Goal: Download file/media: Obtain a digital file from the website

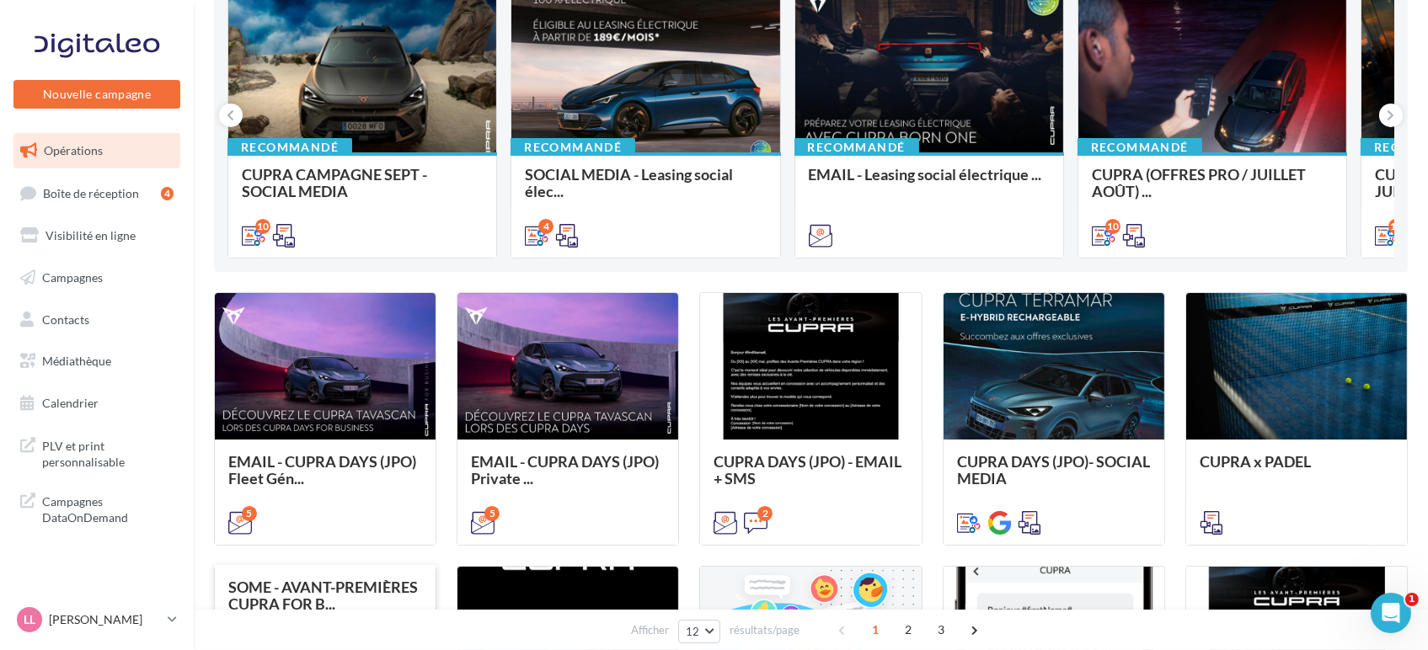
scroll to position [374, 0]
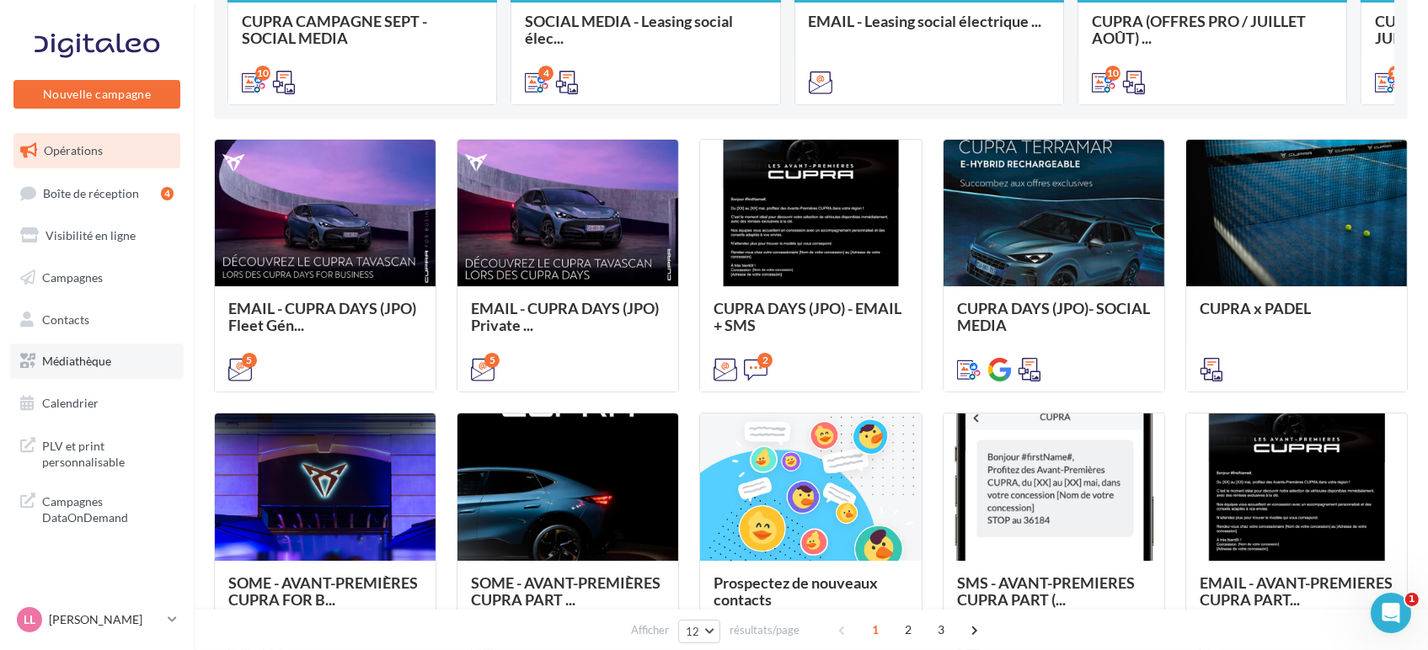
click at [83, 358] on span "Médiathèque" at bounding box center [76, 361] width 69 height 14
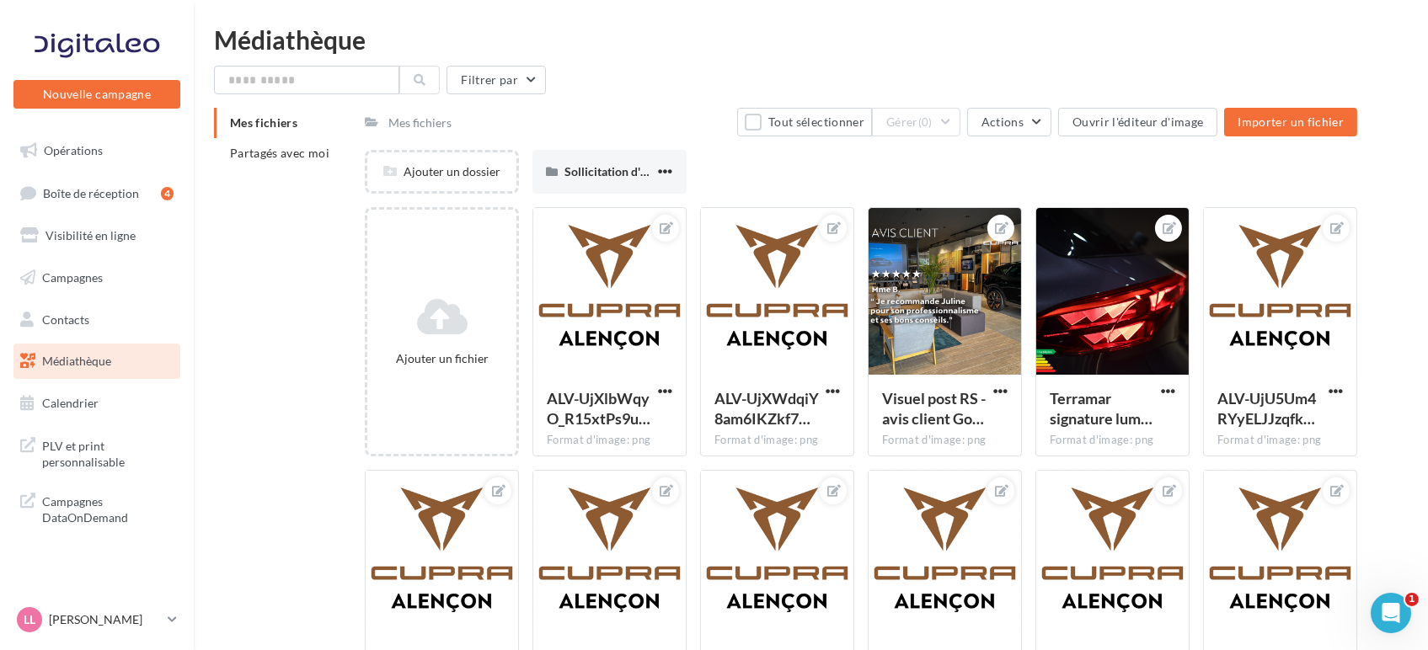
click at [275, 175] on div "Mes fichiers Partagés avec moi" at bounding box center [289, 145] width 151 height 74
click at [230, 146] on span "Partagés avec moi" at bounding box center [279, 153] width 99 height 14
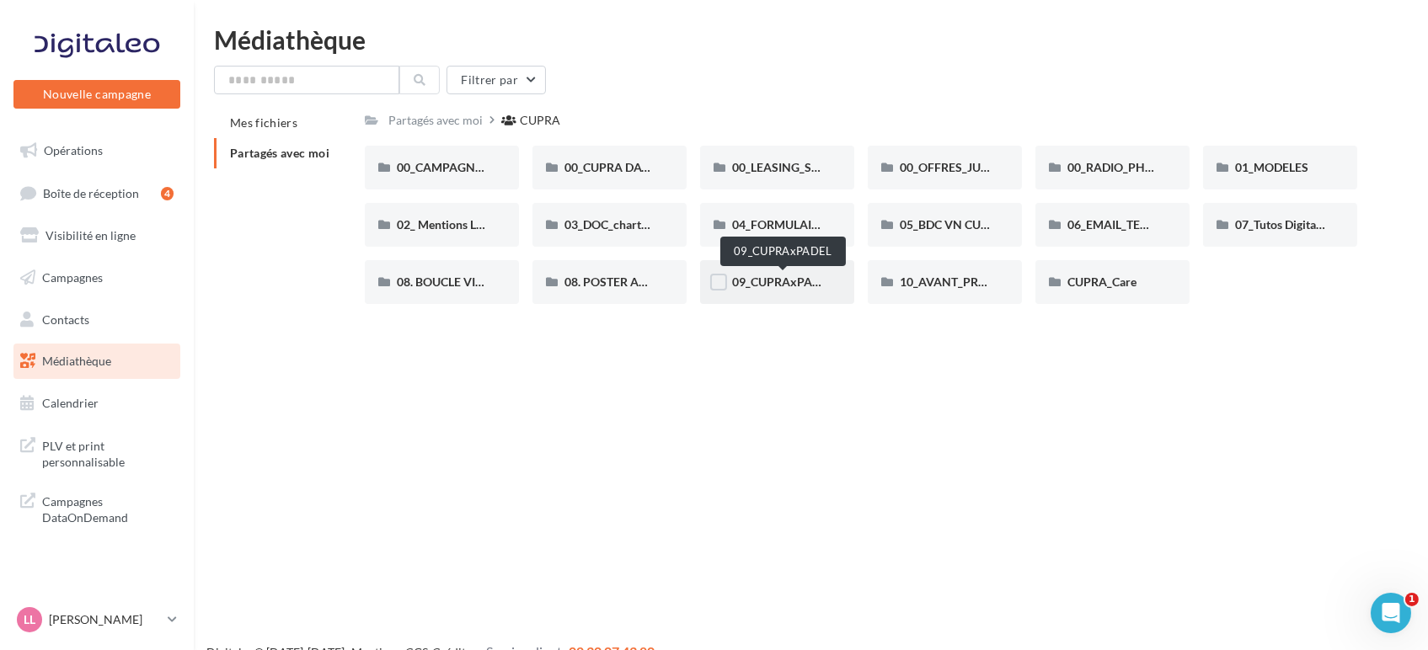
click at [773, 275] on span "09_CUPRAxPADEL" at bounding box center [782, 282] width 101 height 14
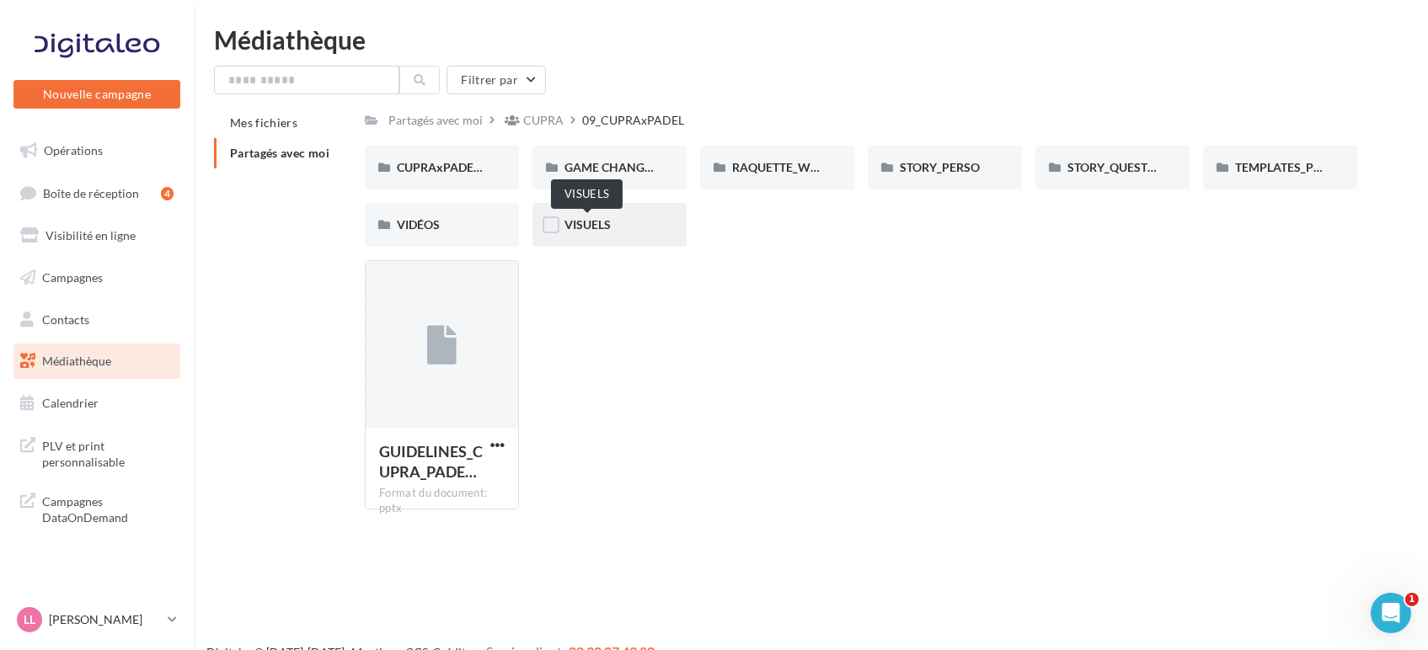
click at [600, 232] on span "VISUELS" at bounding box center [587, 224] width 46 height 14
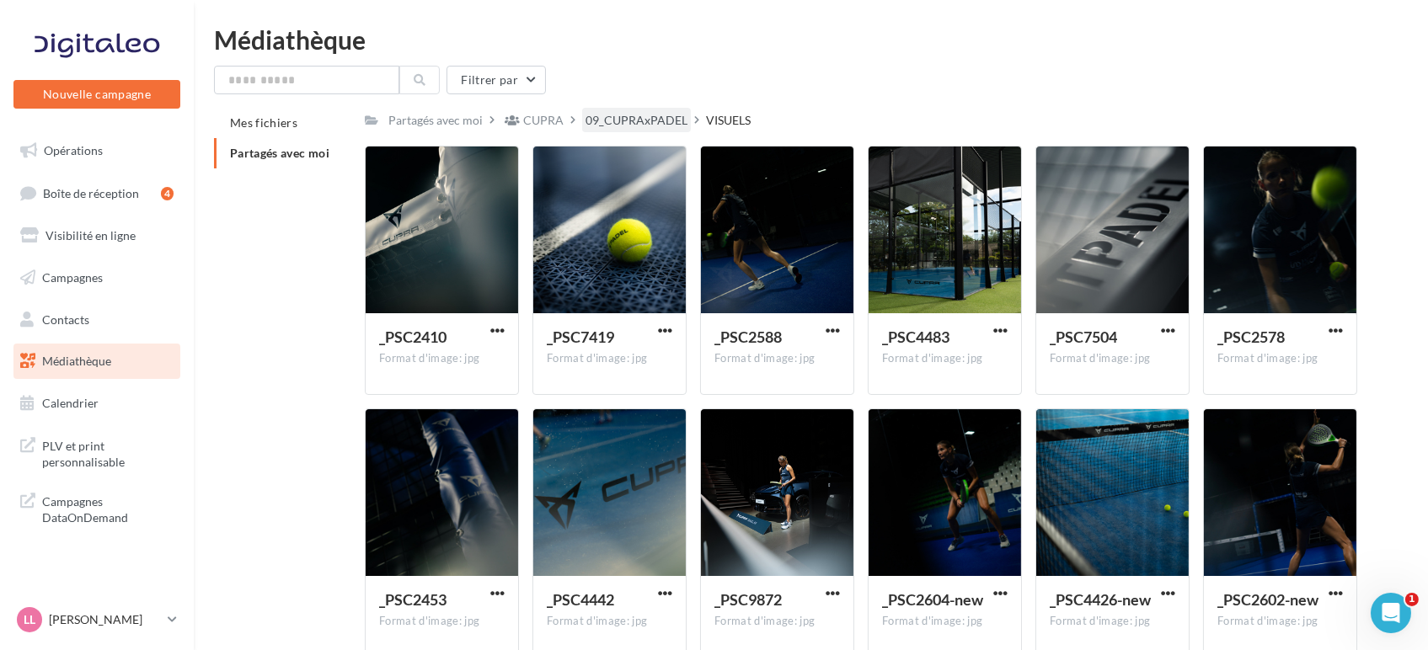
click at [627, 109] on div "09_CUPRAxPADEL" at bounding box center [636, 120] width 109 height 24
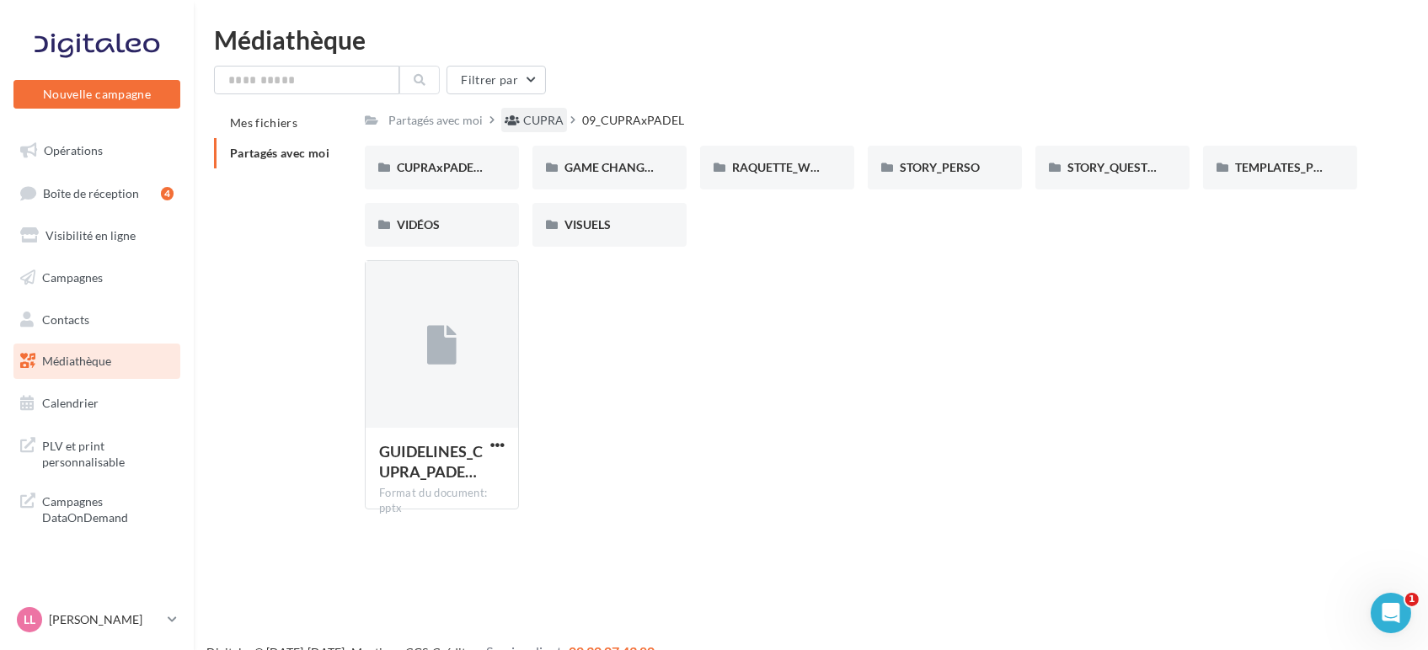
click at [522, 130] on div "CUPRA" at bounding box center [534, 120] width 66 height 24
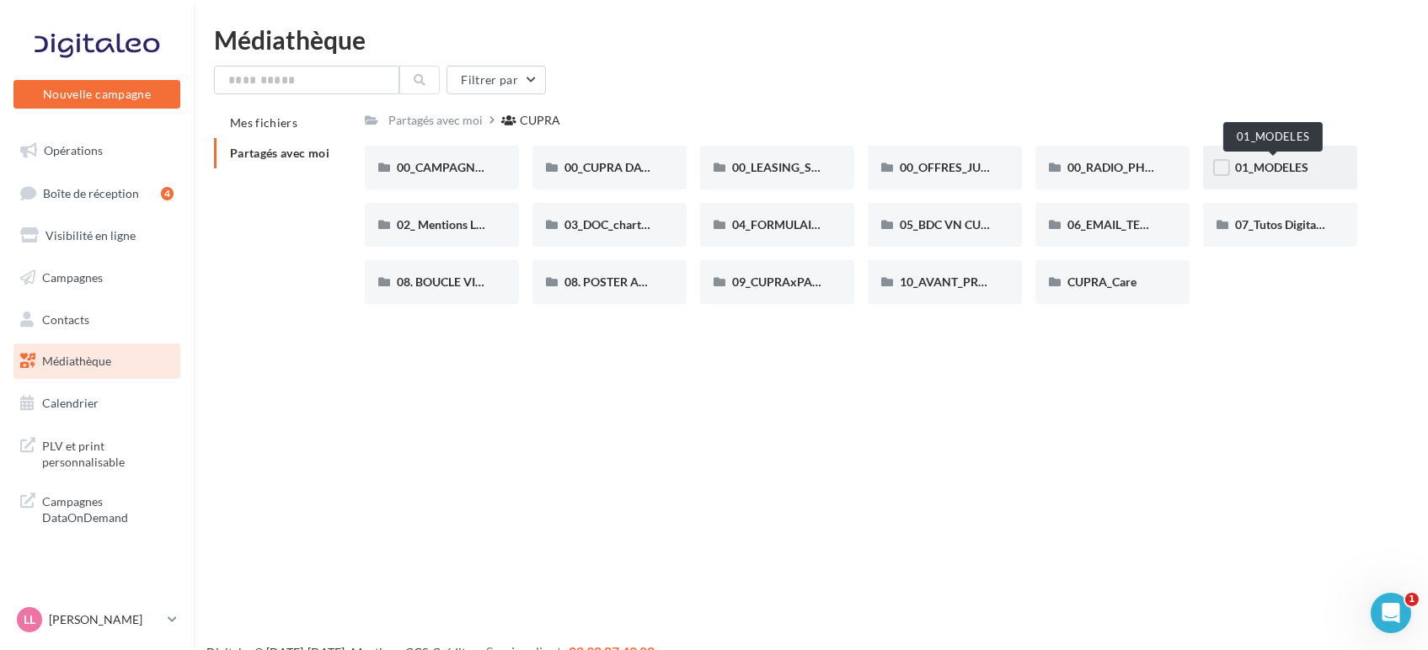
click at [1296, 167] on span "01_MODELES" at bounding box center [1271, 167] width 73 height 14
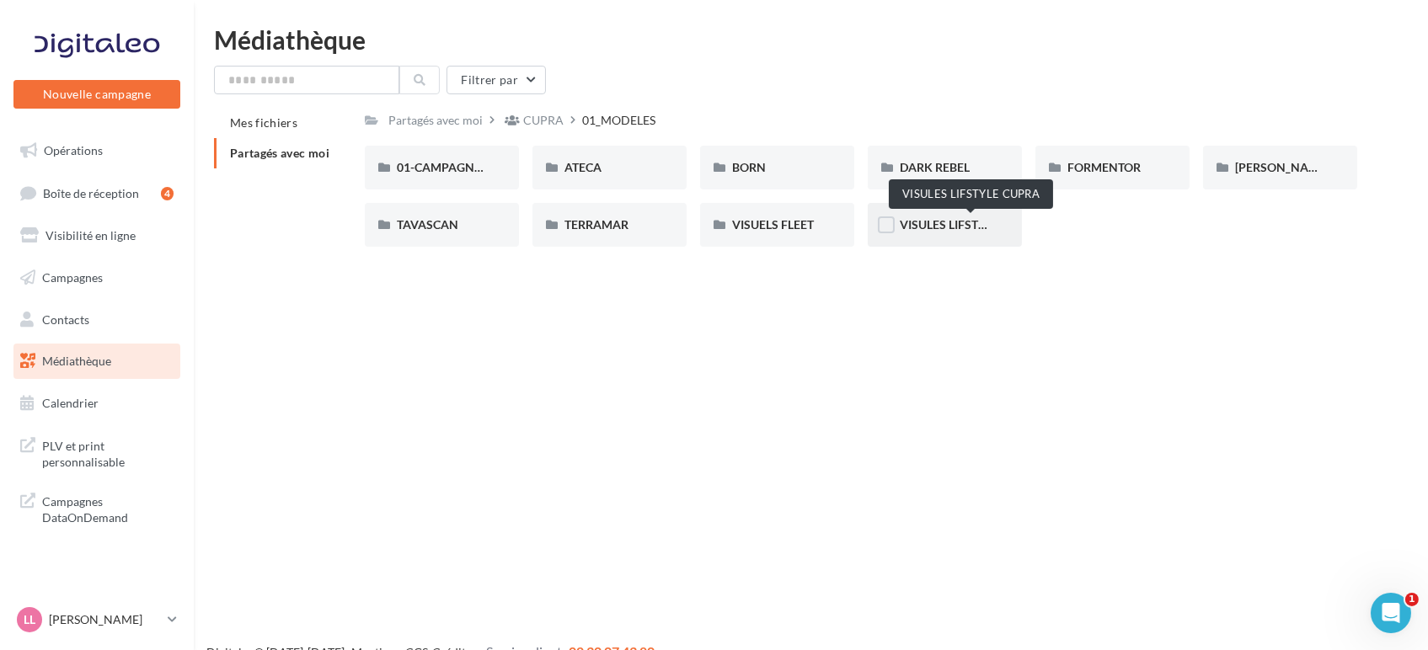
click at [929, 226] on span "VISULES LIFSTYLE CUPRA" at bounding box center [969, 224] width 141 height 14
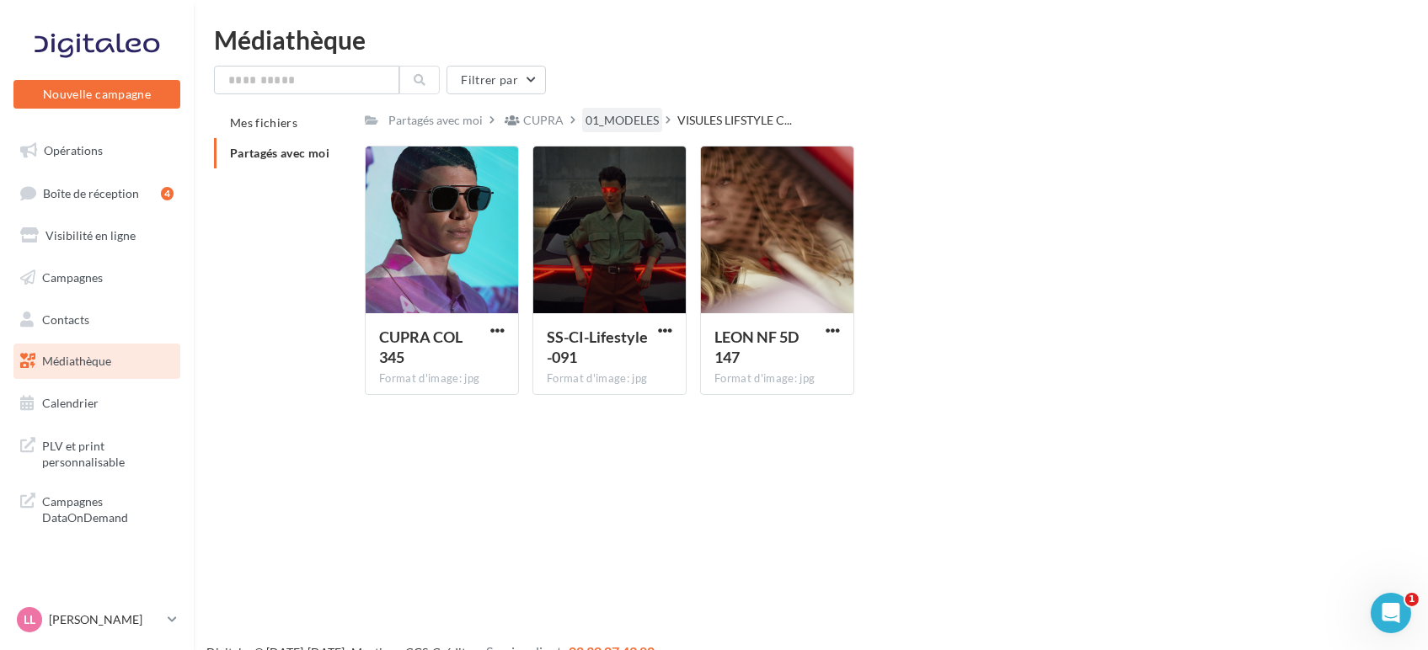
click at [645, 123] on div "01_MODELES" at bounding box center [621, 120] width 73 height 17
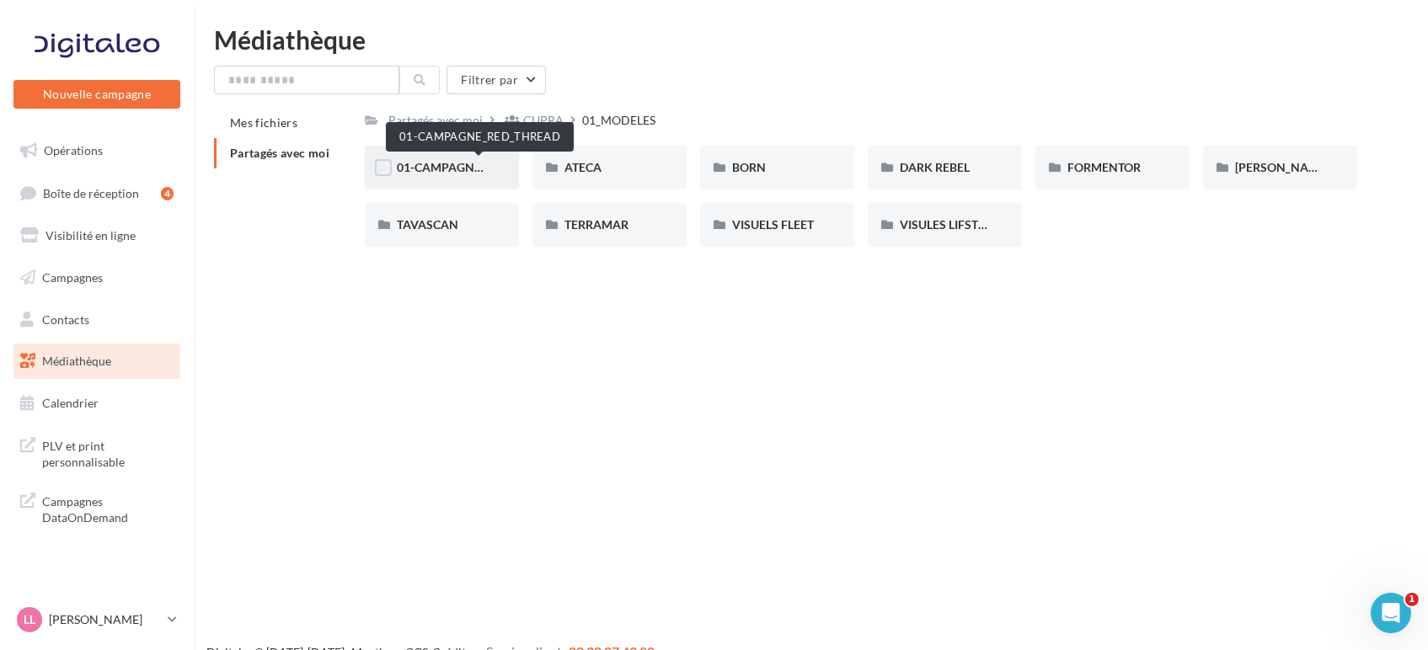
click at [443, 171] on span "01-CAMPAGNE_RED_THREAD" at bounding box center [479, 167] width 164 height 14
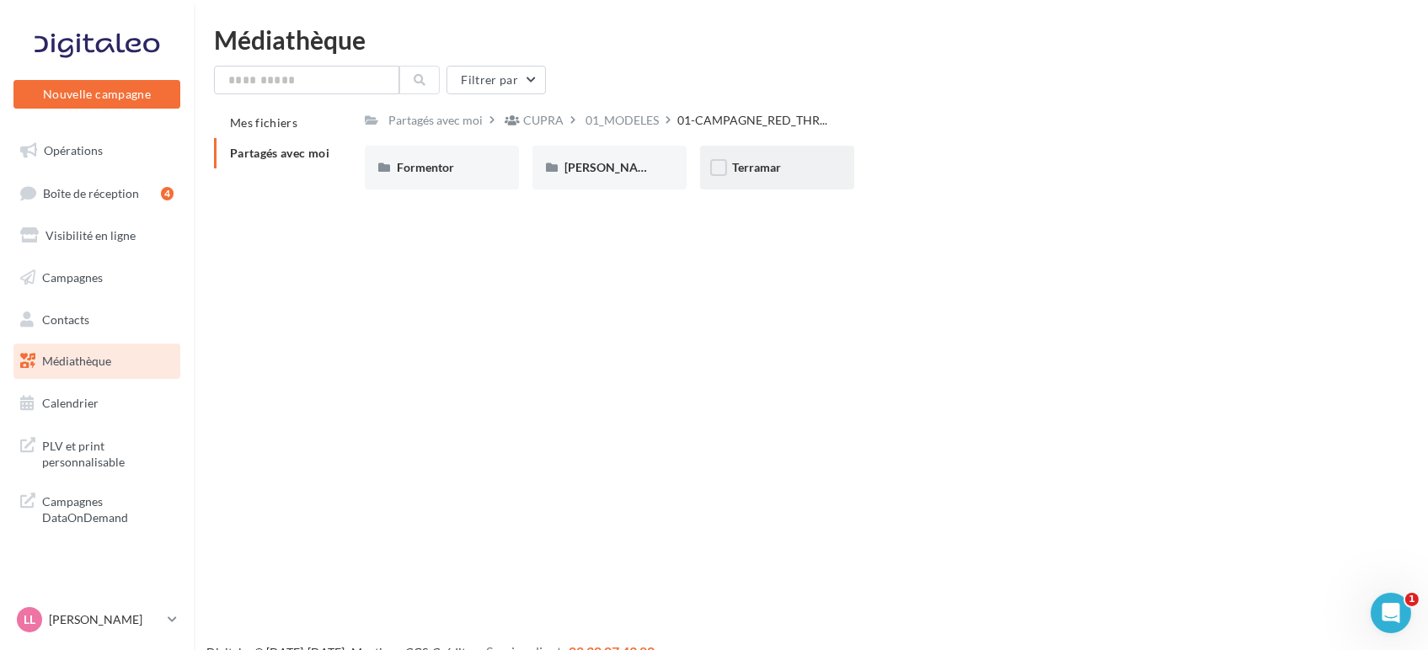
click at [790, 167] on div "Terramar" at bounding box center [777, 167] width 90 height 17
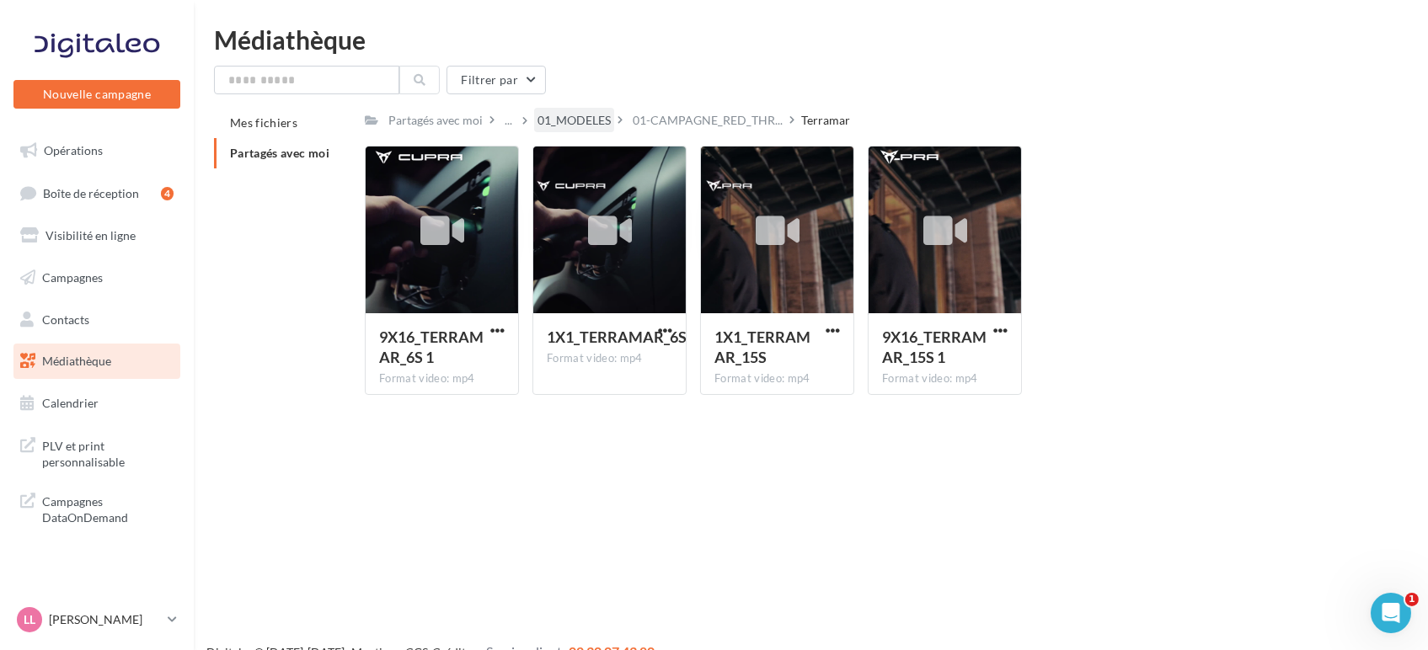
click at [579, 120] on div "01_MODELES" at bounding box center [573, 120] width 73 height 17
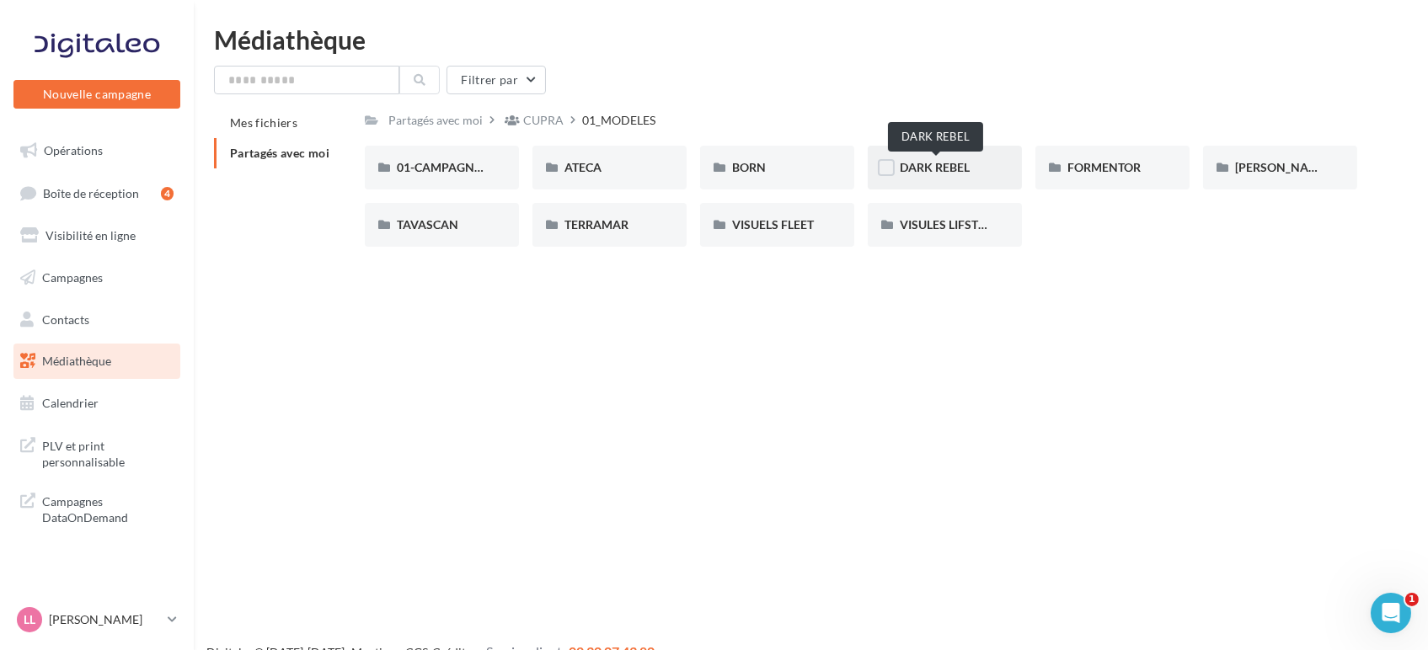
click at [953, 167] on span "DARK REBEL" at bounding box center [934, 167] width 70 height 14
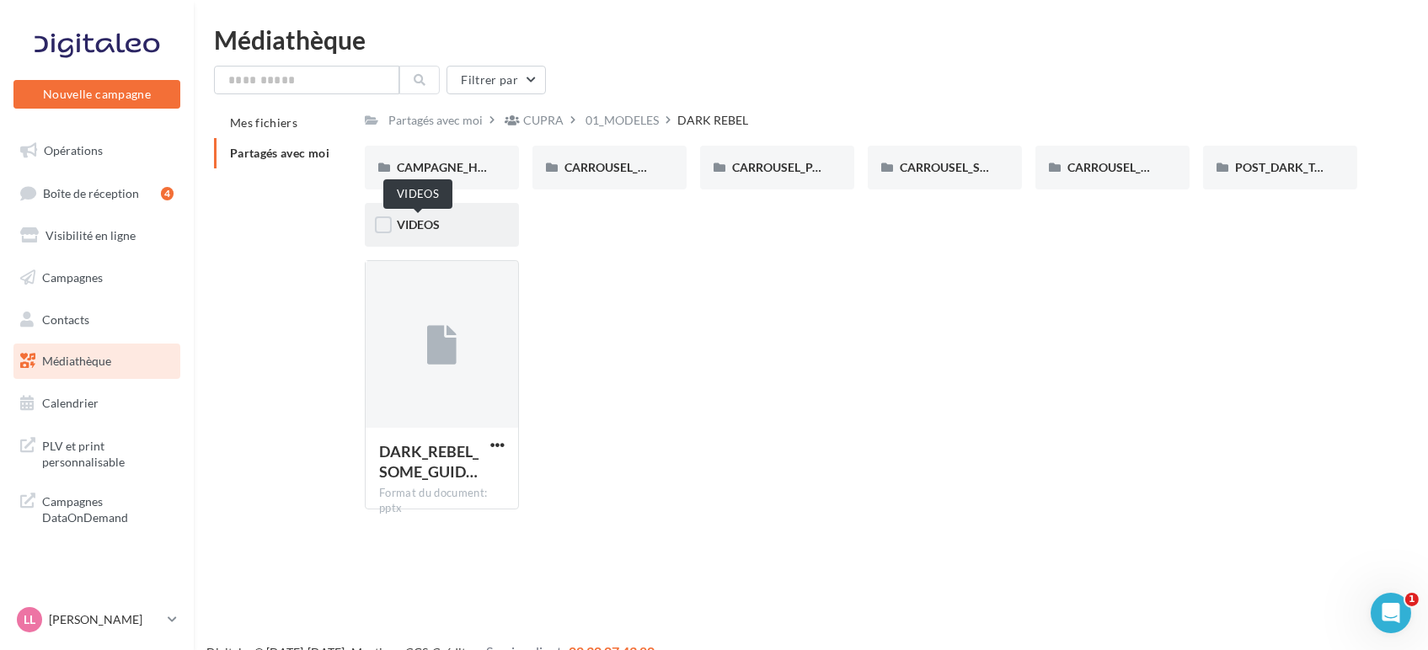
click at [423, 228] on span "VIDEOS" at bounding box center [418, 224] width 43 height 14
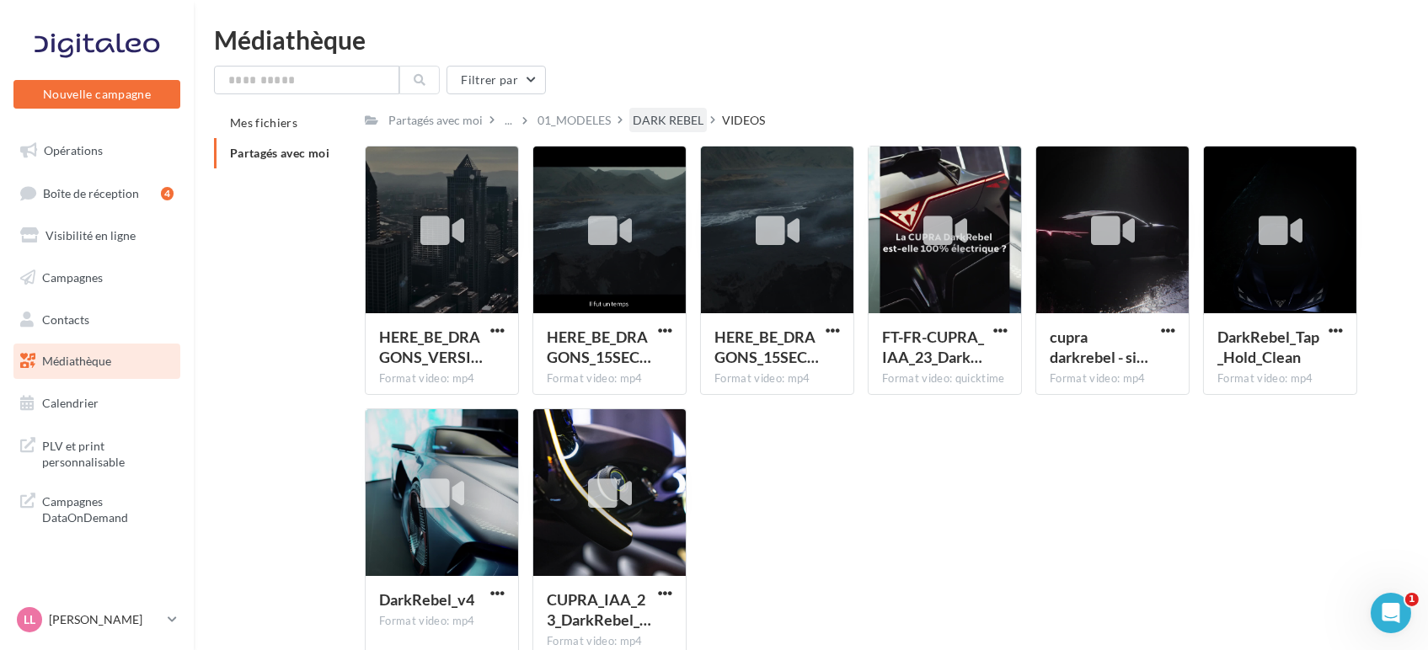
click at [689, 124] on div "DARK REBEL" at bounding box center [668, 120] width 71 height 17
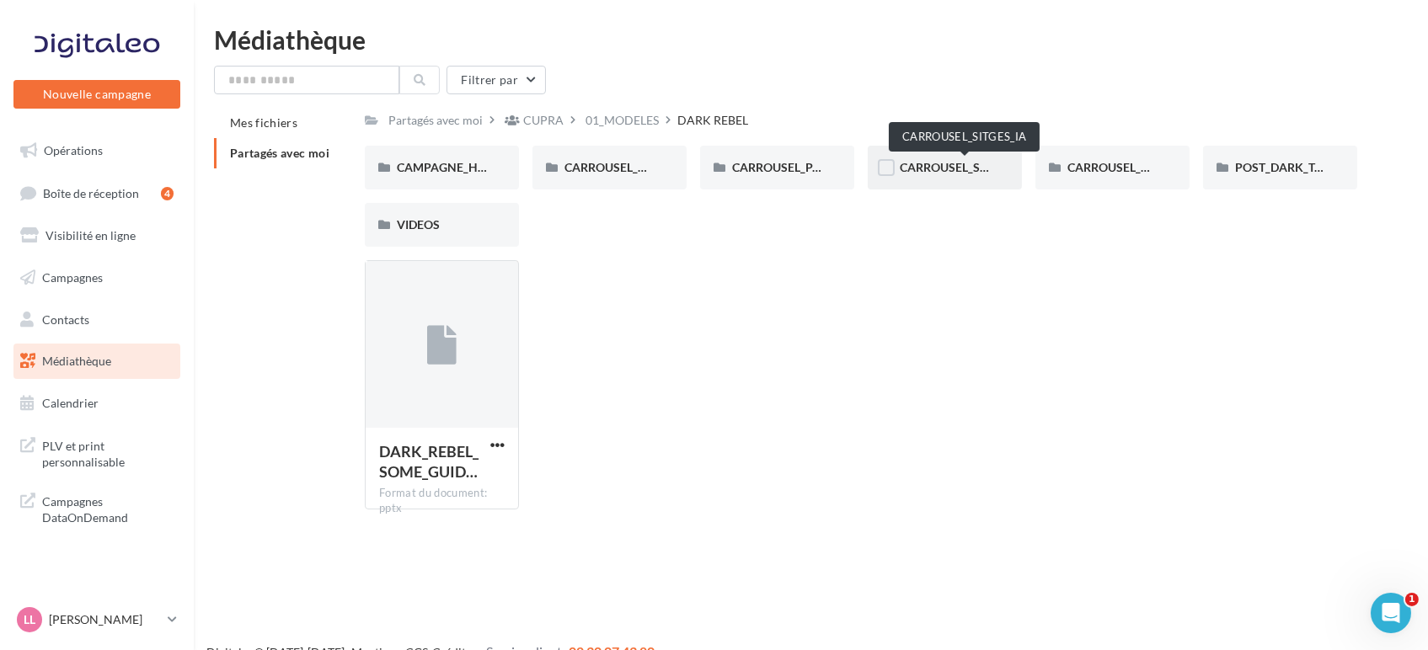
click at [943, 173] on span "CARROUSEL_SITGES_IA" at bounding box center [963, 167] width 128 height 14
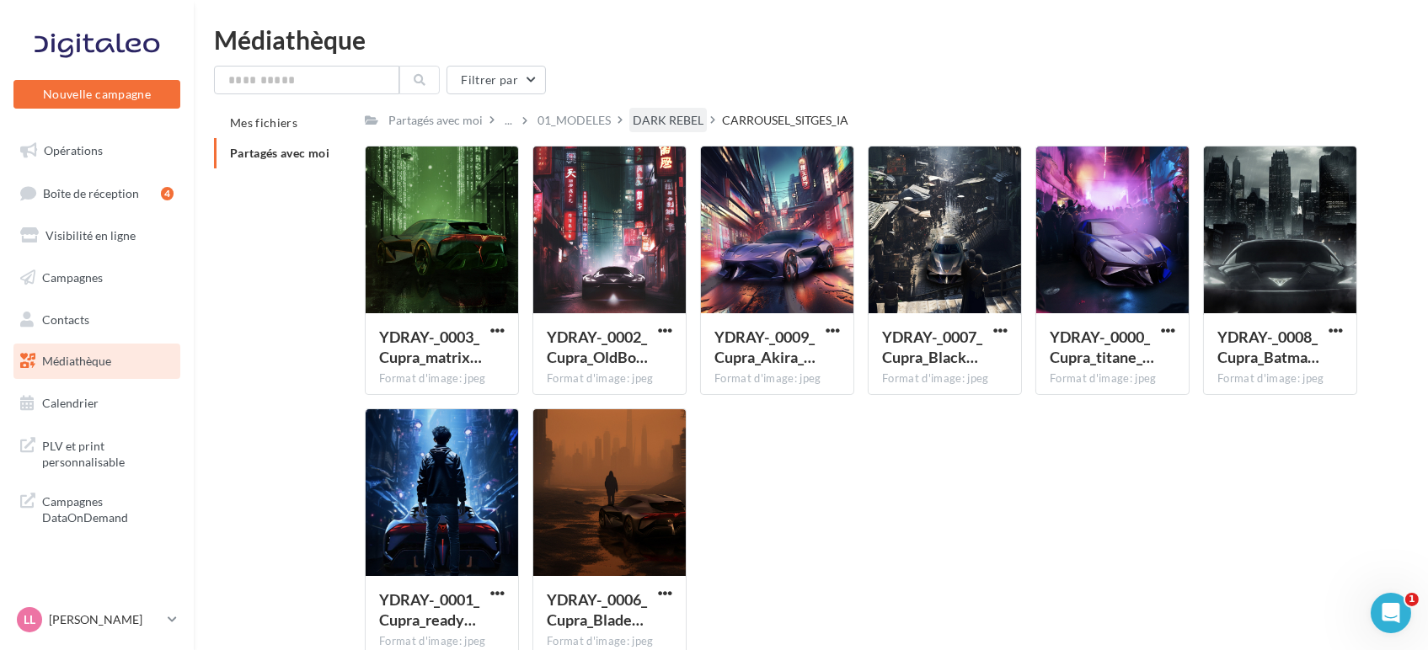
click at [697, 120] on div "DARK REBEL" at bounding box center [668, 120] width 71 height 17
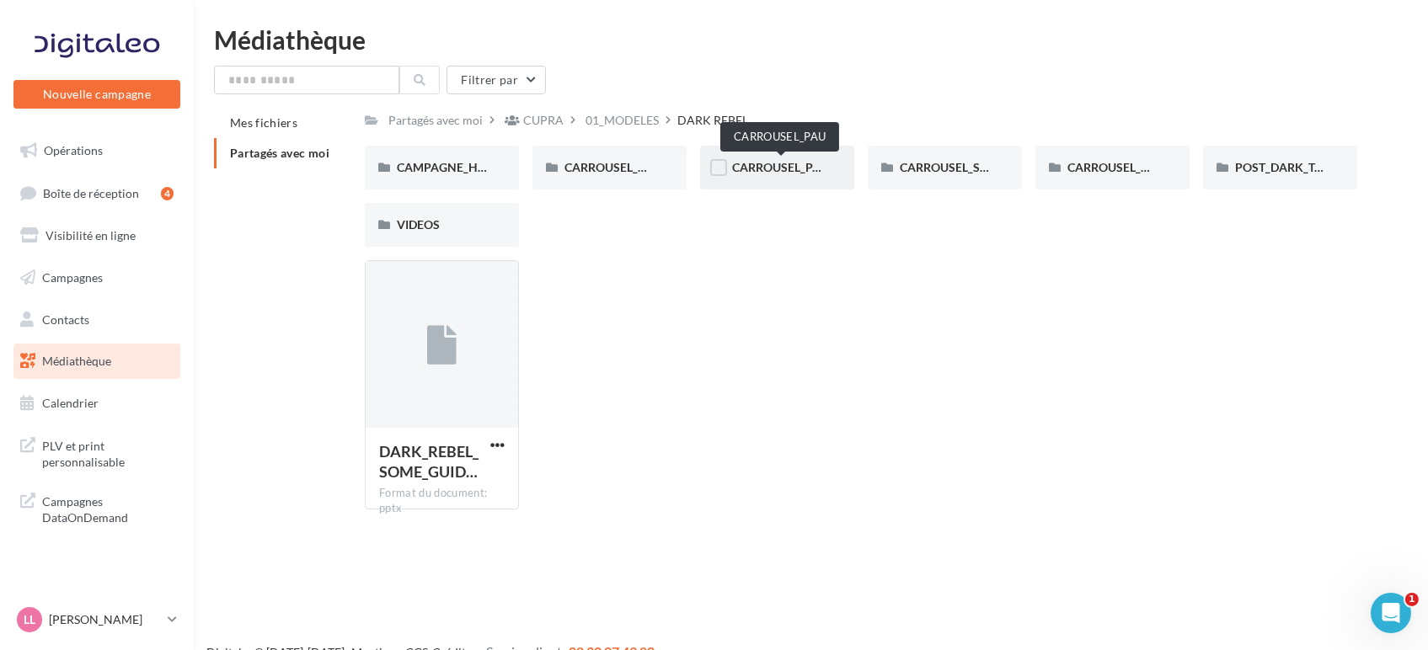
click at [799, 166] on span "CARROUSEL_PAU" at bounding box center [780, 167] width 97 height 14
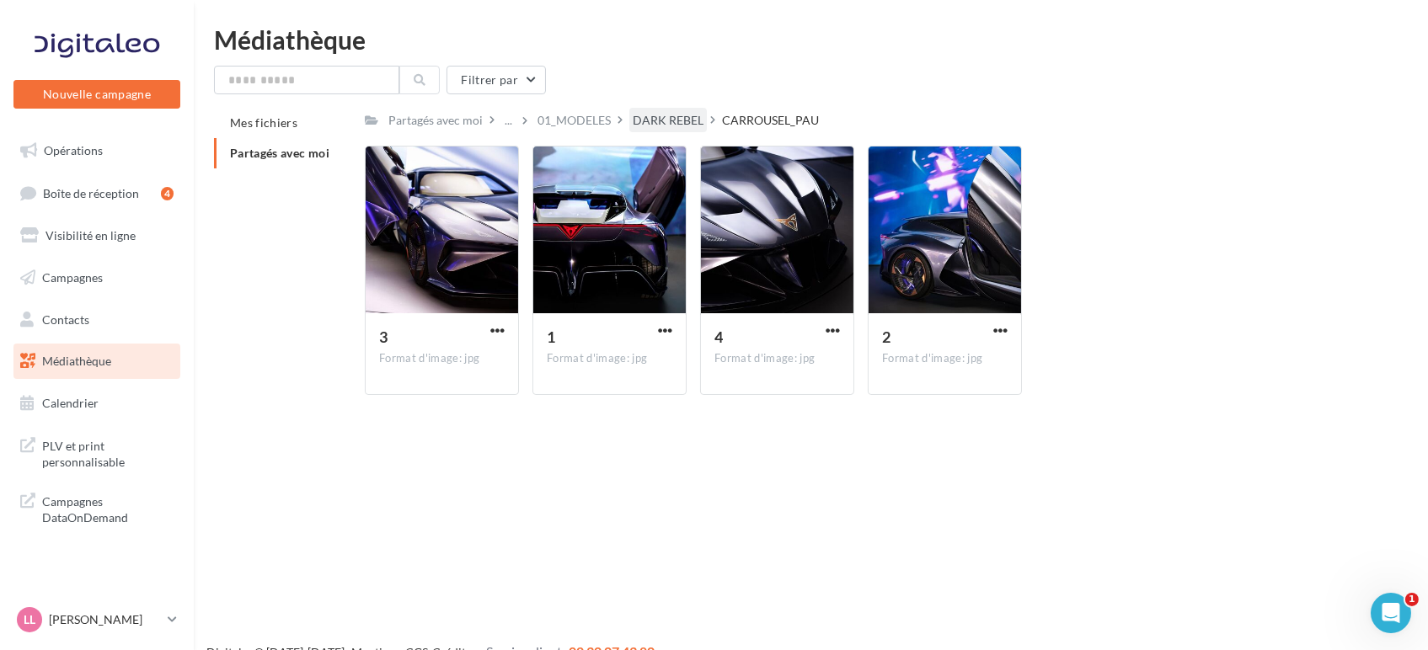
click at [667, 129] on div "DARK REBEL" at bounding box center [668, 120] width 71 height 17
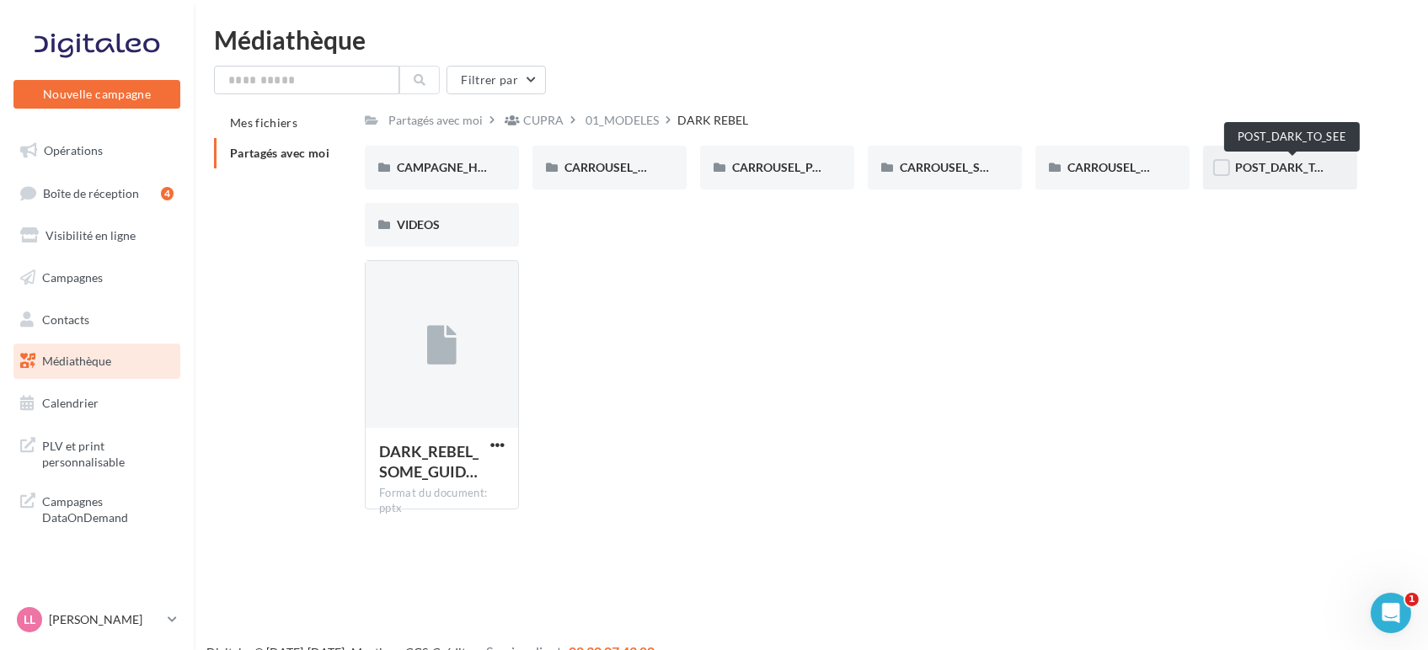
click at [1266, 165] on span "POST_DARK_TO_SEE" at bounding box center [1292, 167] width 114 height 14
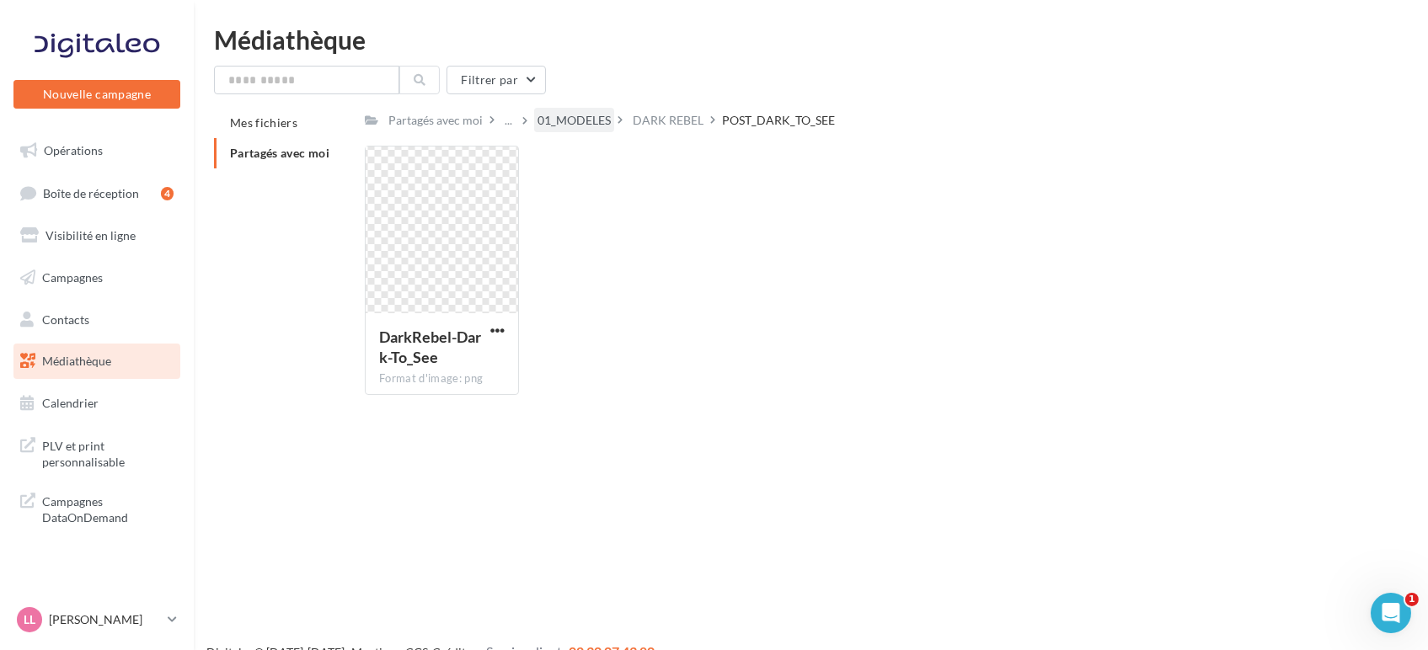
click at [604, 120] on div "01_MODELES" at bounding box center [573, 120] width 73 height 17
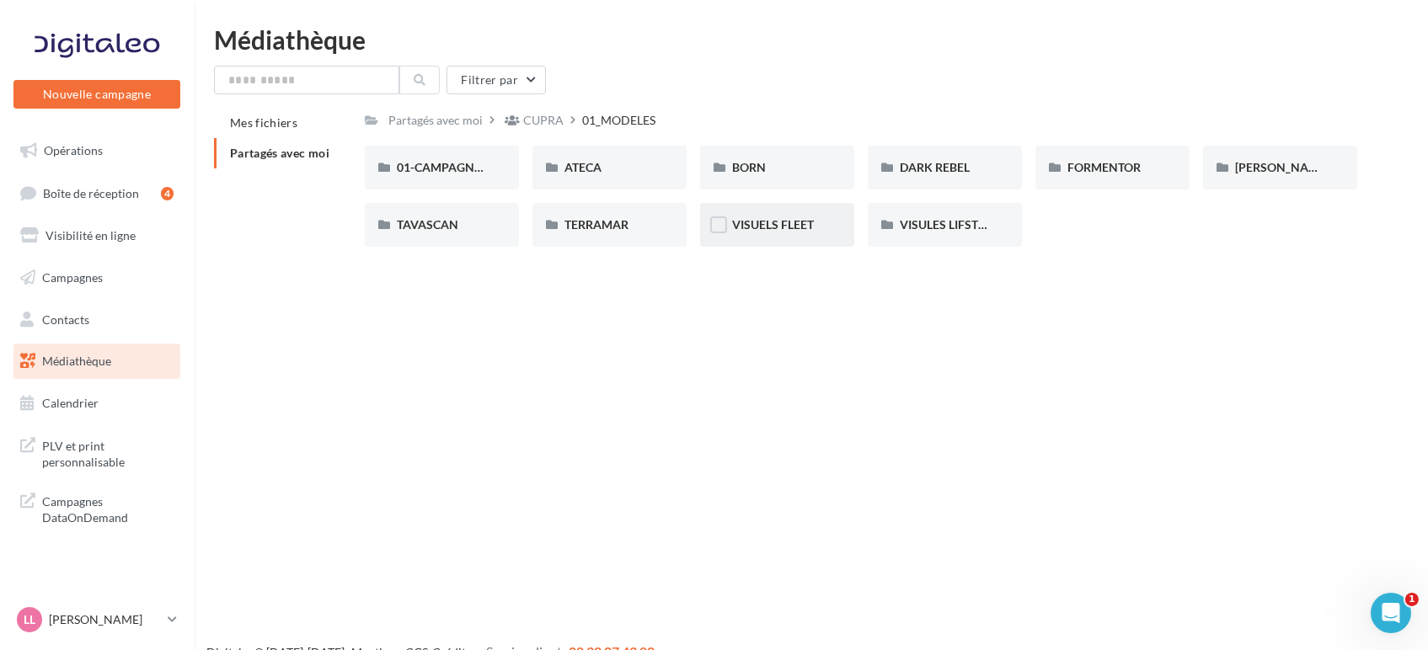
click at [758, 234] on div "VISUELS FLEET" at bounding box center [777, 225] width 154 height 44
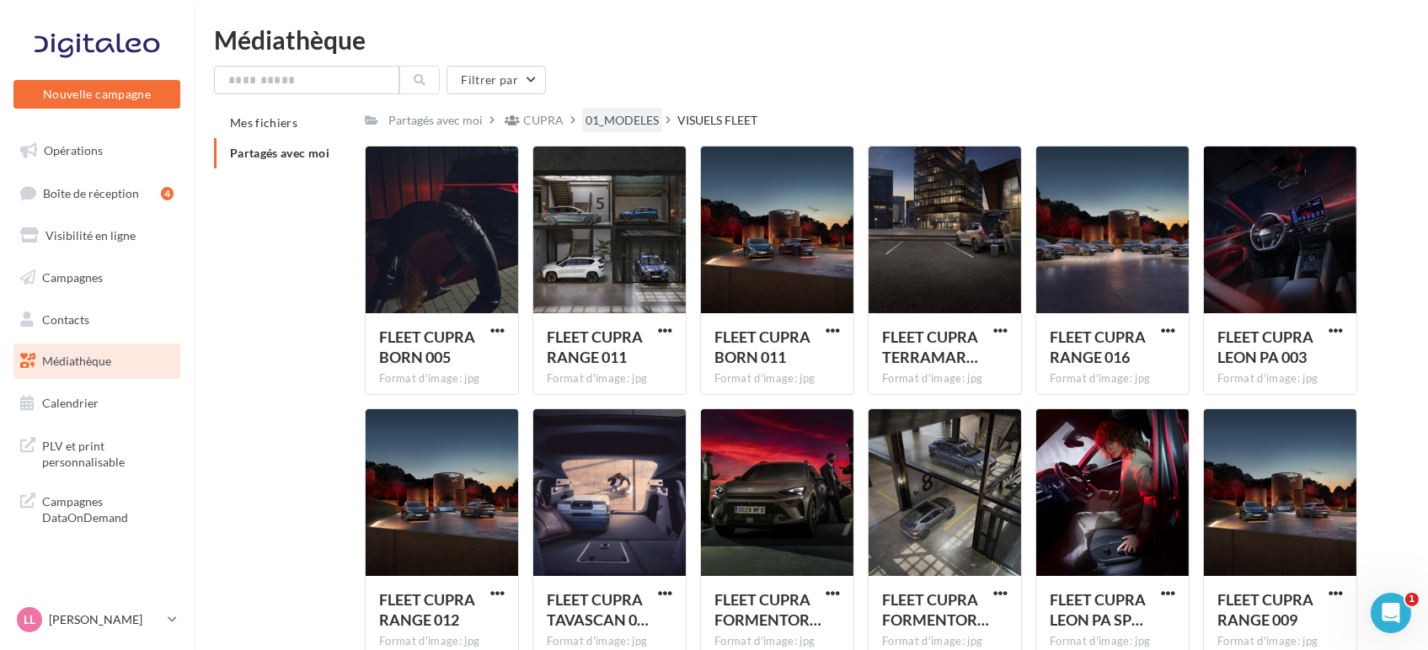
click at [616, 122] on div "01_MODELES" at bounding box center [621, 120] width 73 height 17
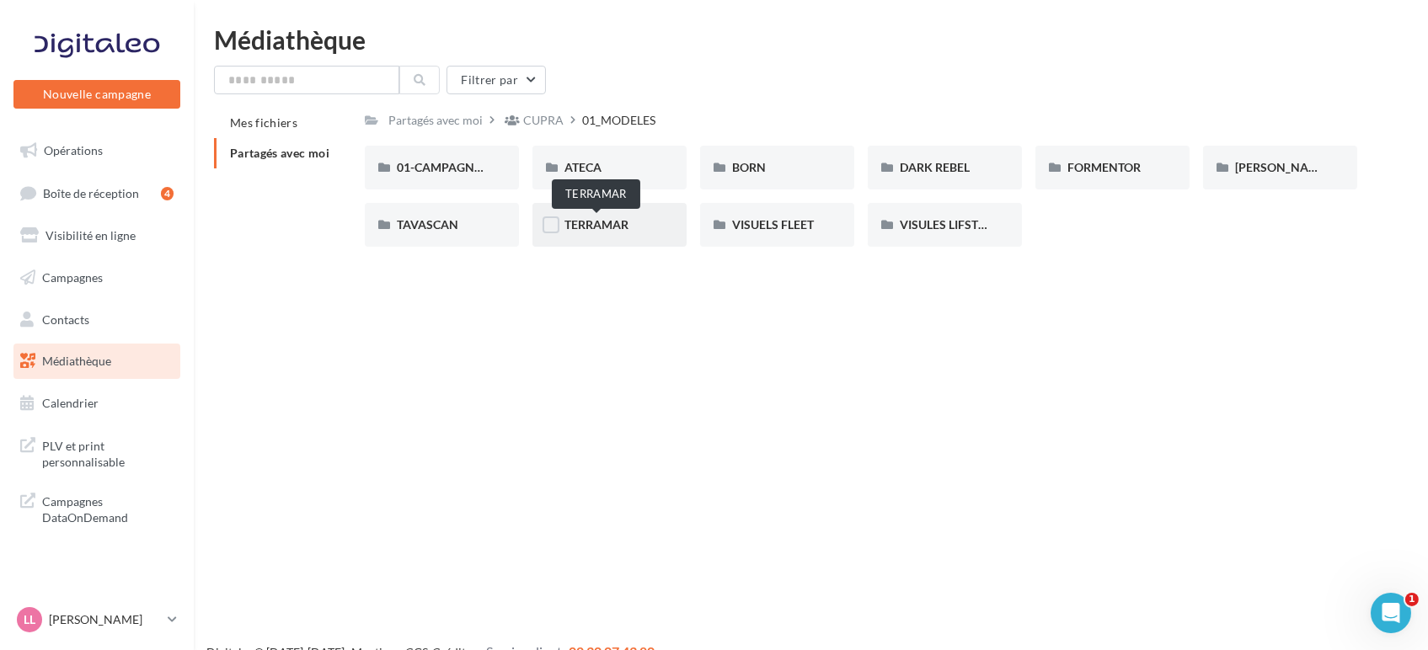
click at [593, 220] on span "TERRAMAR" at bounding box center [596, 224] width 64 height 14
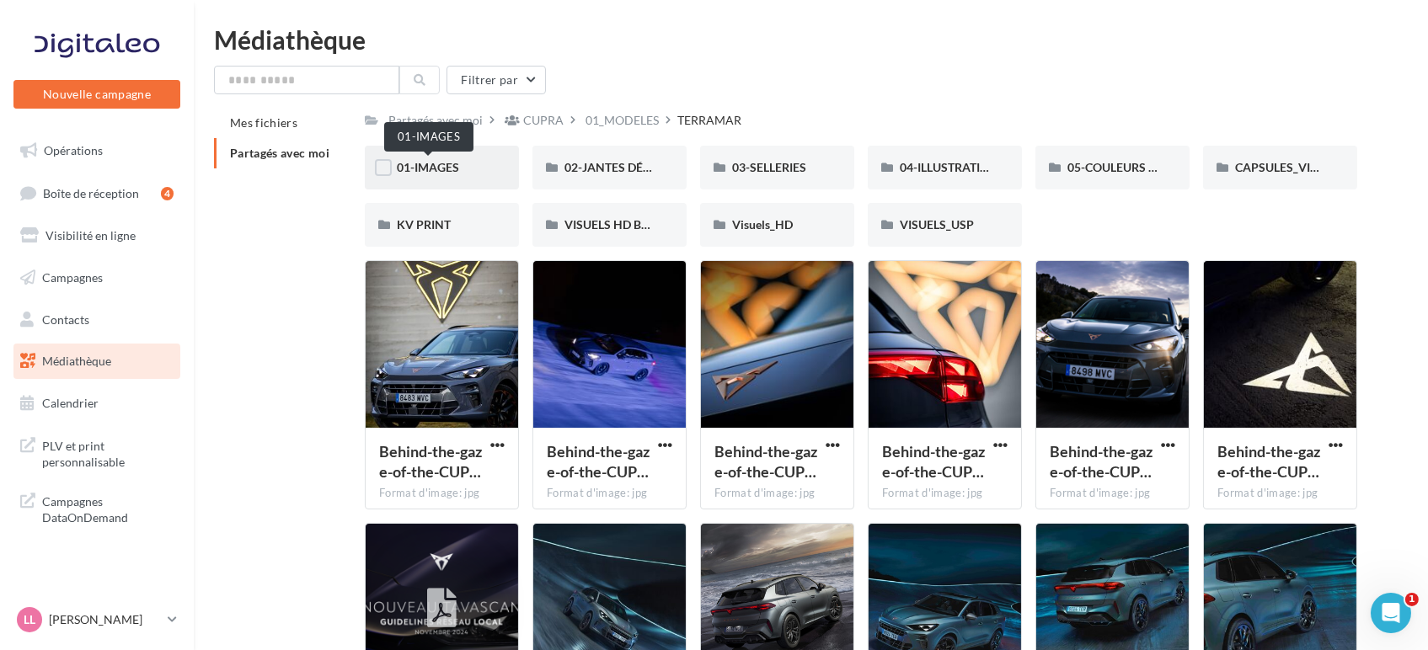
click at [401, 163] on span "01-IMAGES" at bounding box center [428, 167] width 62 height 14
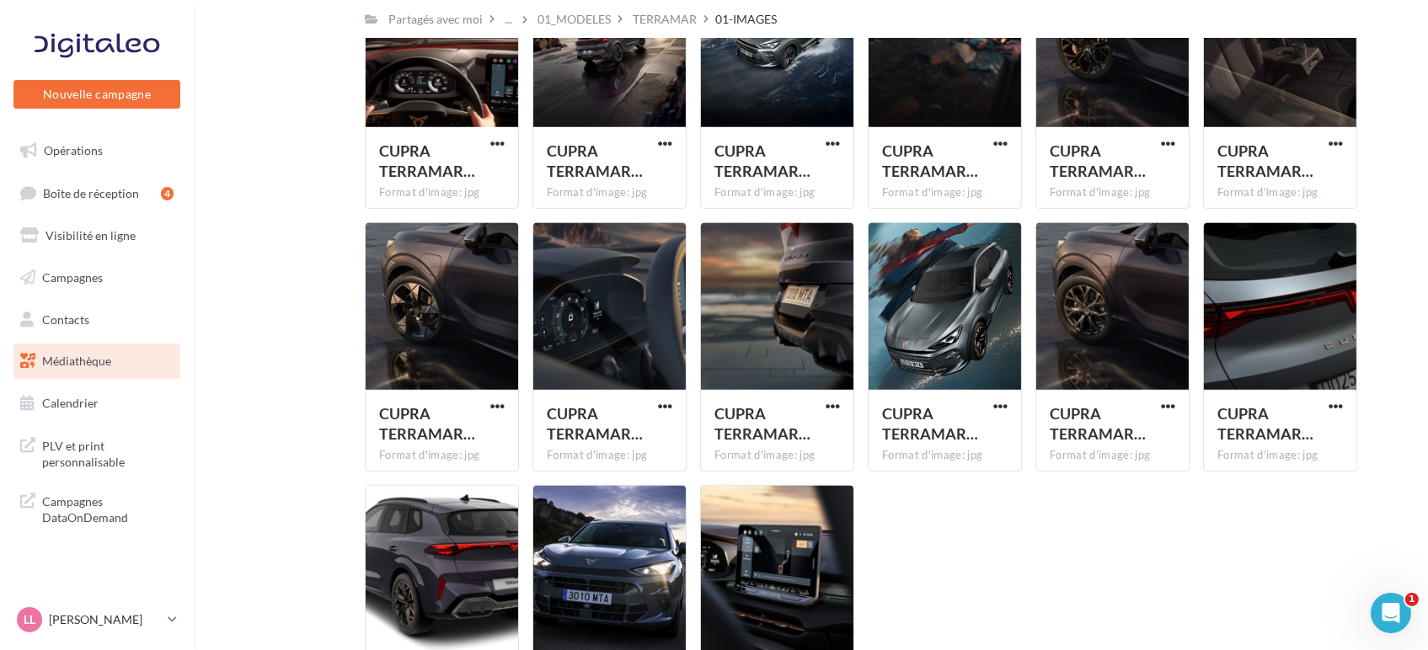
scroll to position [2720, 0]
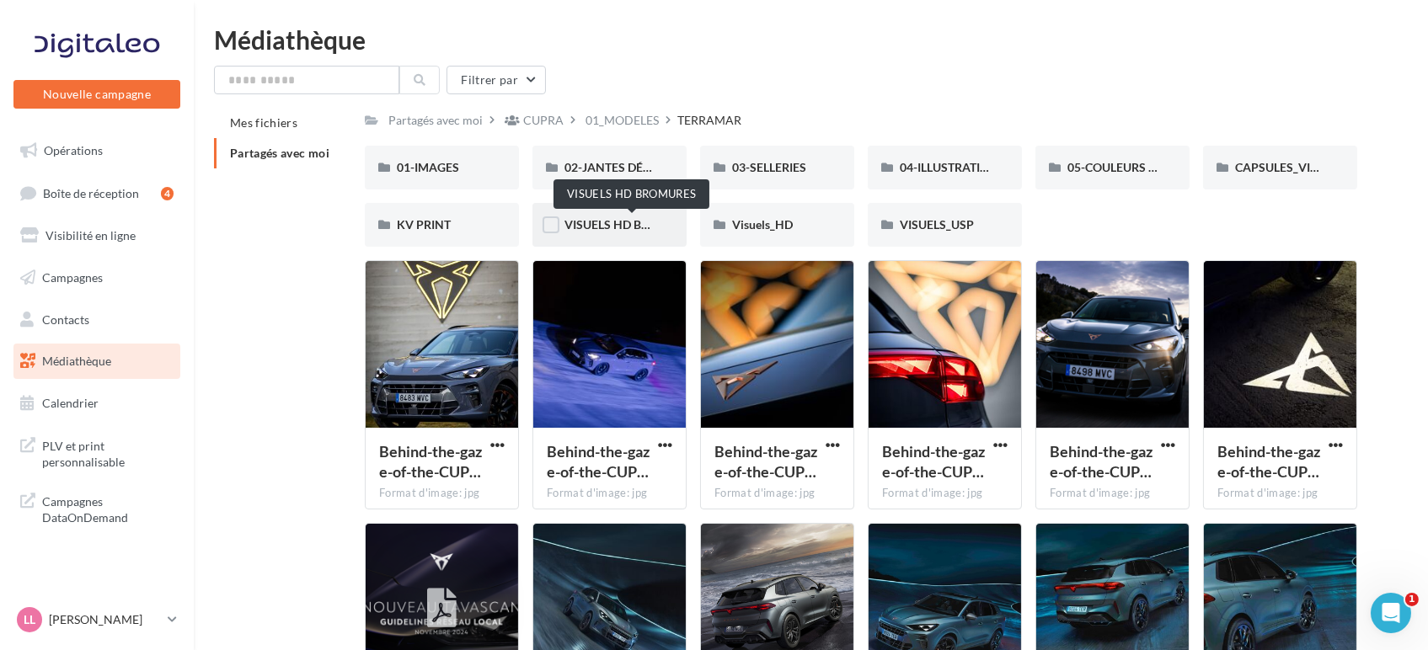
click at [617, 217] on span "VISUELS HD BROMURES" at bounding box center [631, 224] width 134 height 14
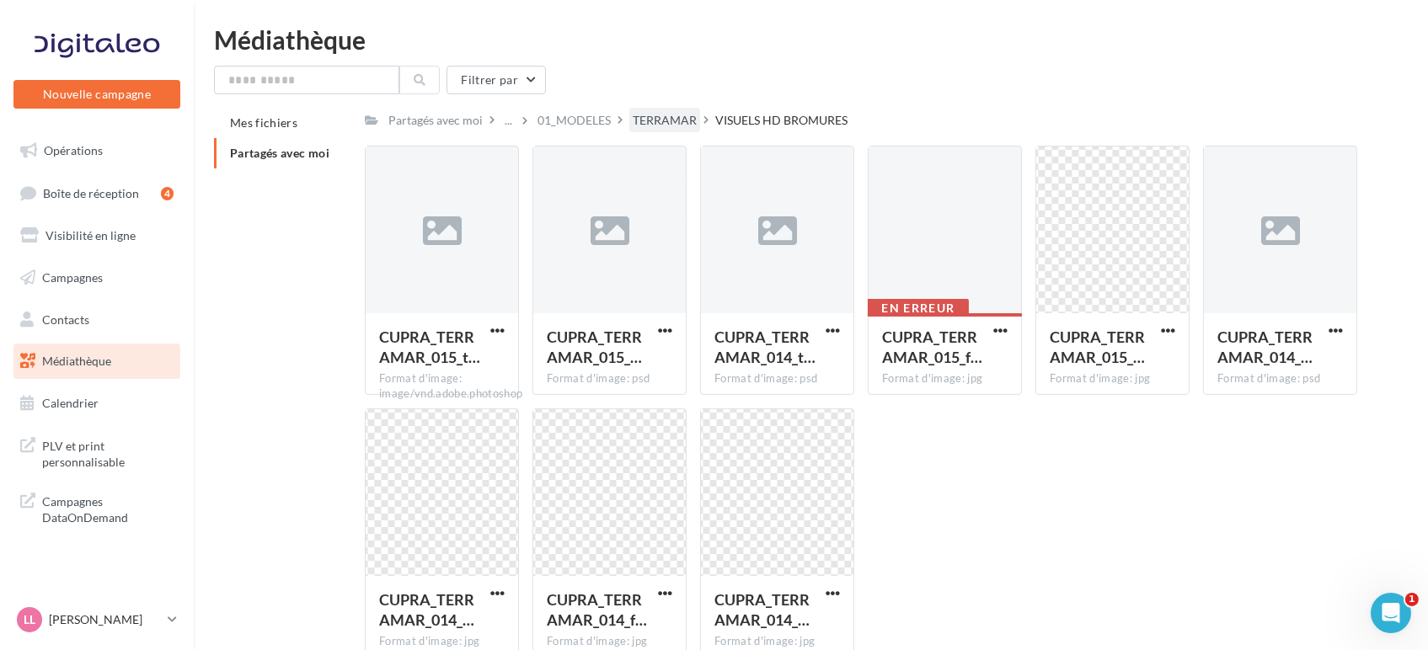
click at [670, 117] on div "TERRAMAR" at bounding box center [665, 120] width 64 height 17
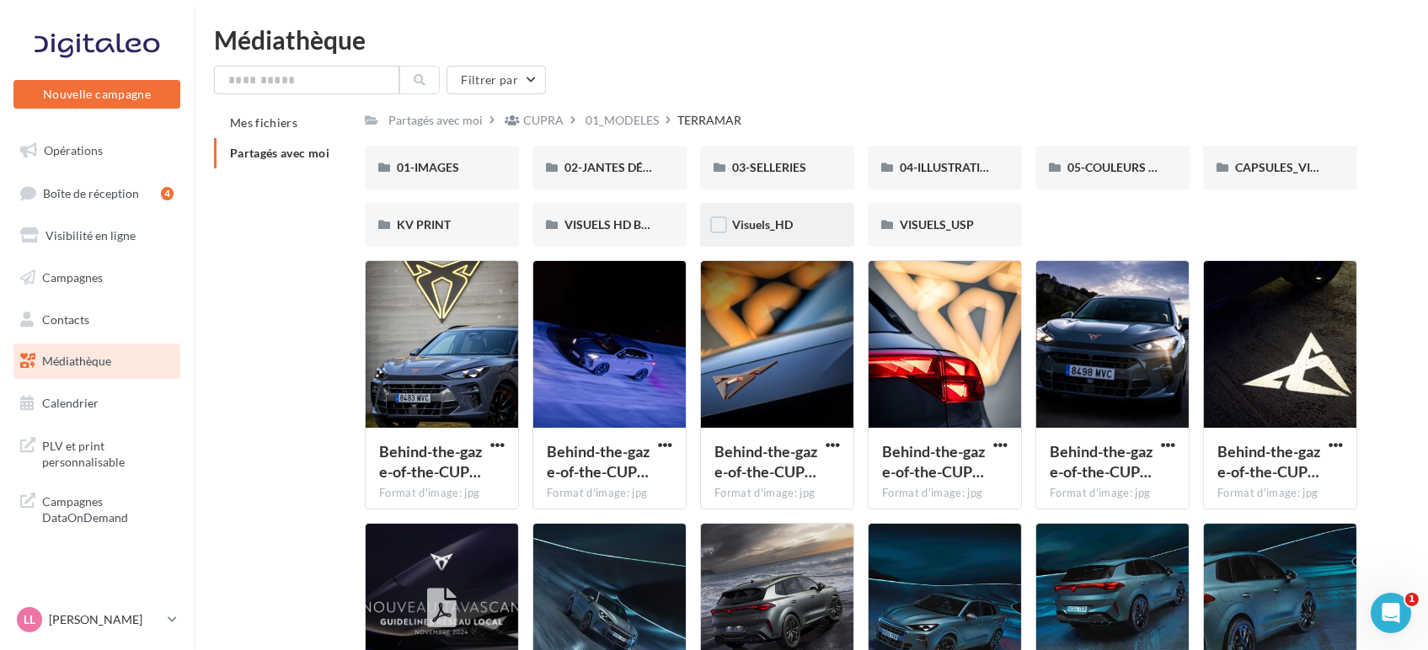
click at [768, 213] on div "Visuels_HD" at bounding box center [777, 225] width 154 height 44
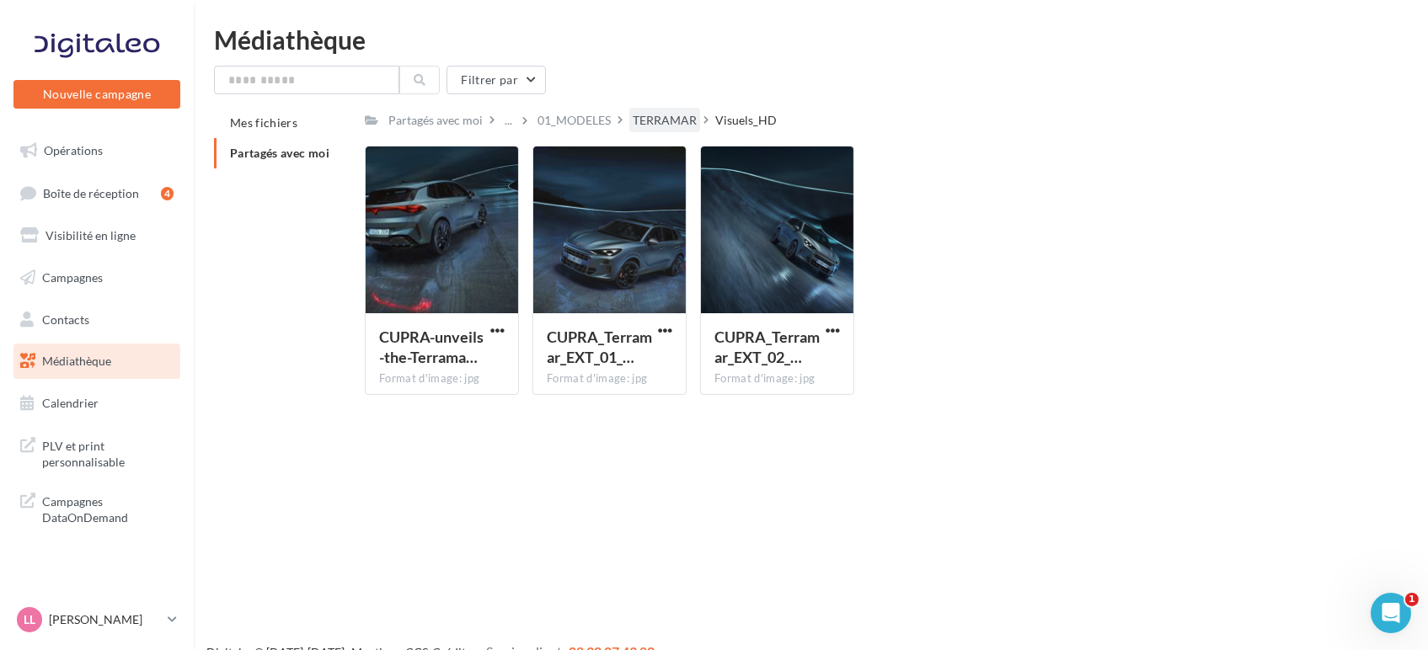
click at [654, 120] on div "TERRAMAR" at bounding box center [665, 120] width 64 height 17
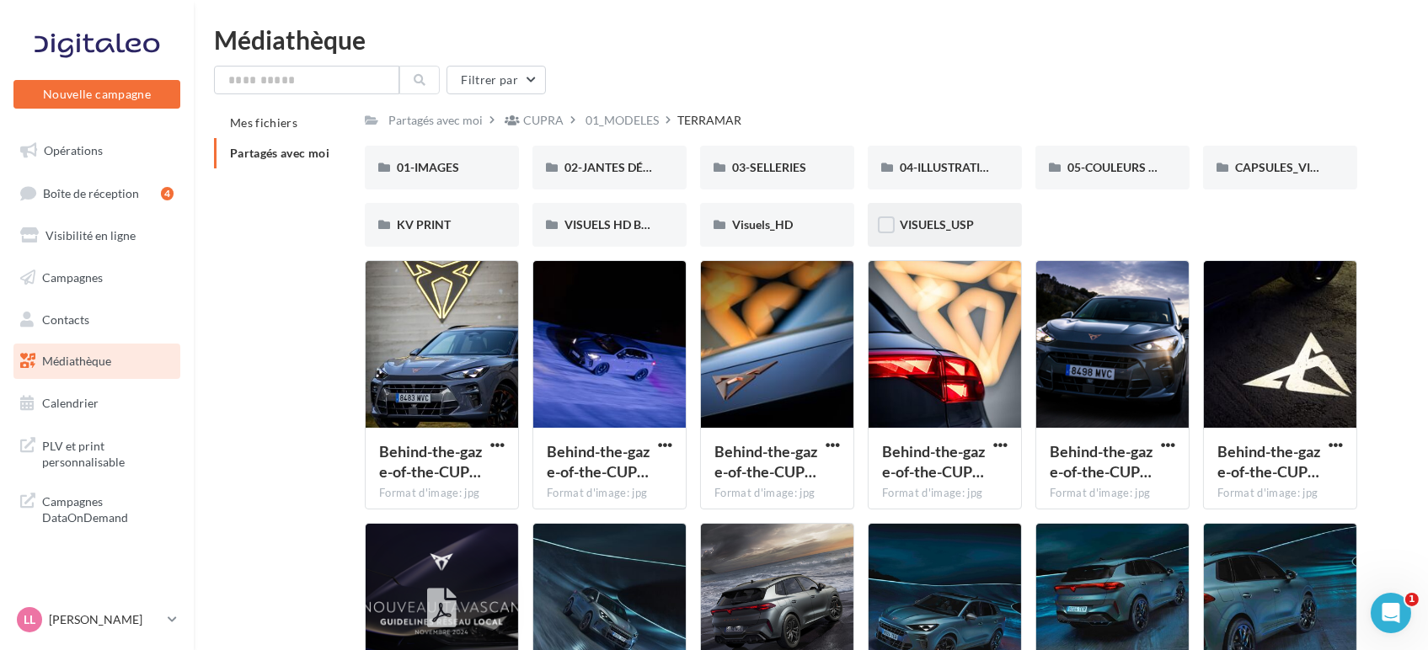
click at [923, 213] on div "VISUELS_USP" at bounding box center [944, 225] width 154 height 44
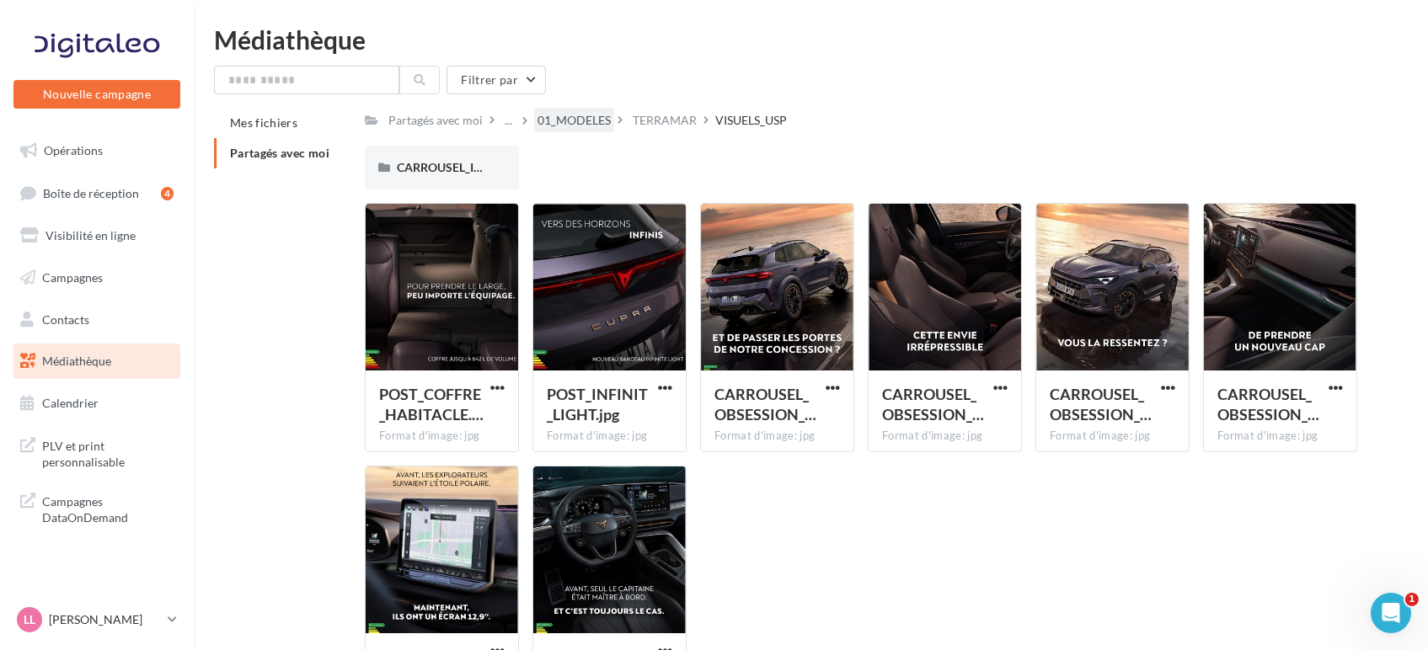
click at [579, 125] on div "01_MODELES" at bounding box center [573, 120] width 73 height 17
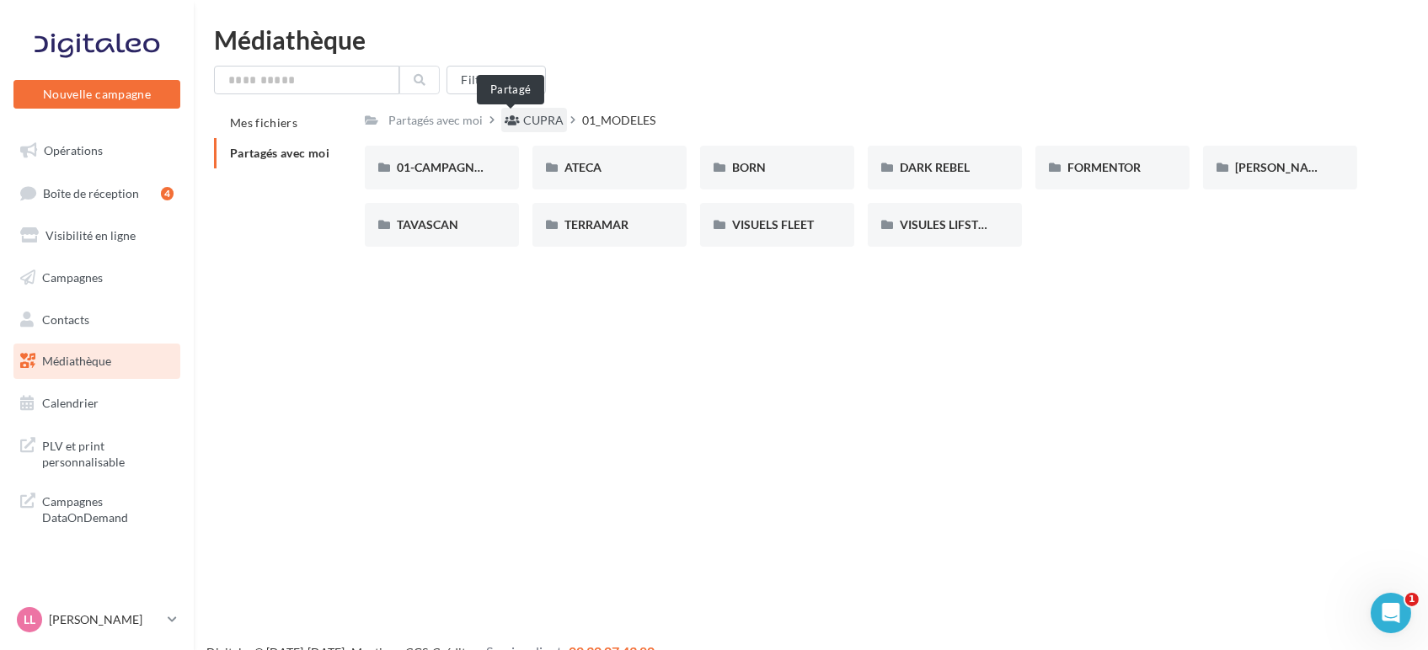
click at [511, 113] on span at bounding box center [511, 120] width 15 height 17
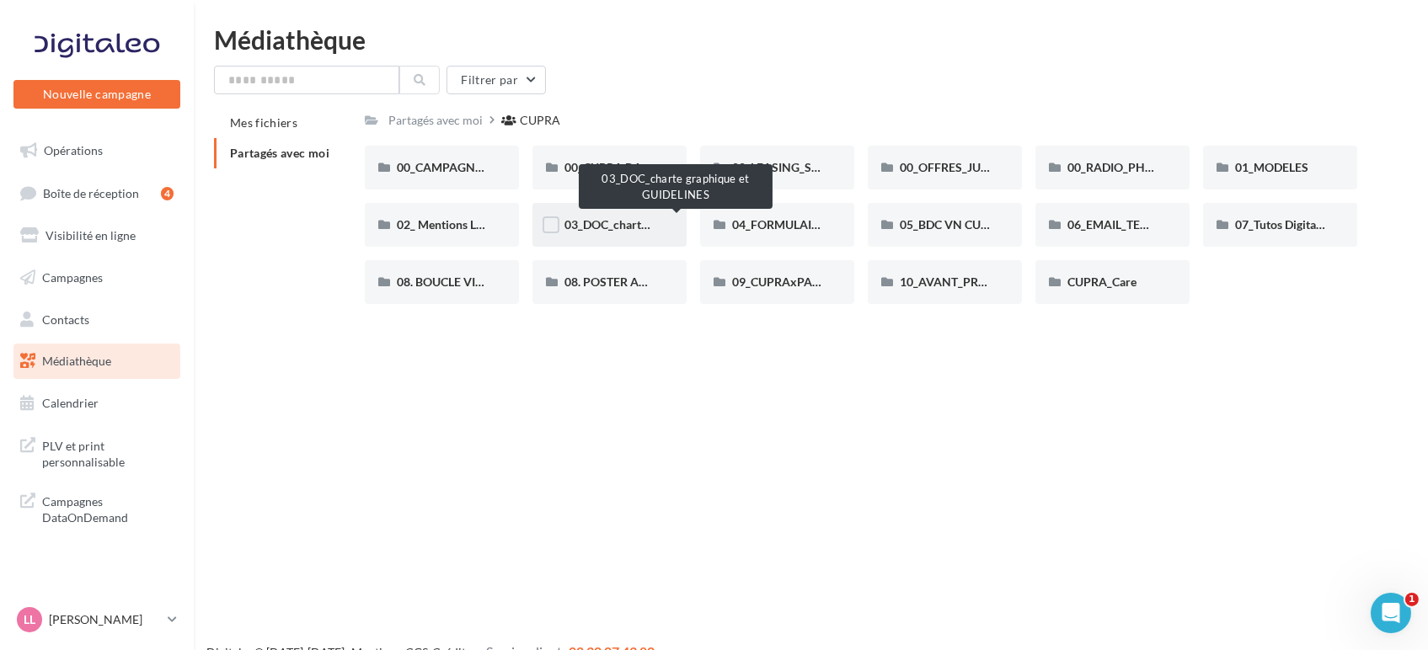
click at [608, 219] on span "03_DOC_charte graphique et GUIDELINES" at bounding box center [674, 224] width 221 height 14
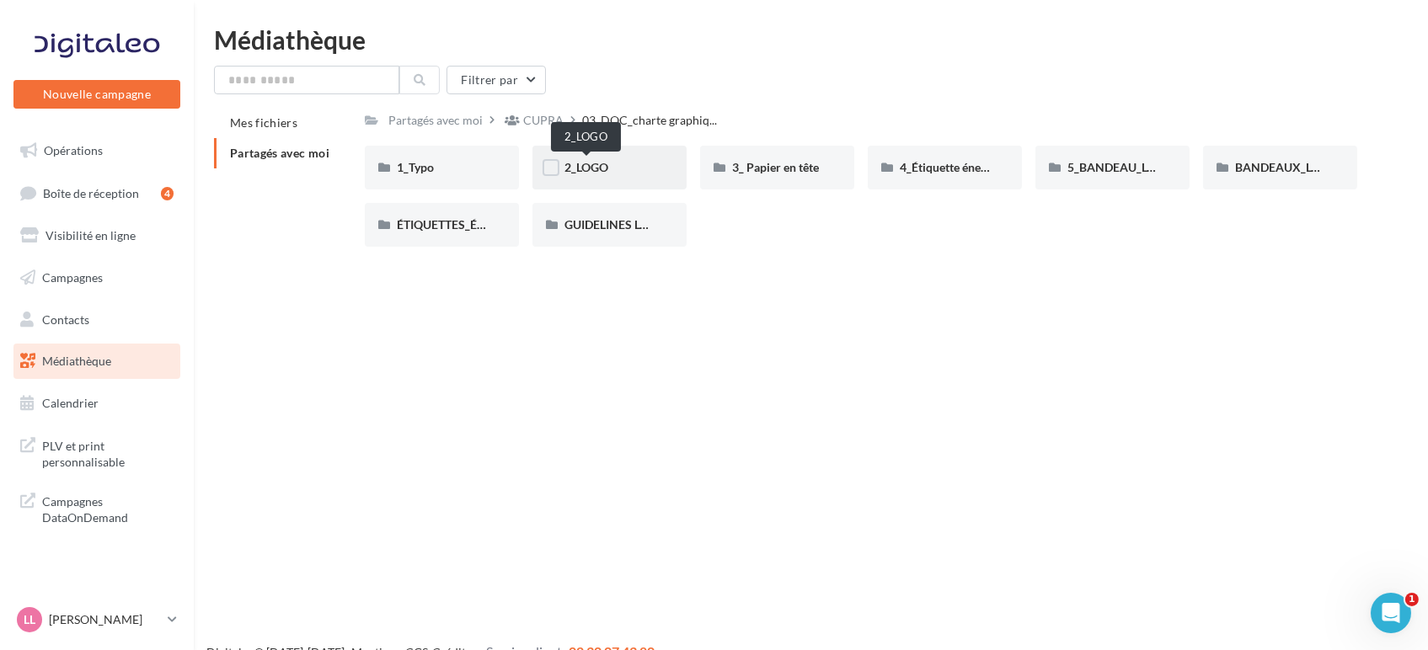
click at [575, 168] on span "2_LOGO" at bounding box center [586, 167] width 44 height 14
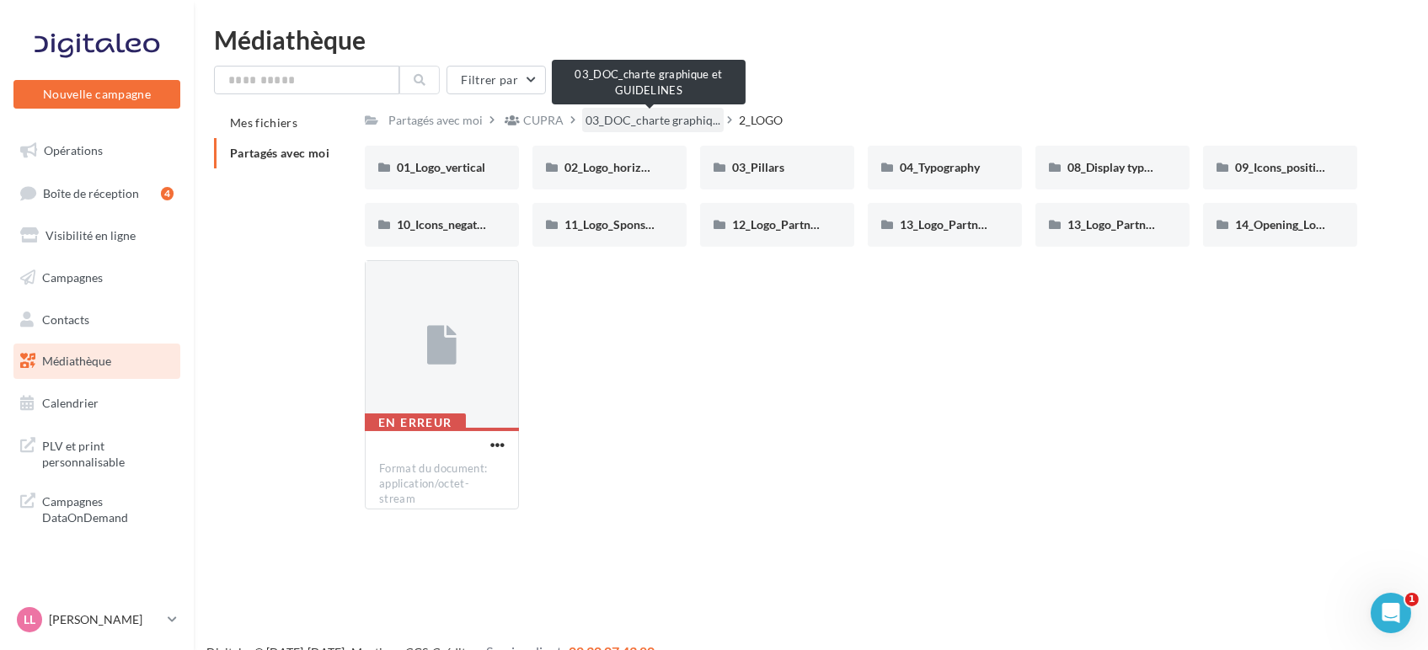
click at [654, 129] on span "03_DOC_charte graphiq..." at bounding box center [652, 120] width 135 height 17
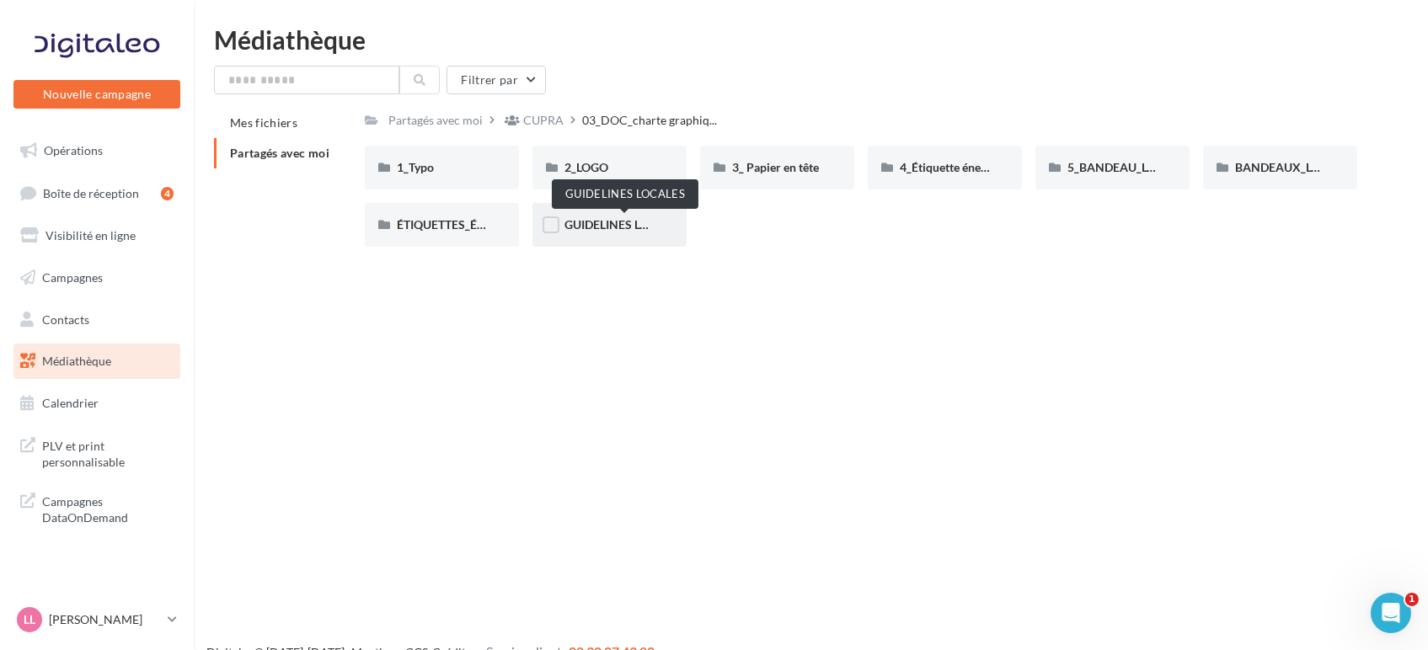
click at [584, 227] on span "GUIDELINES LOCALES" at bounding box center [624, 224] width 120 height 14
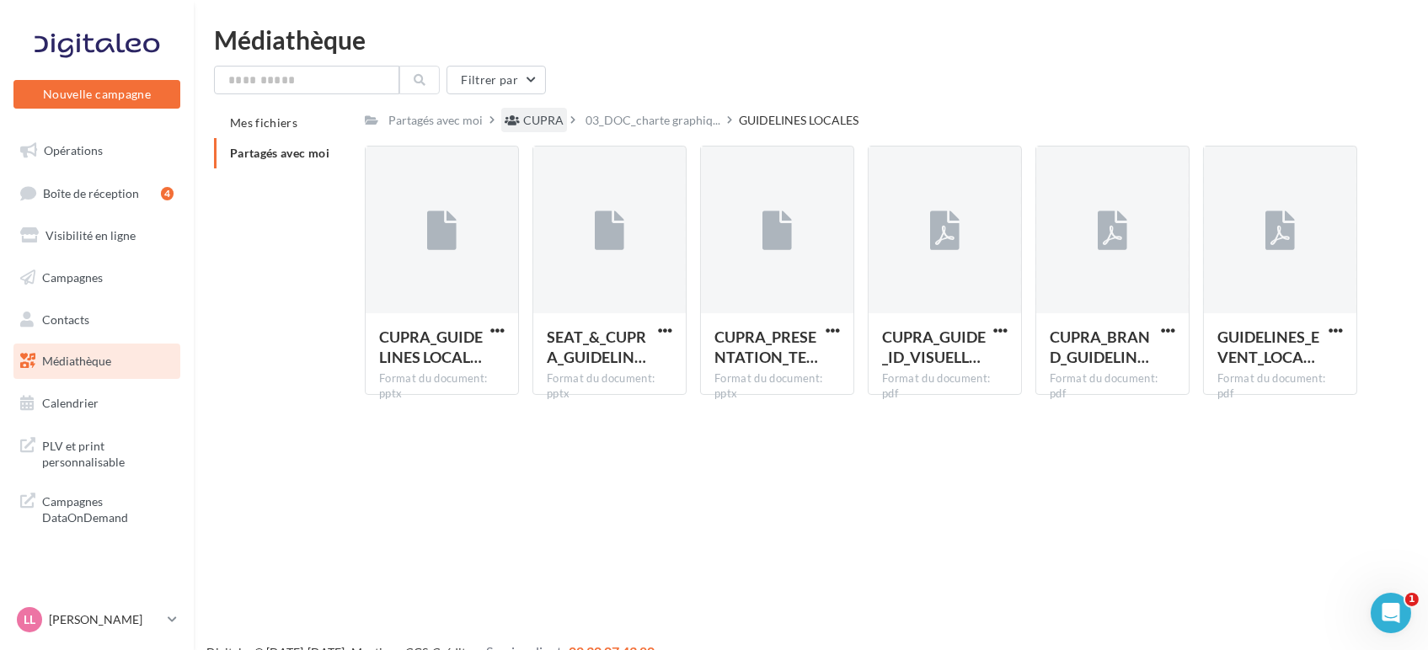
click at [533, 108] on div "CUPRA" at bounding box center [534, 120] width 66 height 24
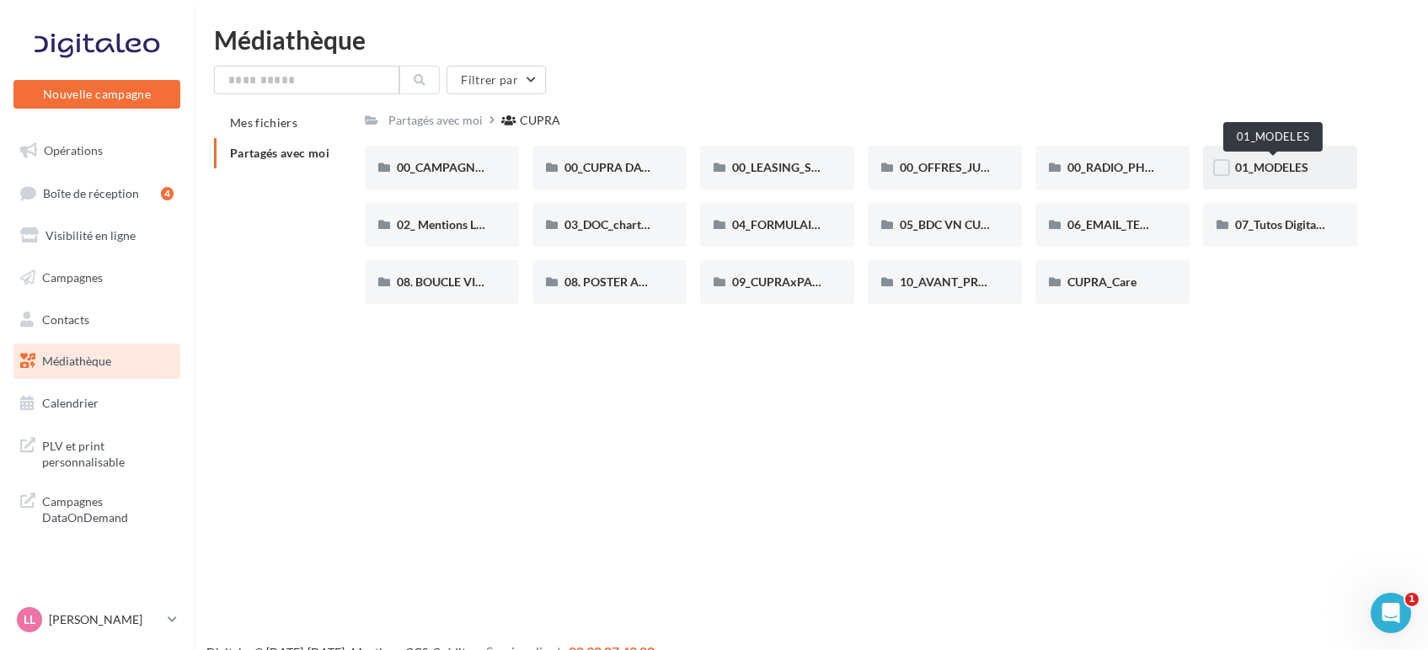
click at [1273, 169] on span "01_MODELES" at bounding box center [1271, 167] width 73 height 14
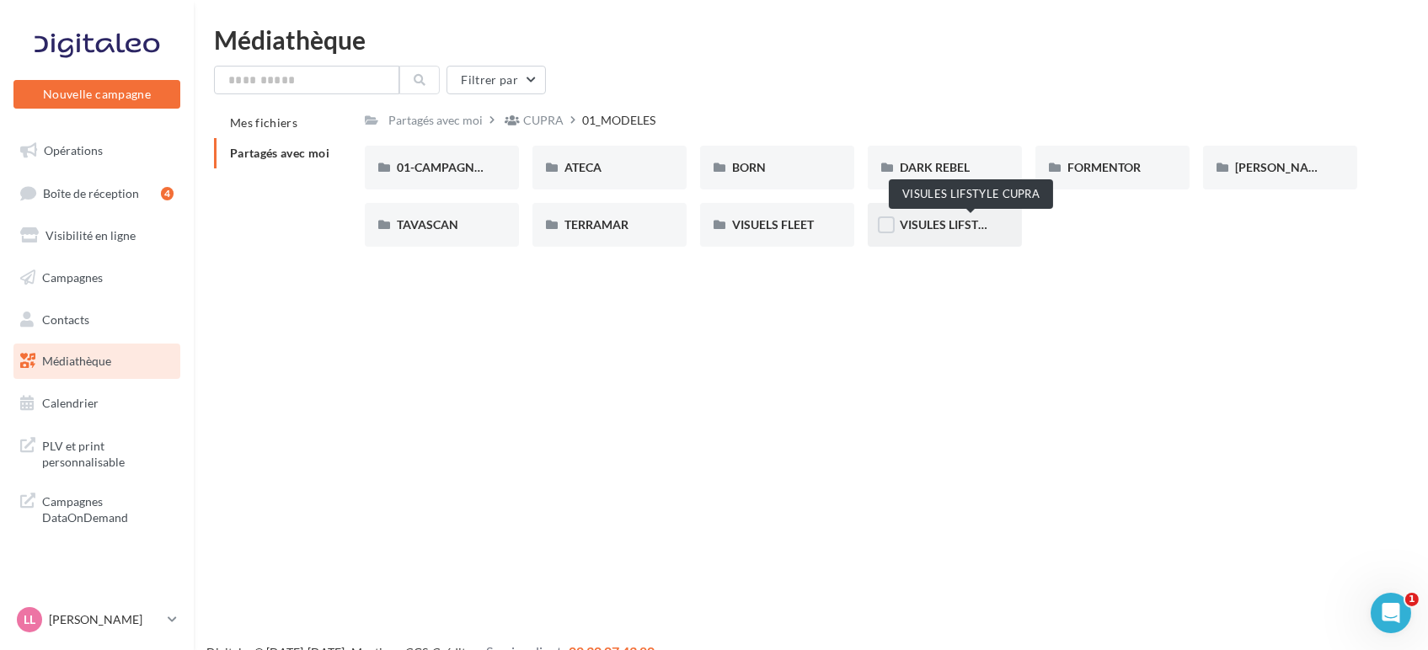
click at [959, 227] on span "VISULES LIFSTYLE CUPRA" at bounding box center [969, 224] width 141 height 14
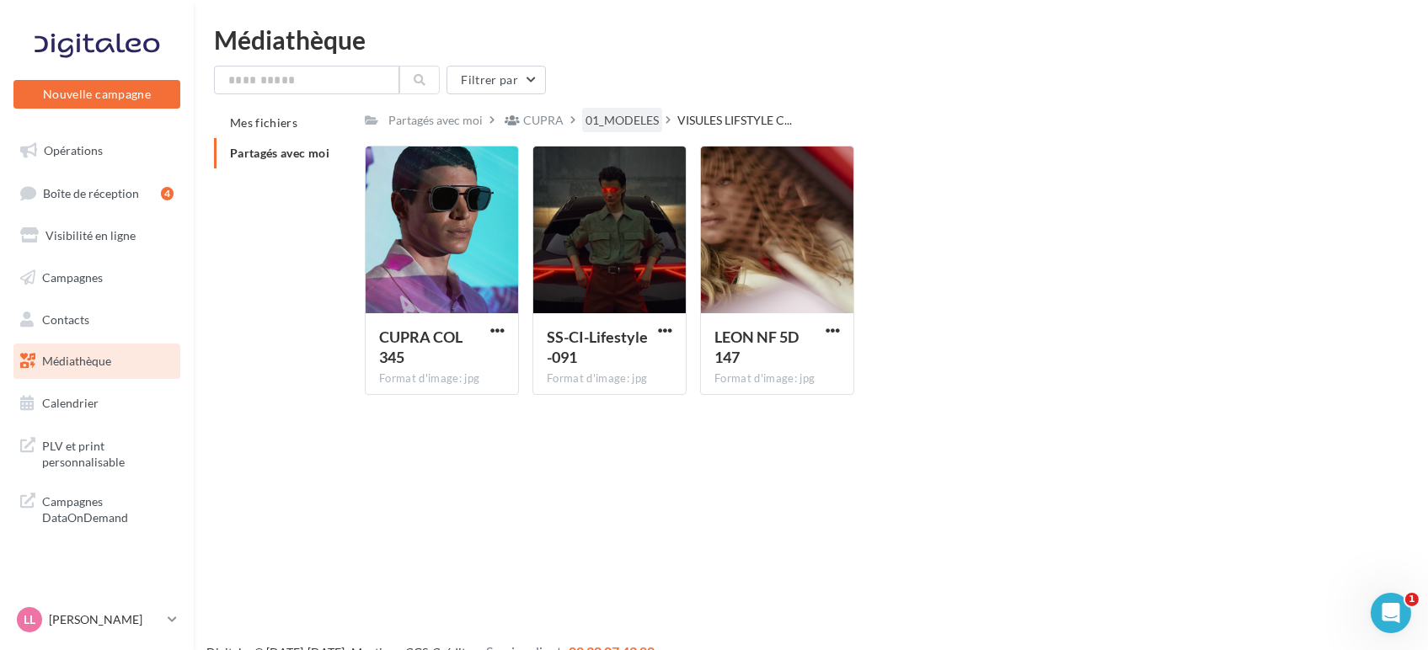
click at [637, 111] on div "01_MODELES" at bounding box center [622, 120] width 80 height 24
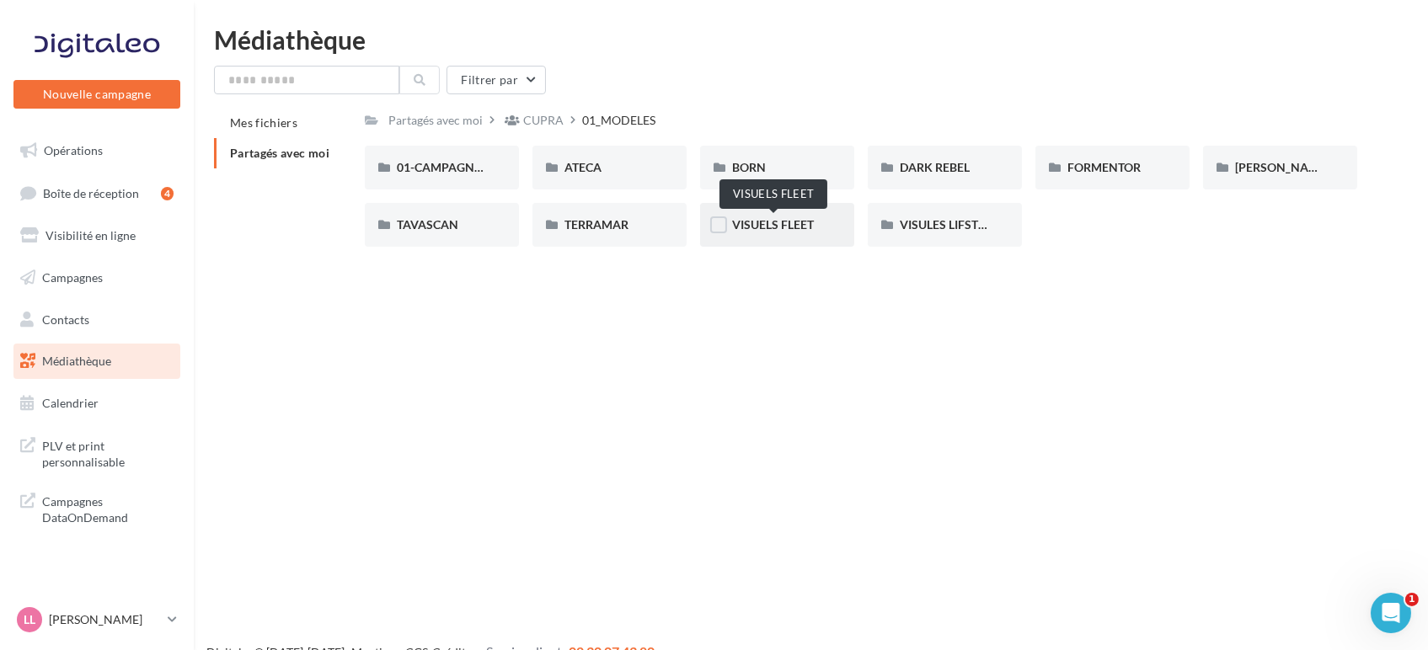
click at [794, 217] on span "VISUELS FLEET" at bounding box center [773, 224] width 82 height 14
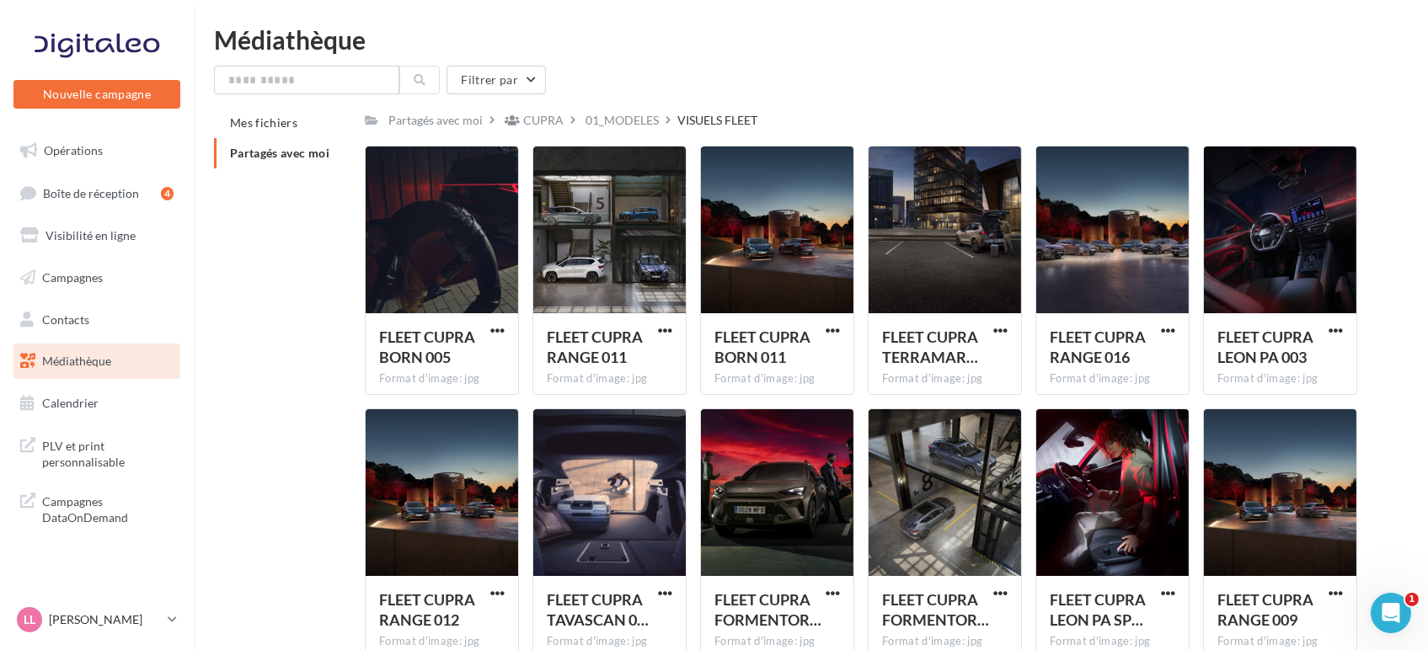
click at [617, 135] on div "Partagés avec moi CUPRA 01_MODELES VISUELS FLEET C Partagé par CUPRA FLEET CUPR…" at bounding box center [861, 389] width 992 height 563
click at [617, 125] on div "01_MODELES" at bounding box center [621, 120] width 73 height 17
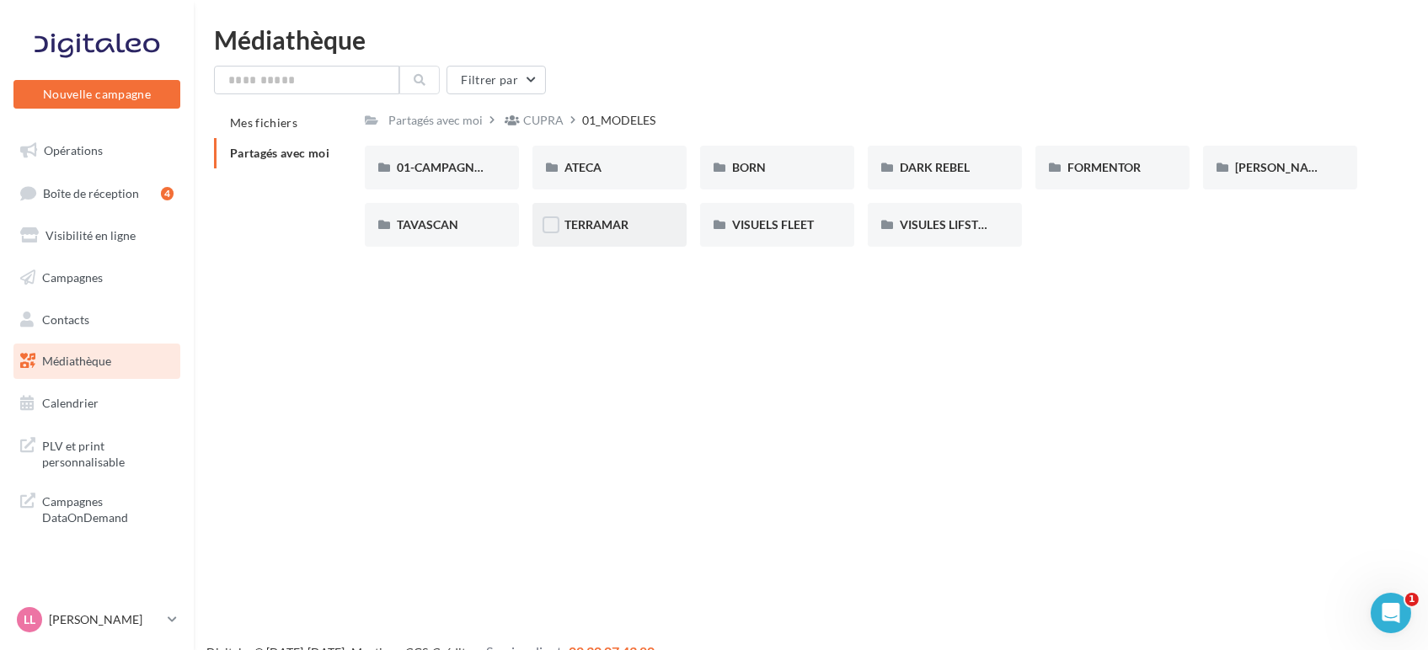
click at [599, 232] on div "TERRAMAR" at bounding box center [609, 224] width 90 height 17
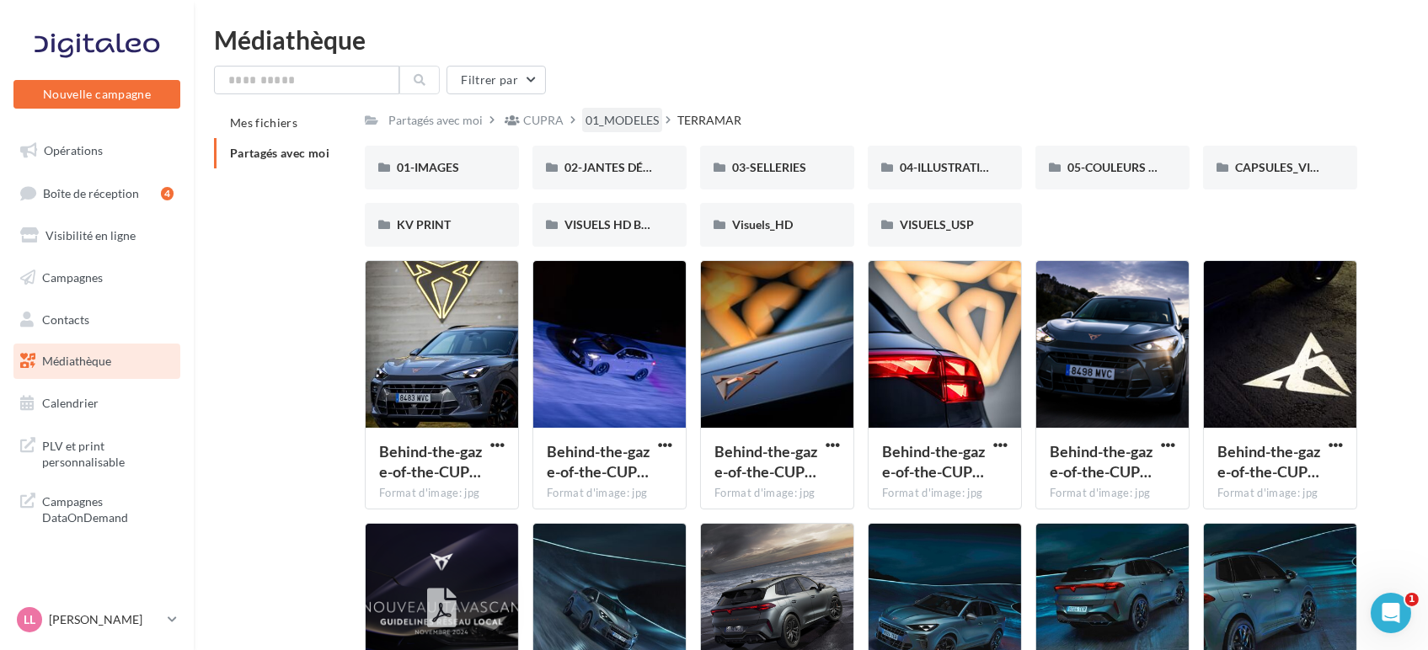
click at [654, 122] on div "01_MODELES" at bounding box center [621, 120] width 73 height 17
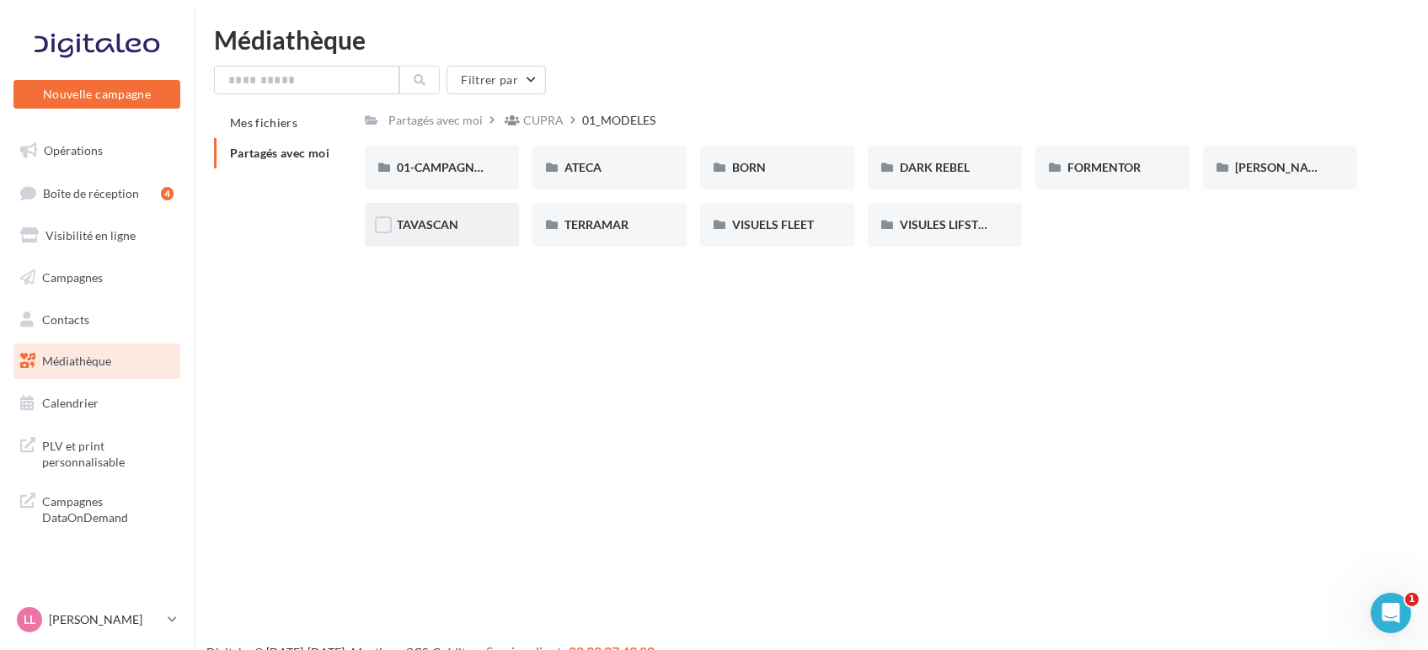
click at [462, 221] on div "TAVASCAN" at bounding box center [442, 224] width 90 height 17
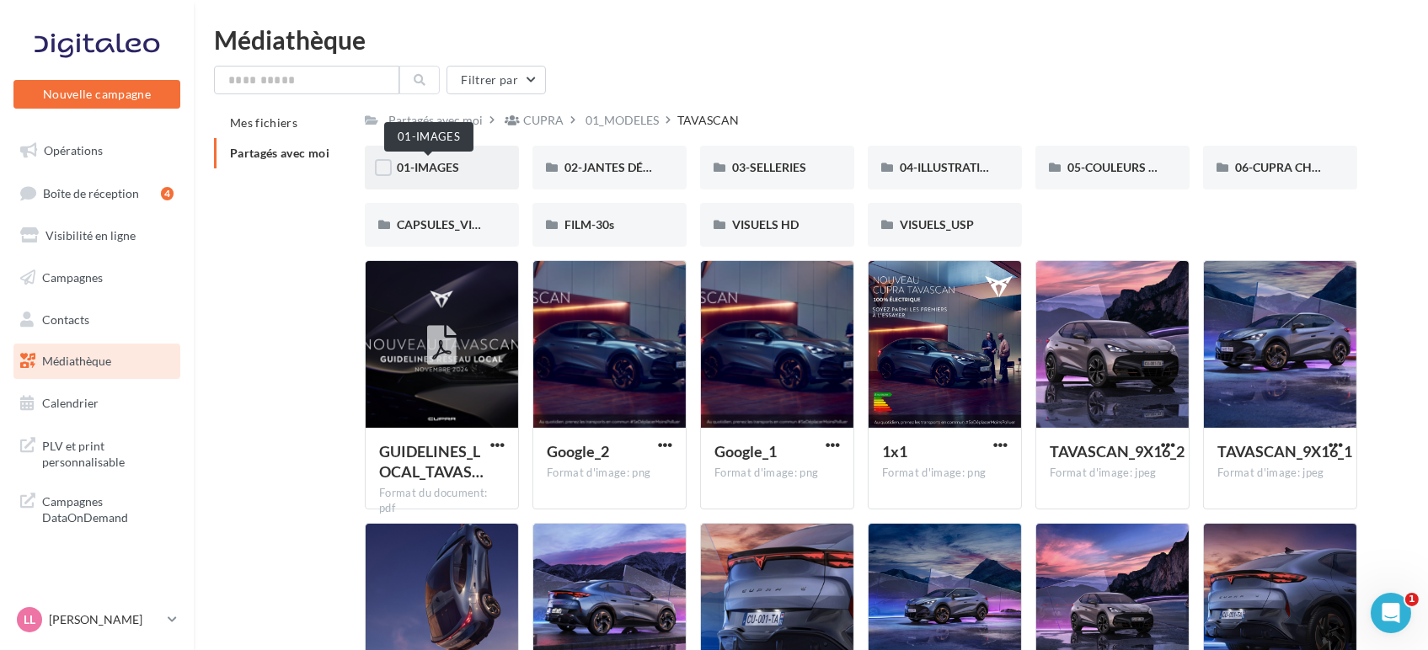
click at [446, 172] on span "01-IMAGES" at bounding box center [428, 167] width 62 height 14
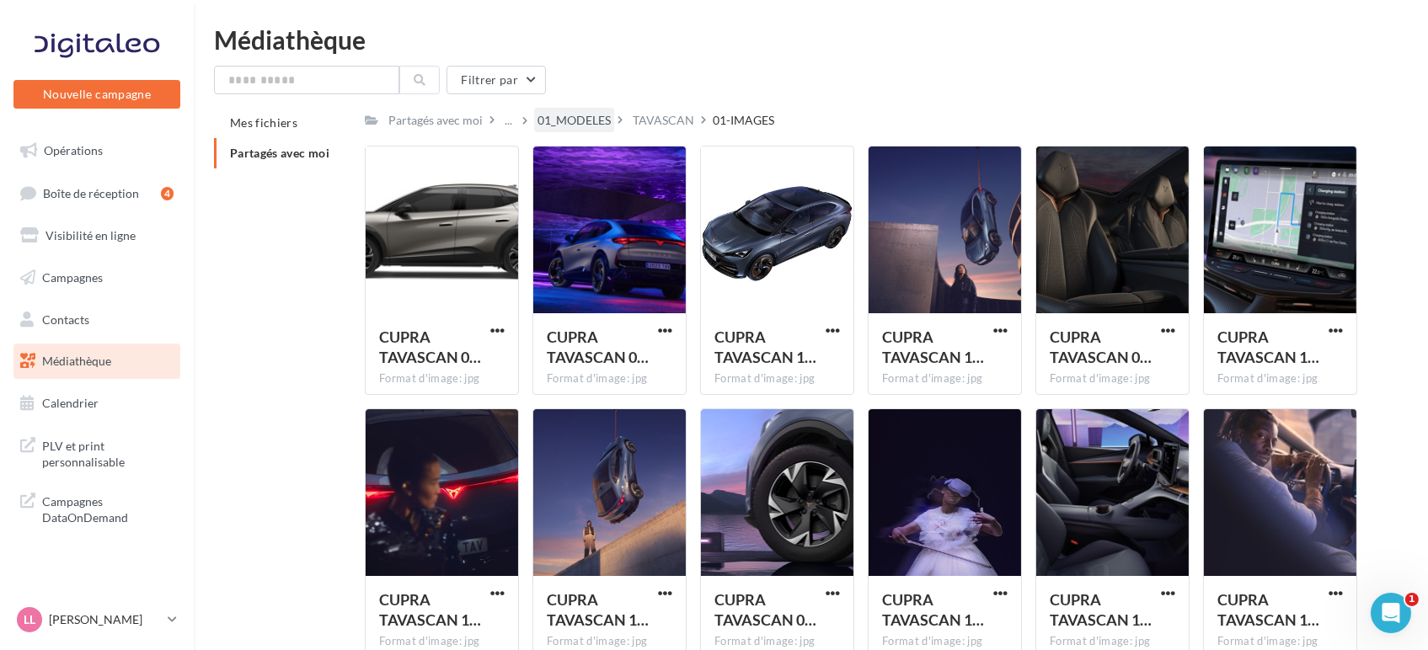
click at [546, 109] on div "01_MODELES" at bounding box center [574, 120] width 80 height 24
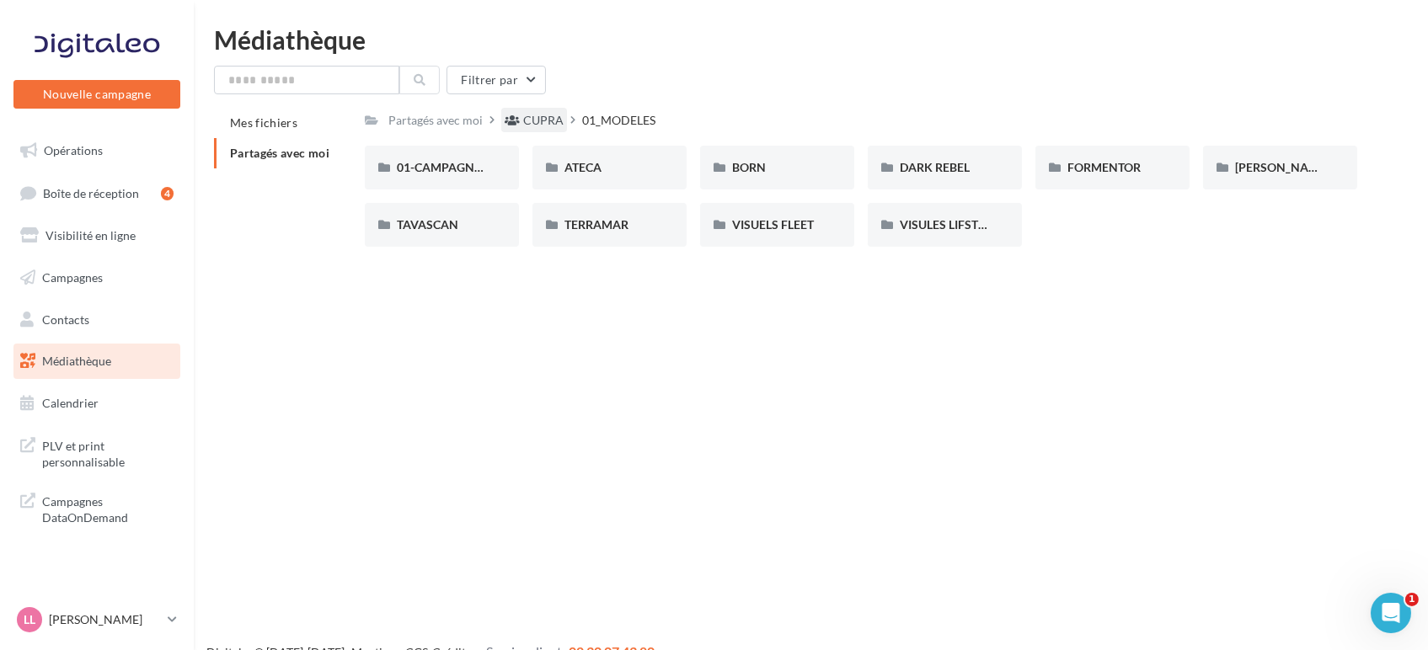
click at [535, 125] on div "CUPRA" at bounding box center [543, 120] width 40 height 17
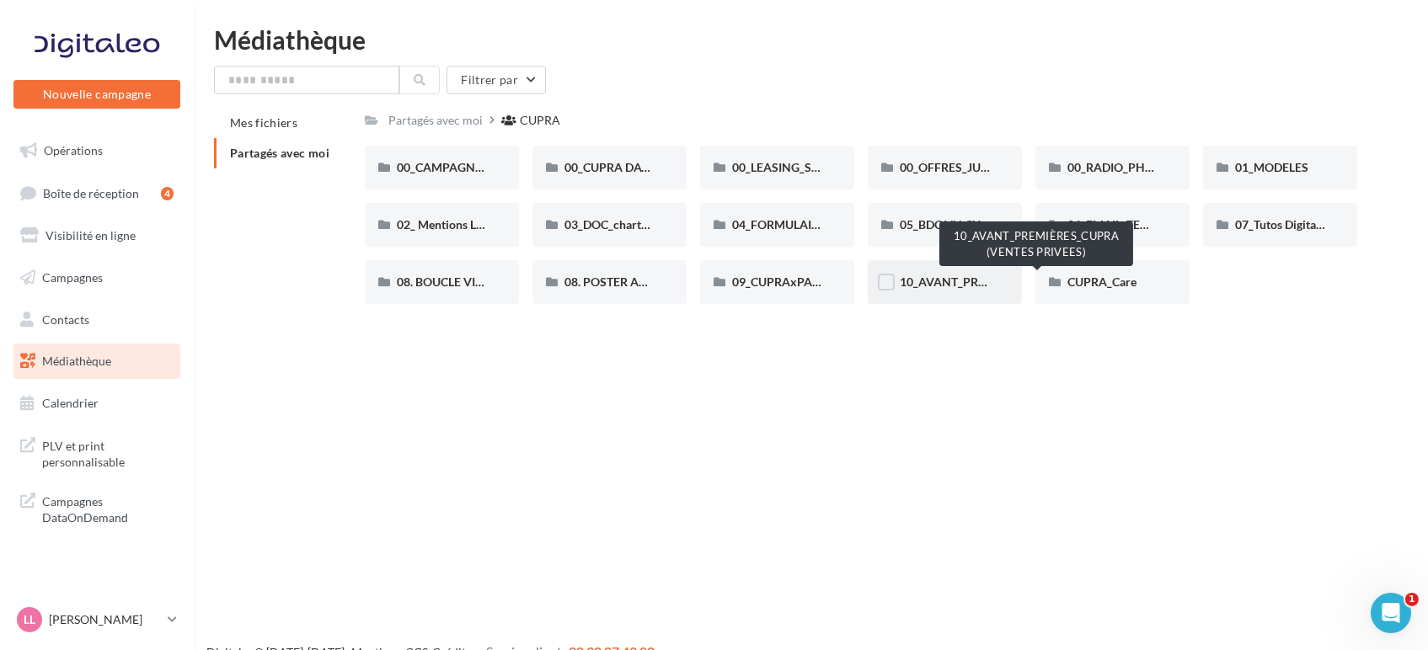
click at [935, 280] on span "10_AVANT_PREMIÈRES_CUPRA (VENTES PRIVEES)" at bounding box center [1036, 282] width 275 height 14
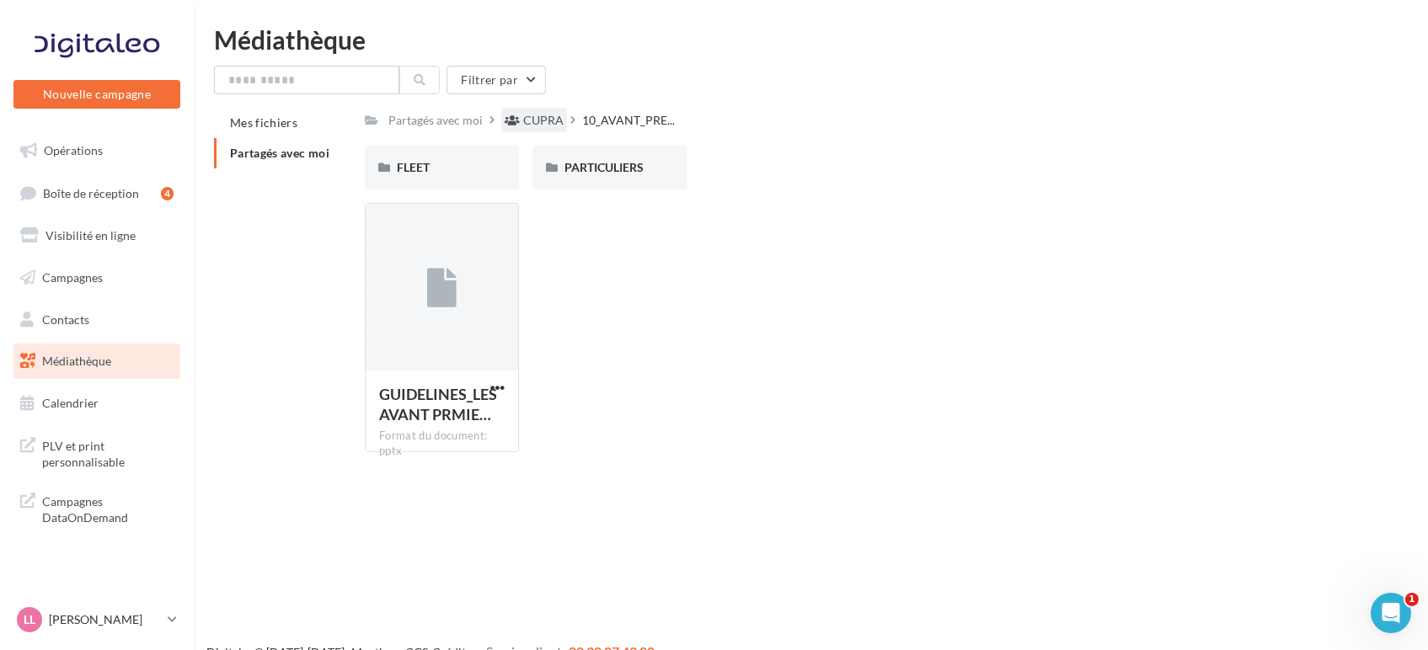
click at [523, 115] on div "CUPRA" at bounding box center [543, 120] width 40 height 17
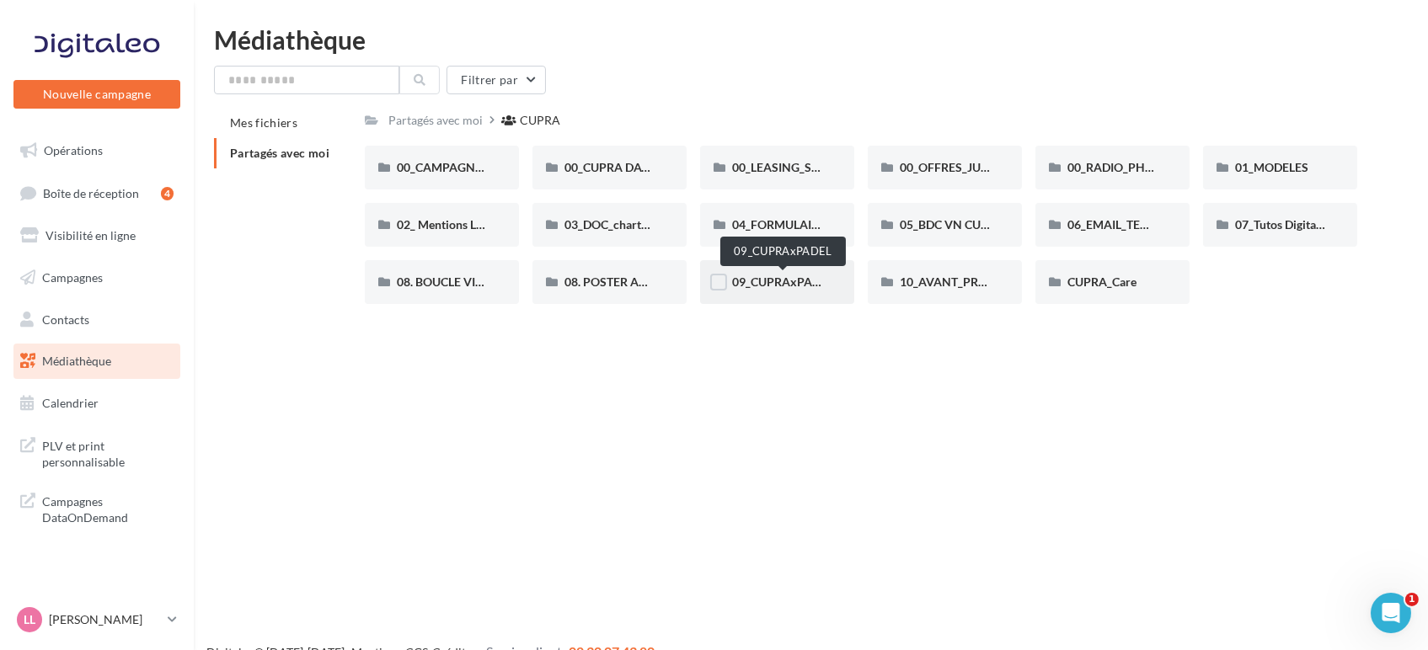
click at [783, 286] on span "09_CUPRAxPADEL" at bounding box center [782, 282] width 101 height 14
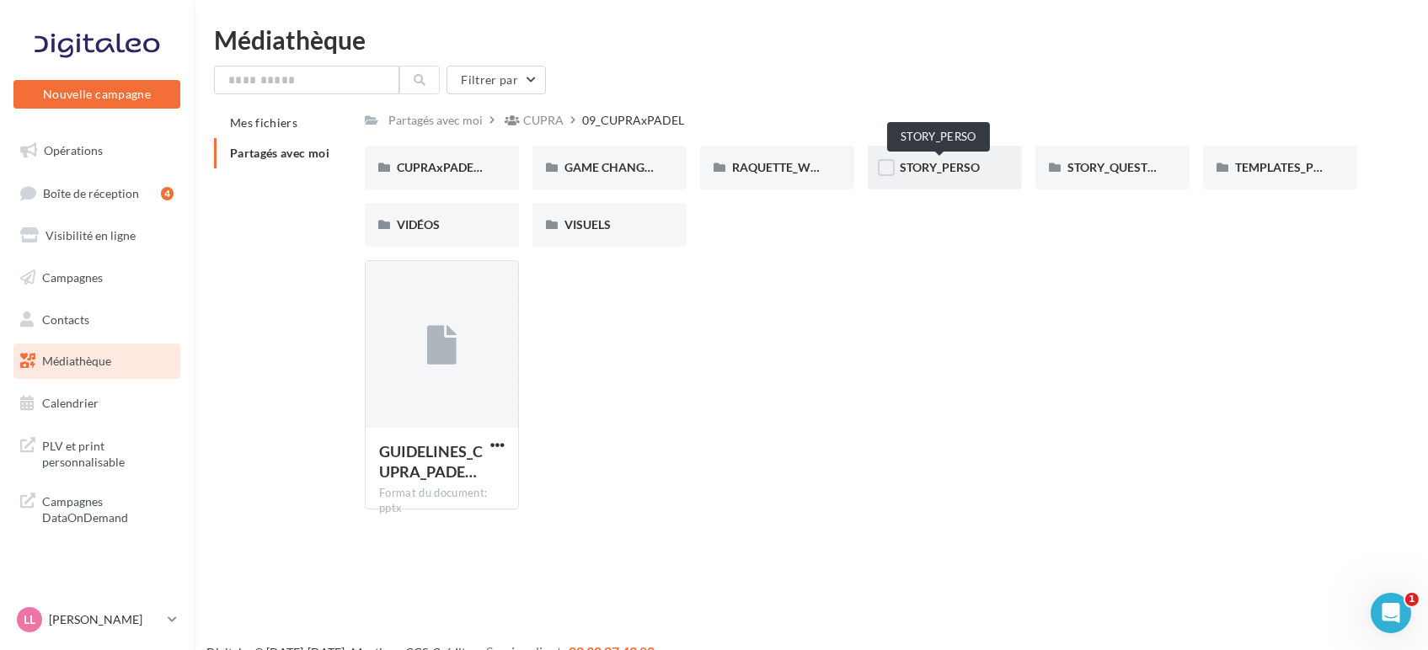
click at [965, 163] on span "STORY_PERSO" at bounding box center [939, 167] width 80 height 14
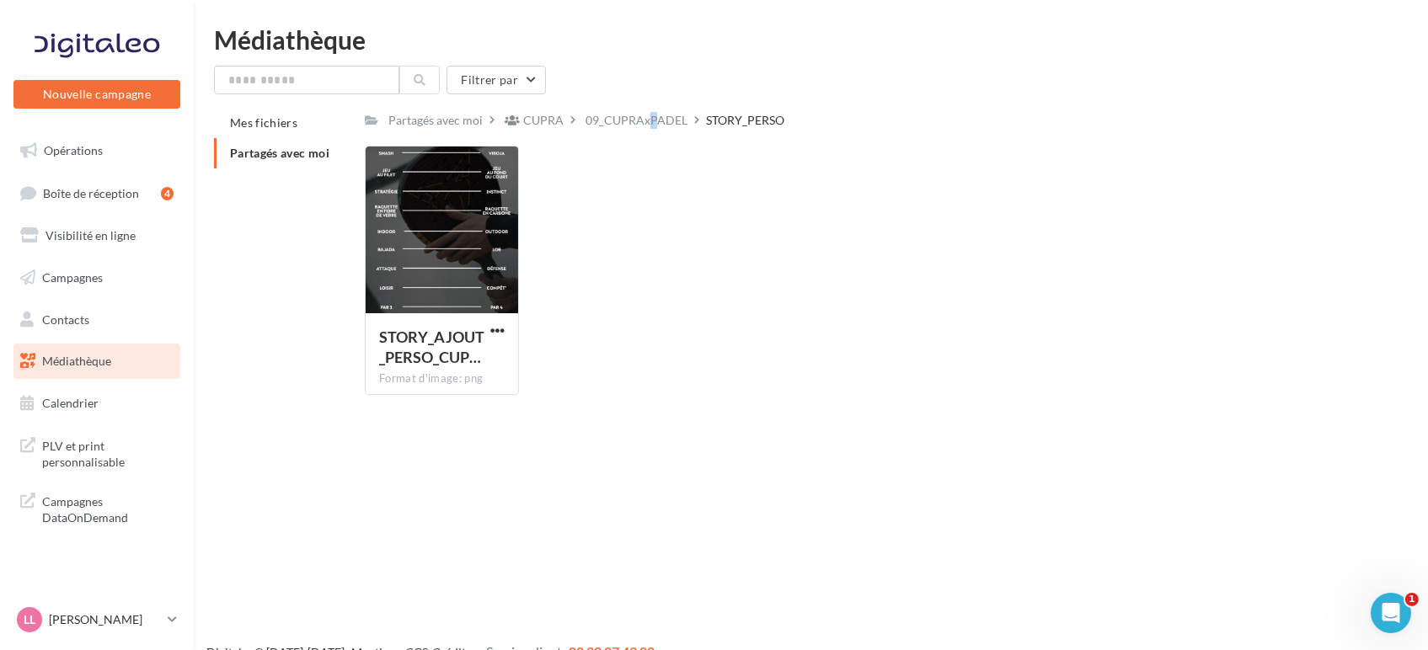
click at [627, 122] on div "09_CUPRAxPADEL" at bounding box center [636, 120] width 102 height 17
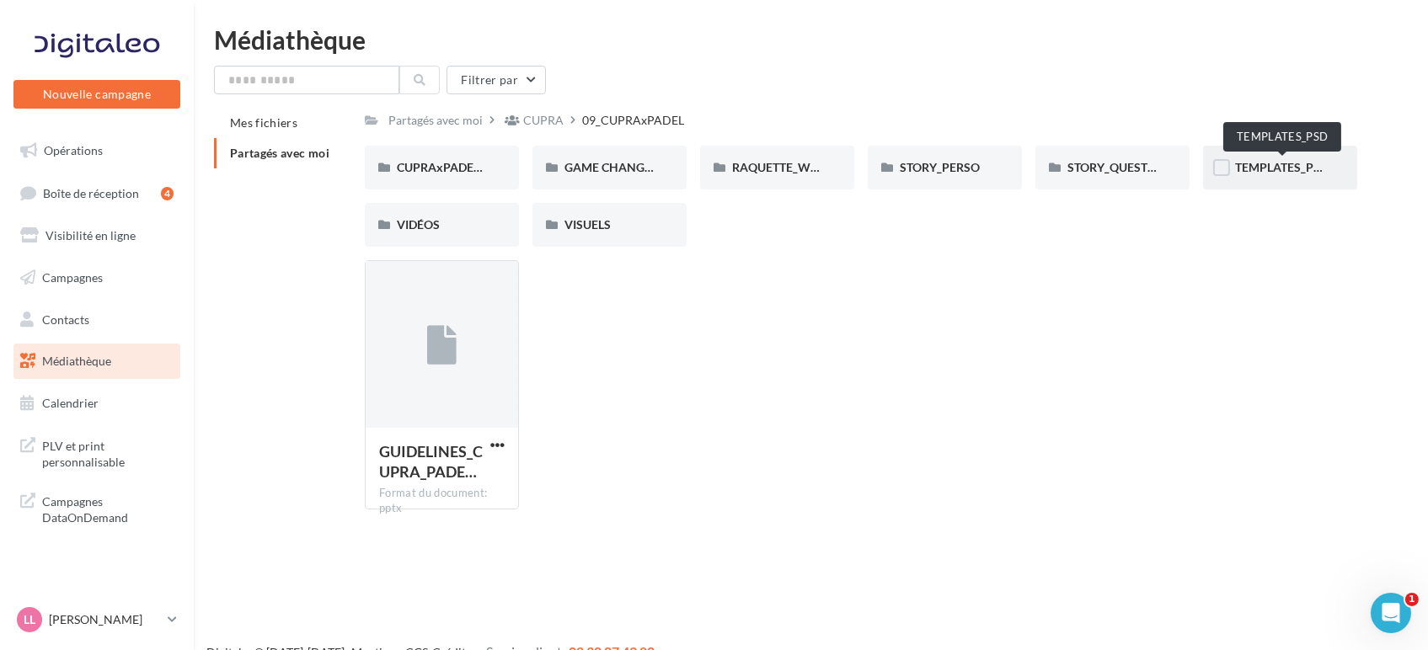
click at [1267, 168] on span "TEMPLATES_PSD" at bounding box center [1281, 167] width 93 height 14
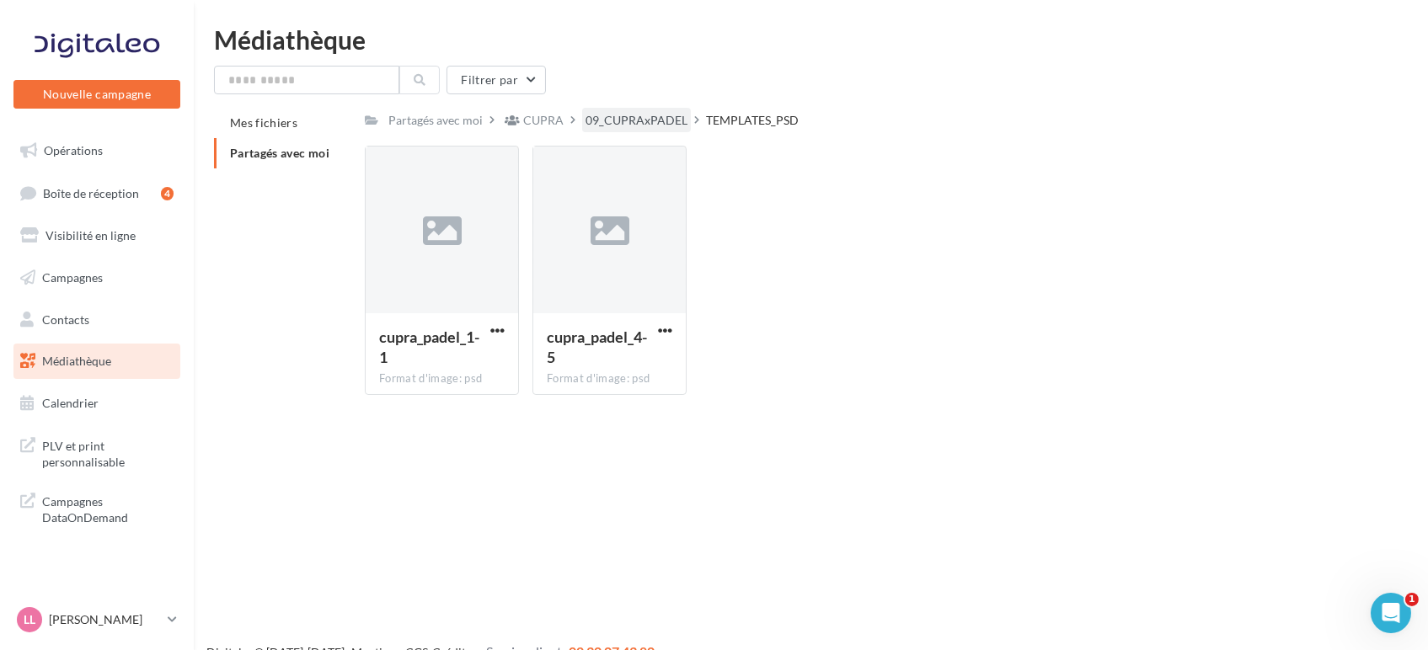
click at [643, 129] on div "09_CUPRAxPADEL" at bounding box center [636, 120] width 102 height 17
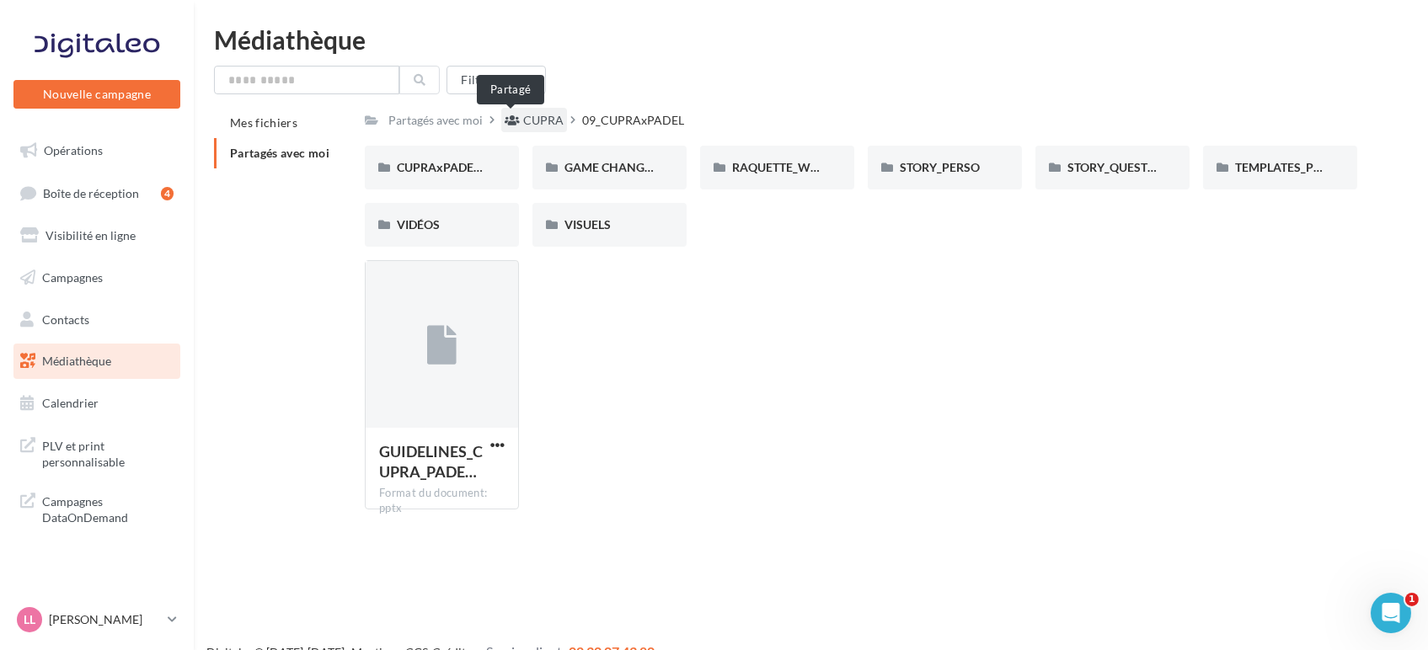
click at [516, 125] on icon at bounding box center [511, 121] width 15 height 12
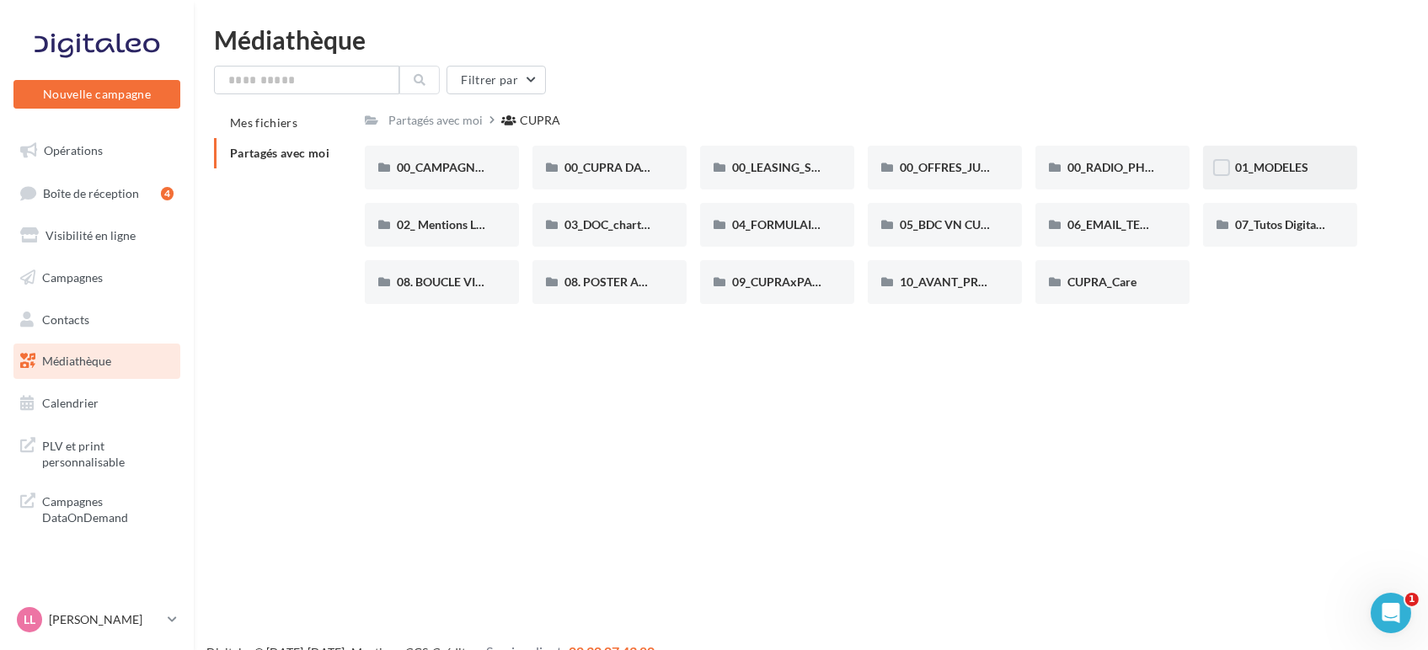
click at [1286, 157] on div "01_MODELES" at bounding box center [1280, 168] width 154 height 44
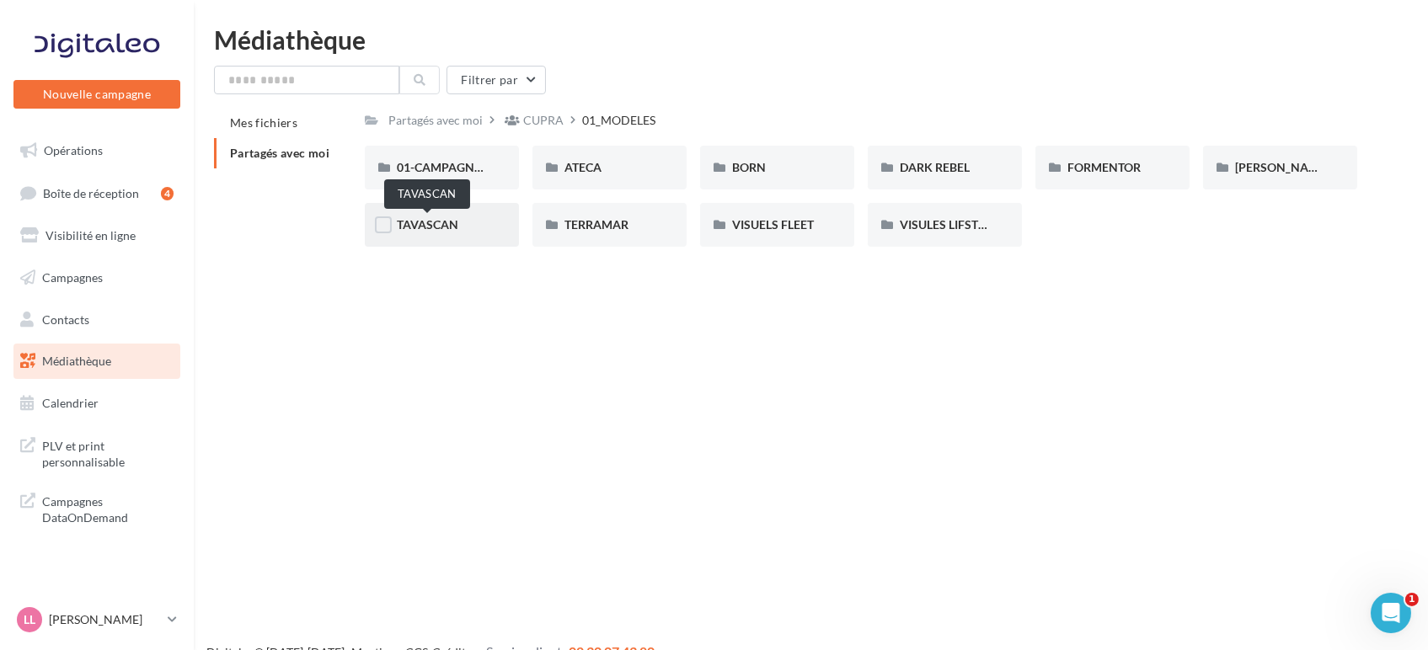
click at [452, 227] on span "TAVASCAN" at bounding box center [427, 224] width 61 height 14
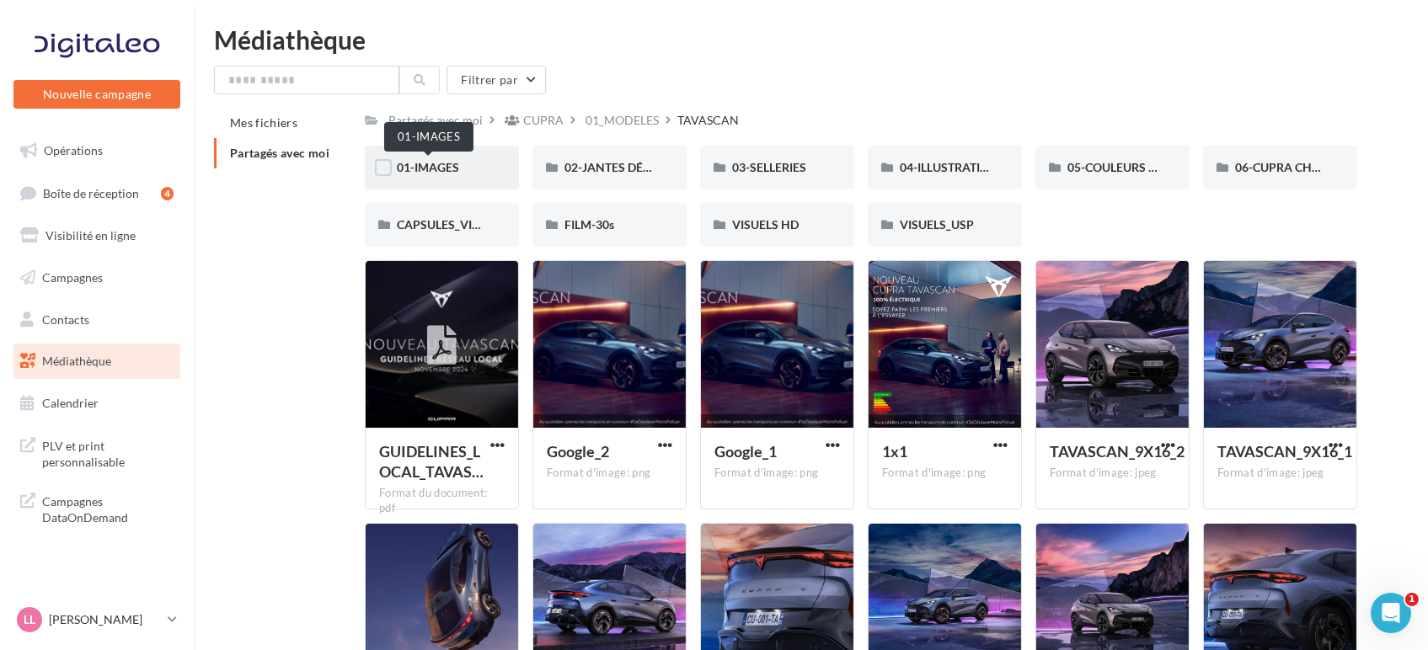
click at [427, 169] on span "01-IMAGES" at bounding box center [428, 167] width 62 height 14
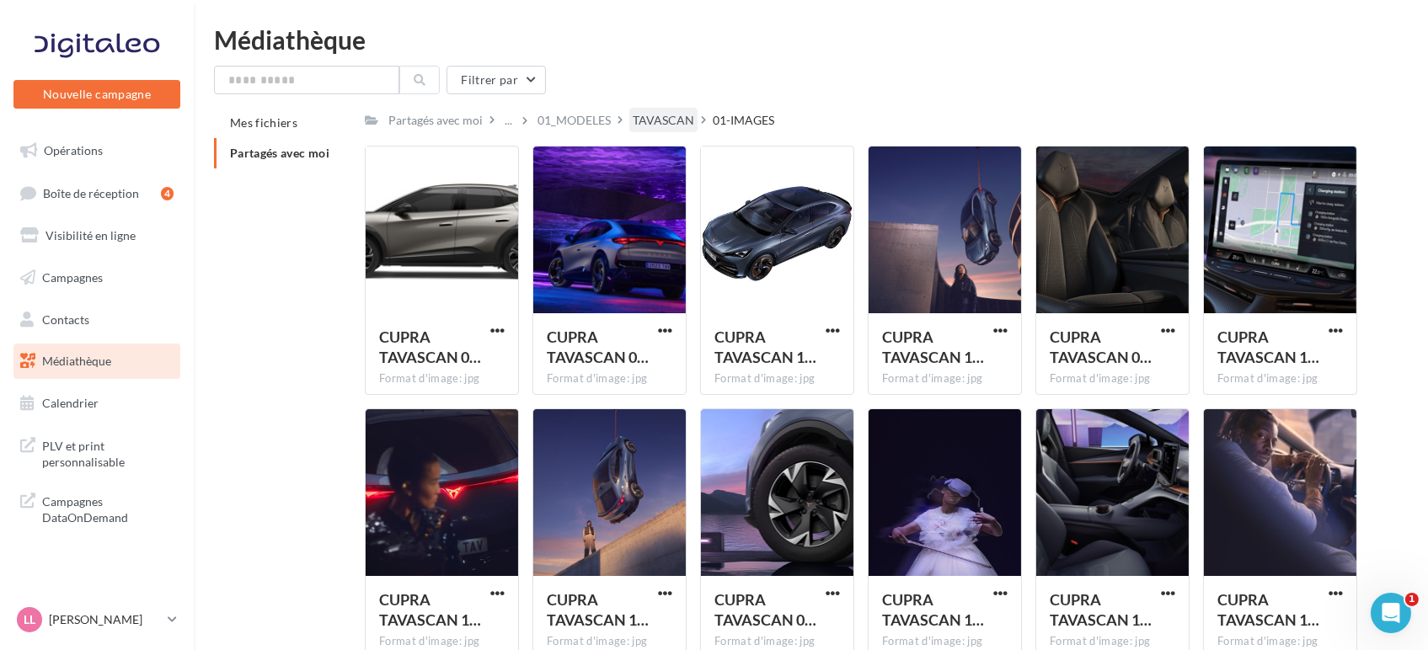
click at [657, 120] on div "TAVASCAN" at bounding box center [663, 120] width 61 height 17
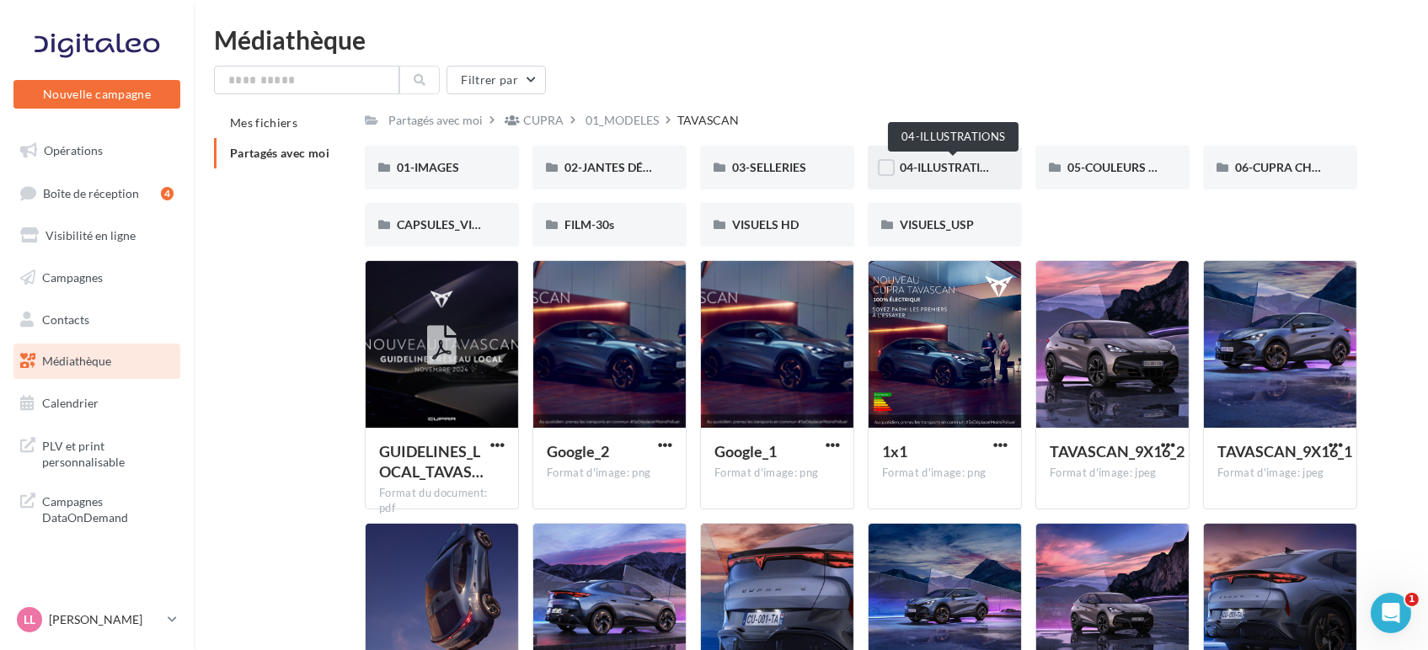
click at [937, 163] on span "04-ILLUSTRATIONS" at bounding box center [951, 167] width 105 height 14
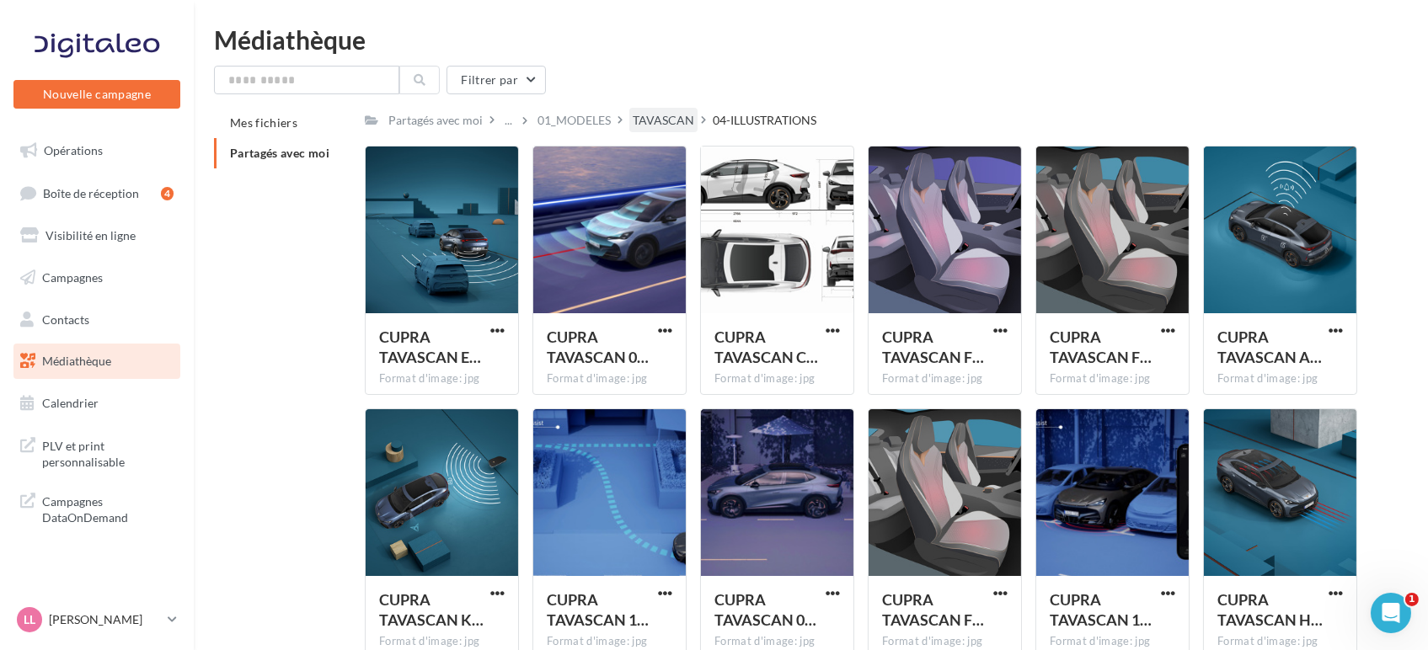
click at [663, 120] on div "TAVASCAN" at bounding box center [663, 120] width 61 height 17
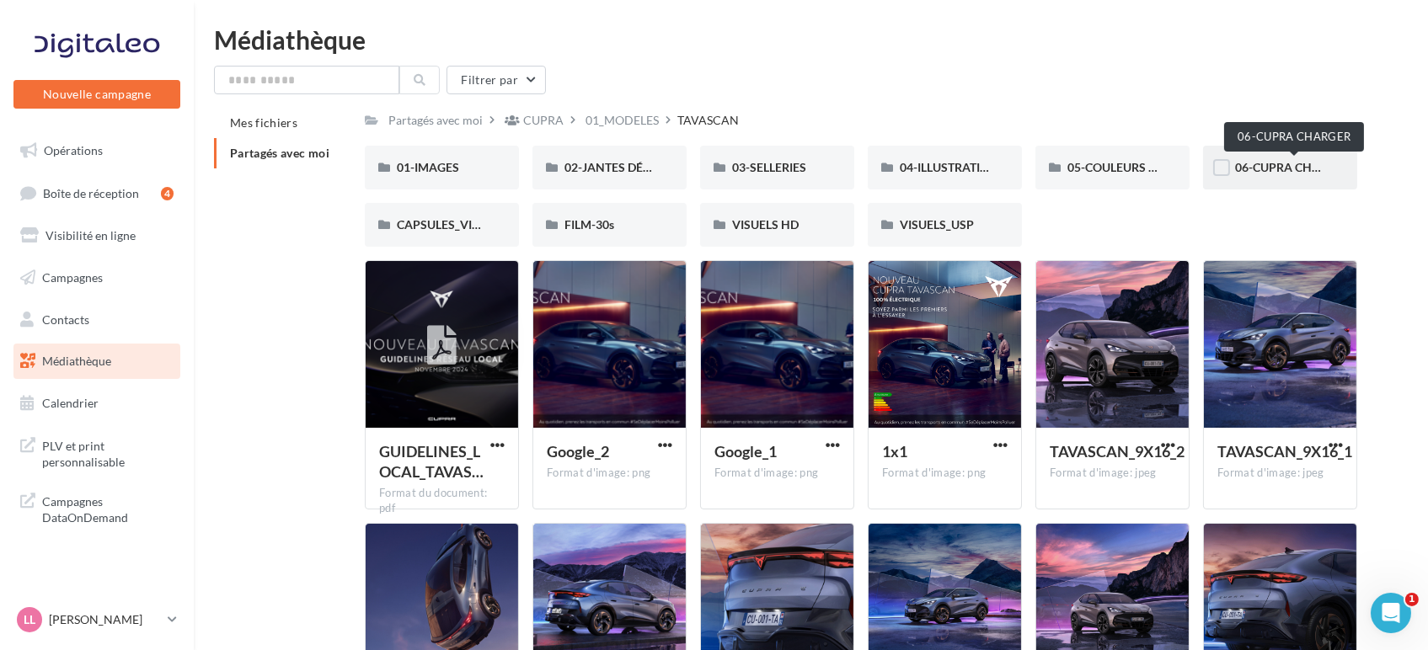
click at [1259, 171] on span "06-CUPRA CHARGER" at bounding box center [1292, 167] width 115 height 14
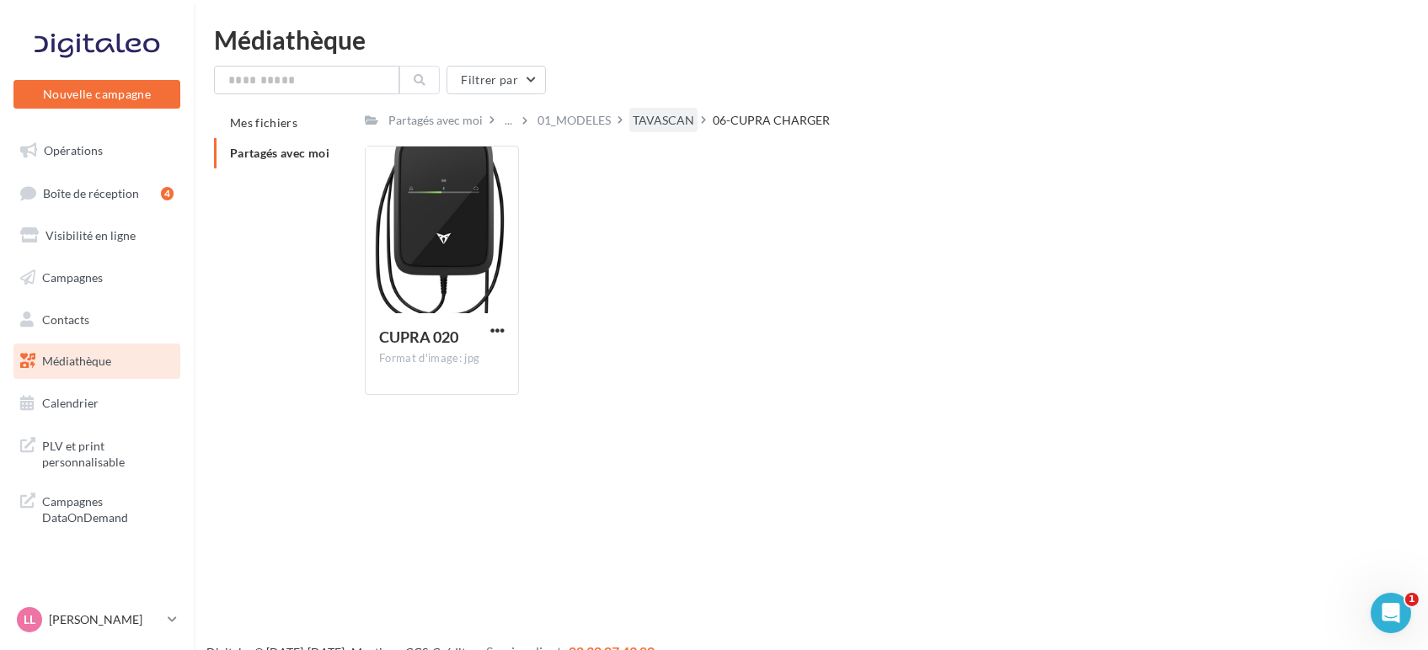
click at [673, 122] on div "TAVASCAN" at bounding box center [663, 120] width 61 height 17
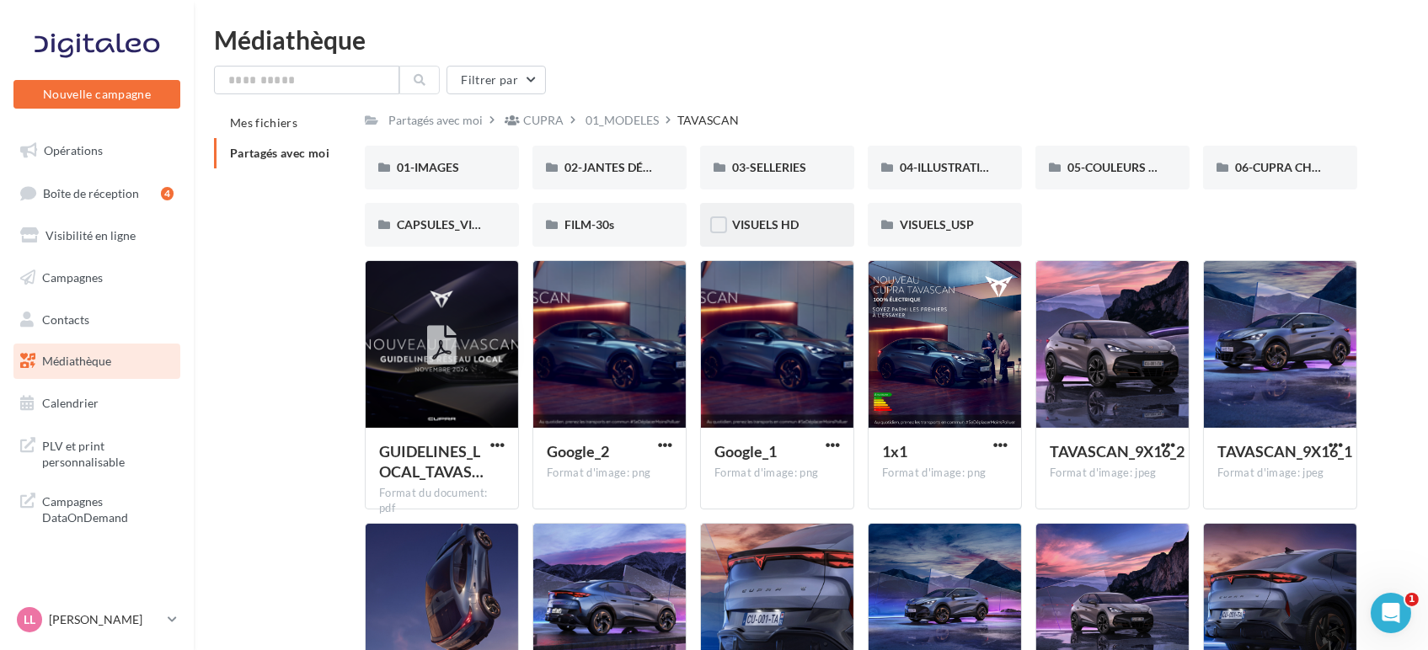
click at [802, 228] on div "VISUELS HD" at bounding box center [777, 224] width 90 height 17
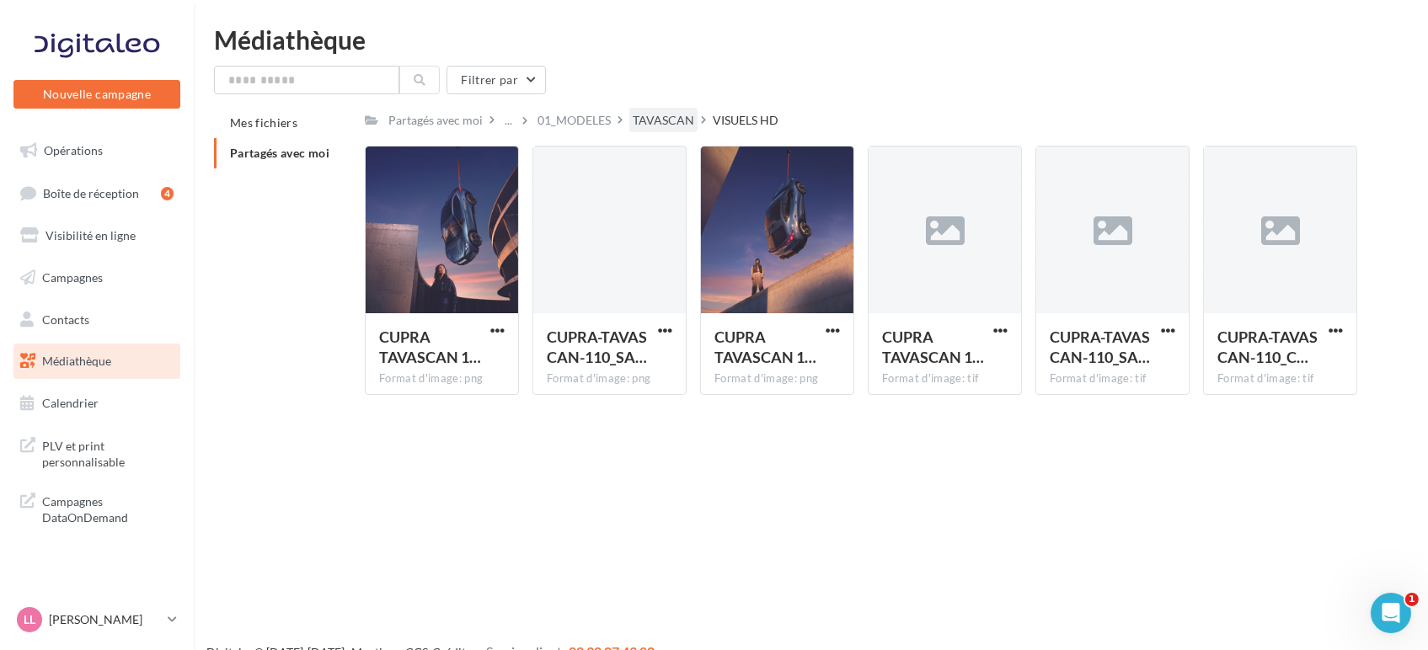
click at [660, 127] on div "TAVASCAN" at bounding box center [663, 120] width 61 height 17
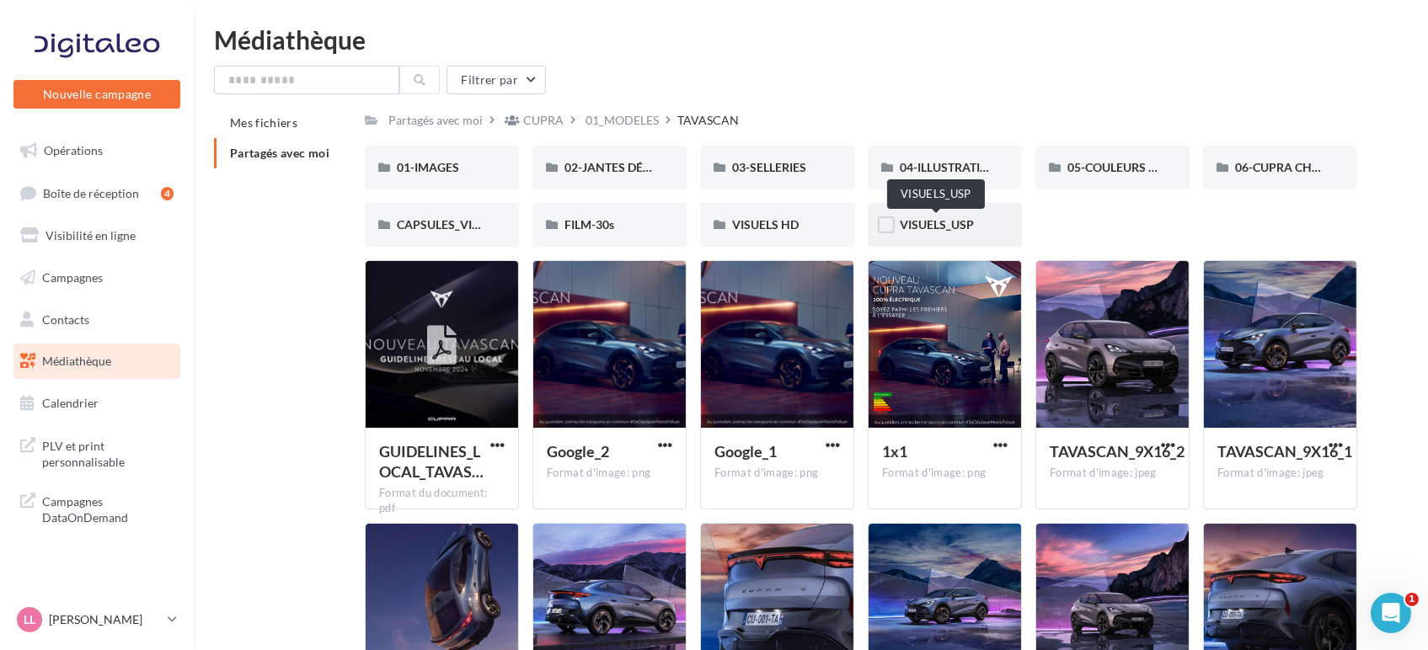
click at [958, 222] on span "VISUELS_USP" at bounding box center [936, 224] width 74 height 14
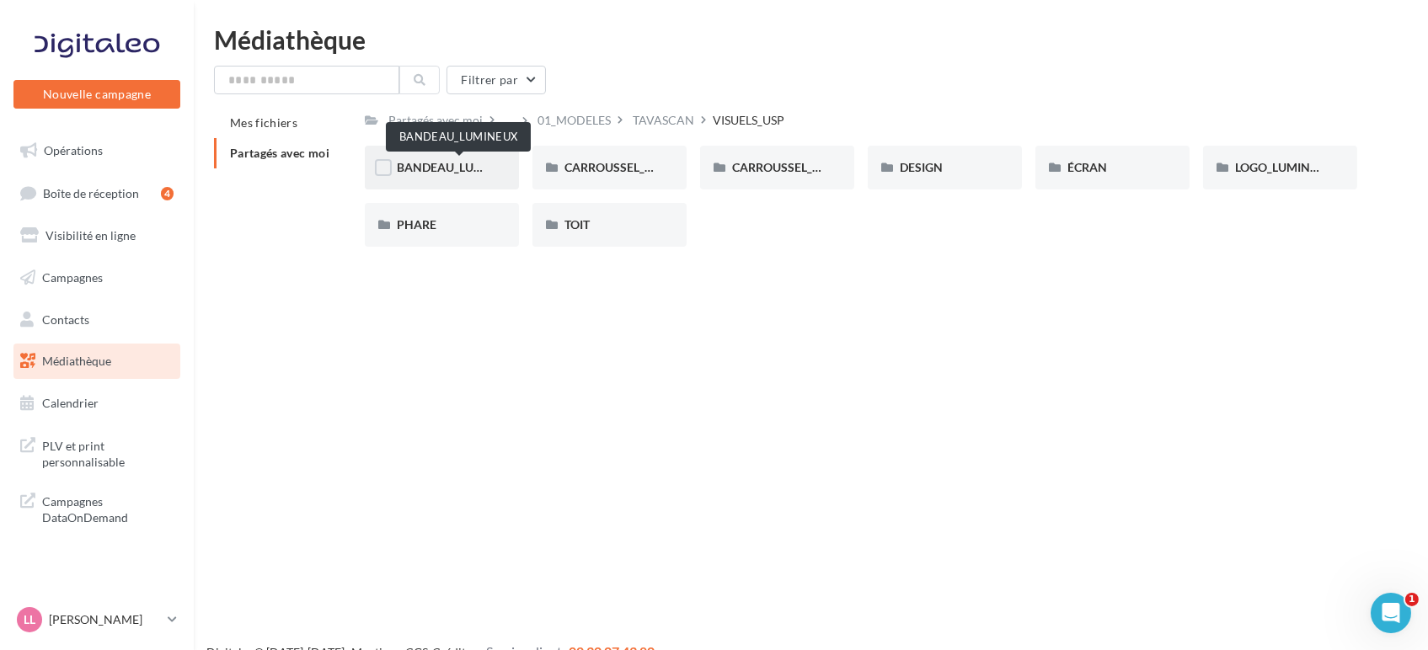
click at [440, 168] on span "BANDEAU_LUMINEUX" at bounding box center [459, 167] width 124 height 14
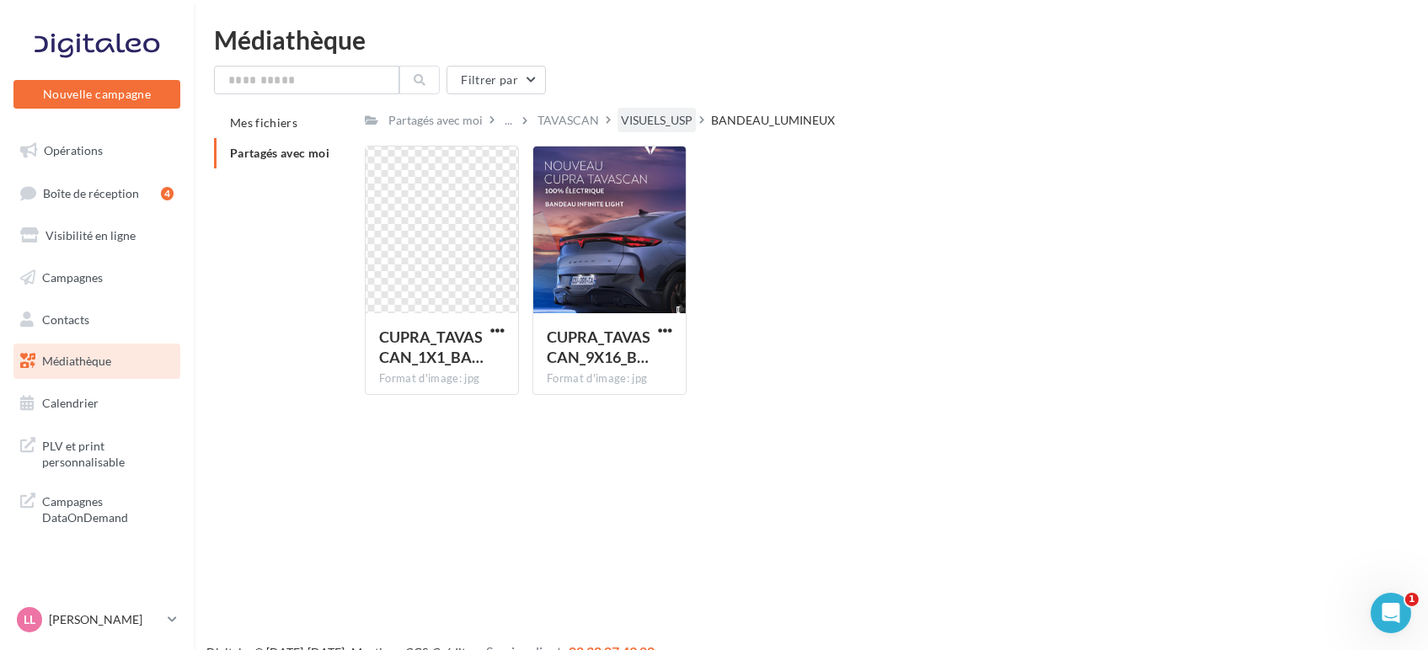
click at [681, 110] on div "VISUELS_USP" at bounding box center [656, 120] width 78 height 24
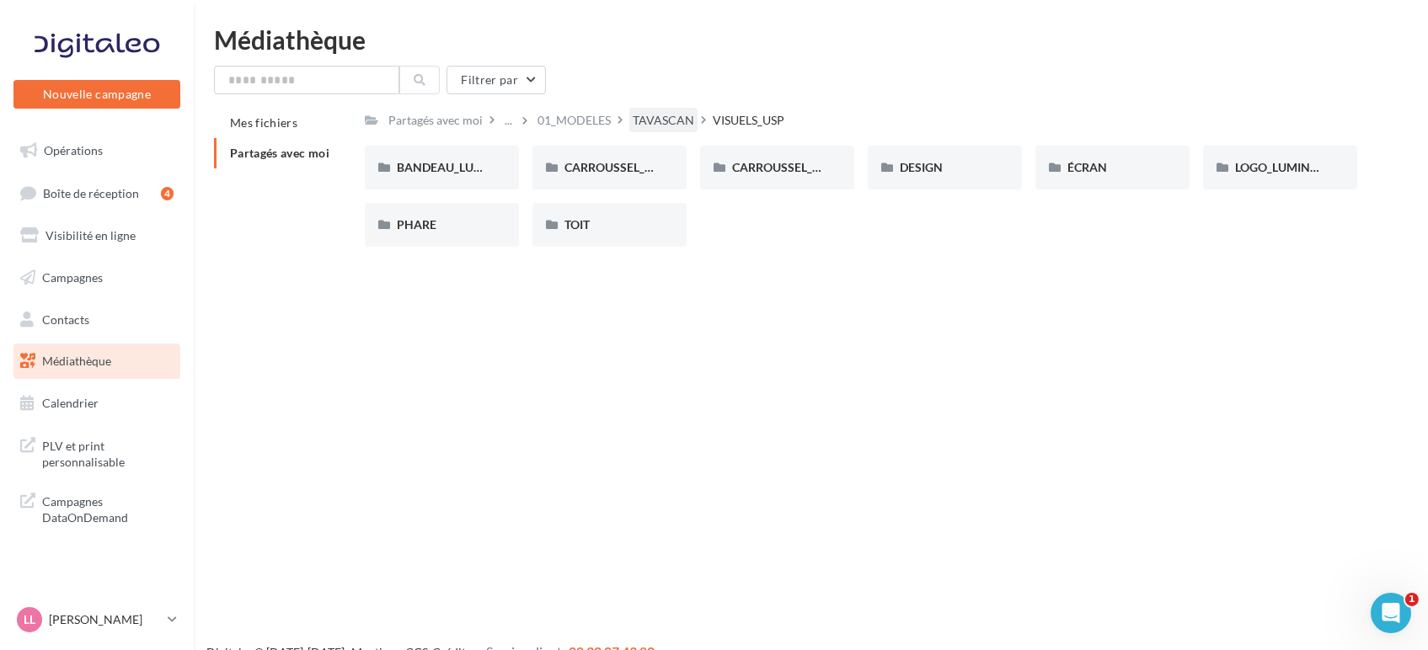
click at [647, 113] on div "TAVASCAN" at bounding box center [663, 120] width 61 height 17
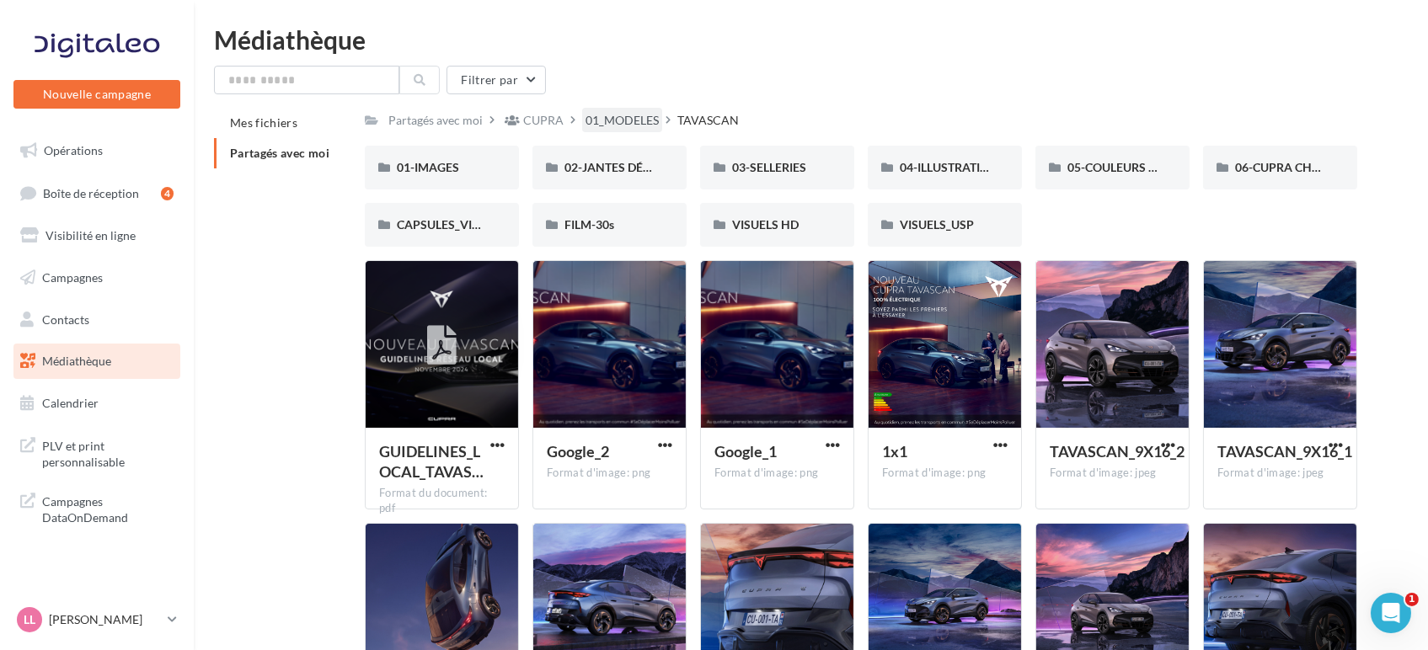
click at [622, 129] on div "01_MODELES" at bounding box center [621, 120] width 73 height 17
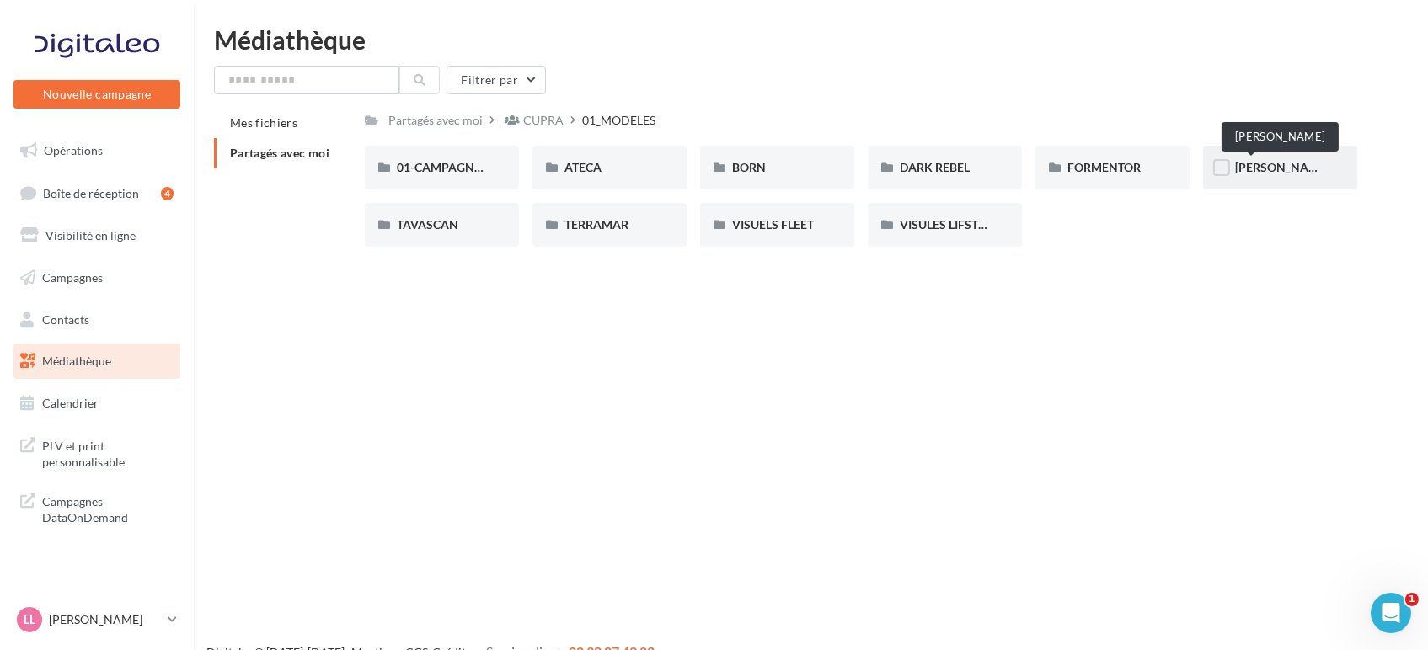
click at [1259, 173] on span "[PERSON_NAME]" at bounding box center [1282, 167] width 94 height 14
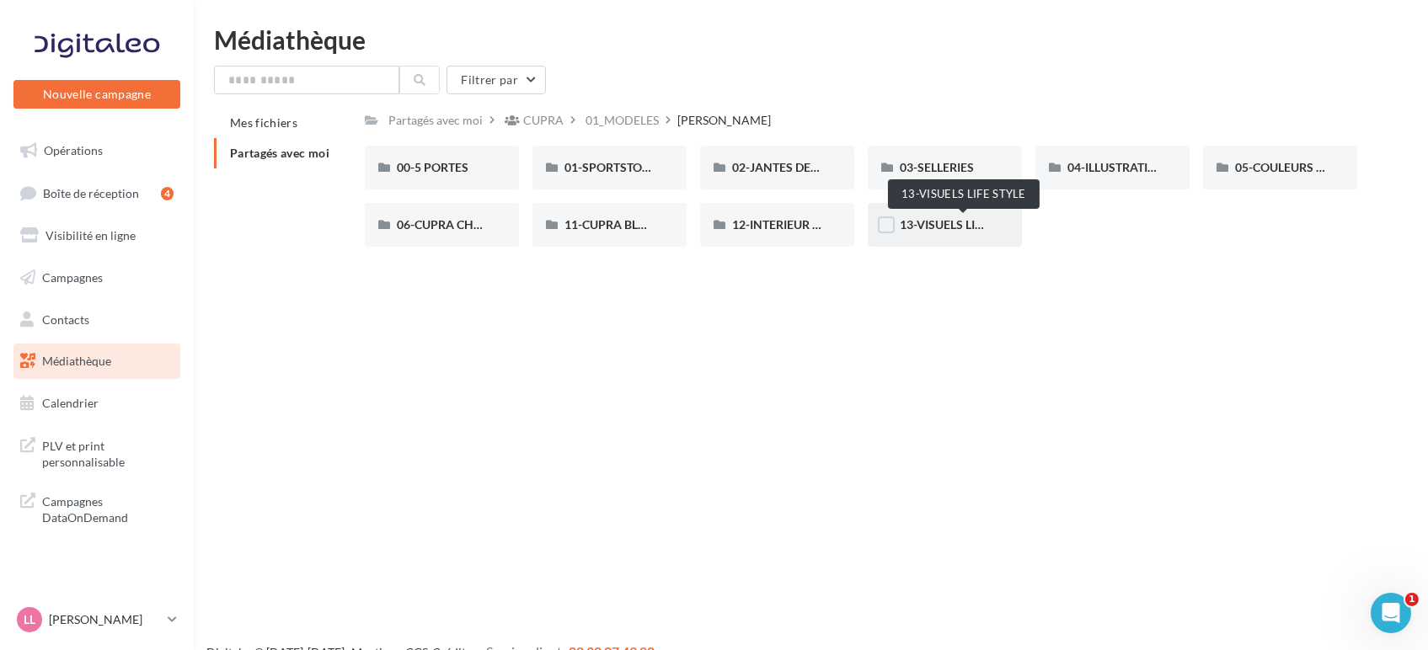
click at [932, 219] on span "13-VISUELS LIFE STYLE" at bounding box center [961, 224] width 125 height 14
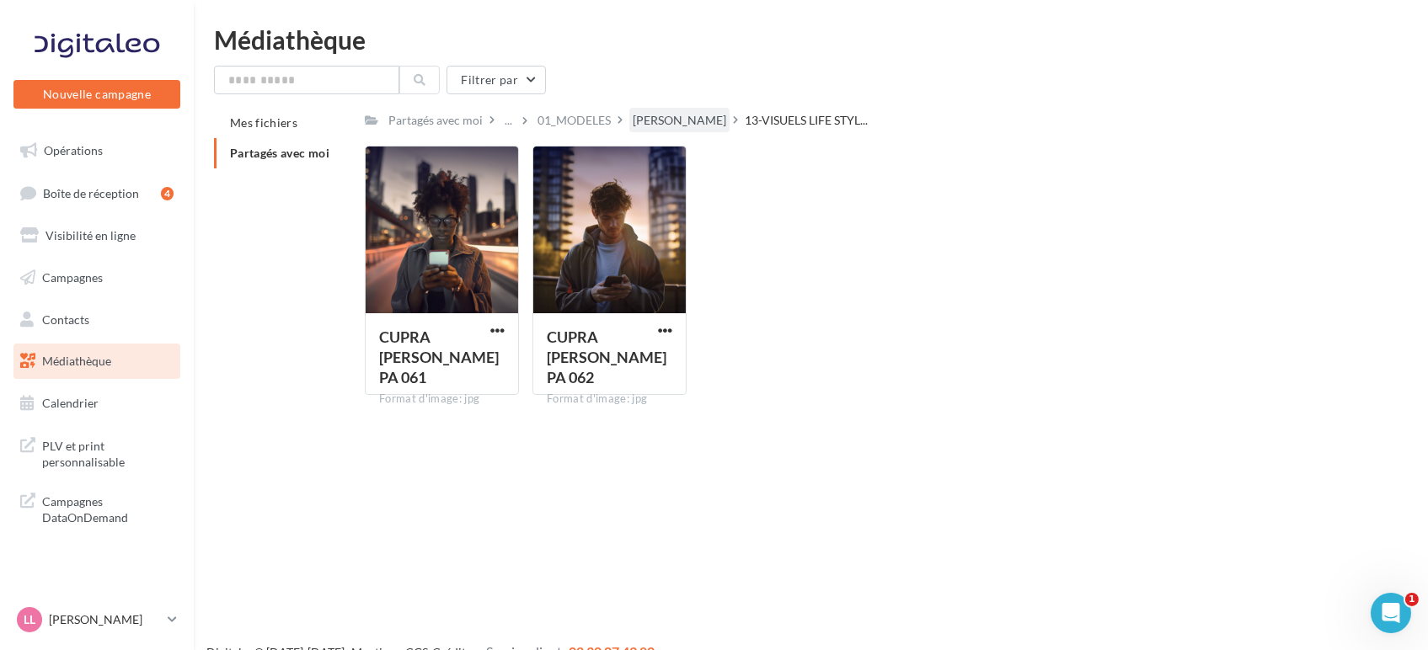
click at [649, 120] on div "[PERSON_NAME]" at bounding box center [679, 120] width 93 height 17
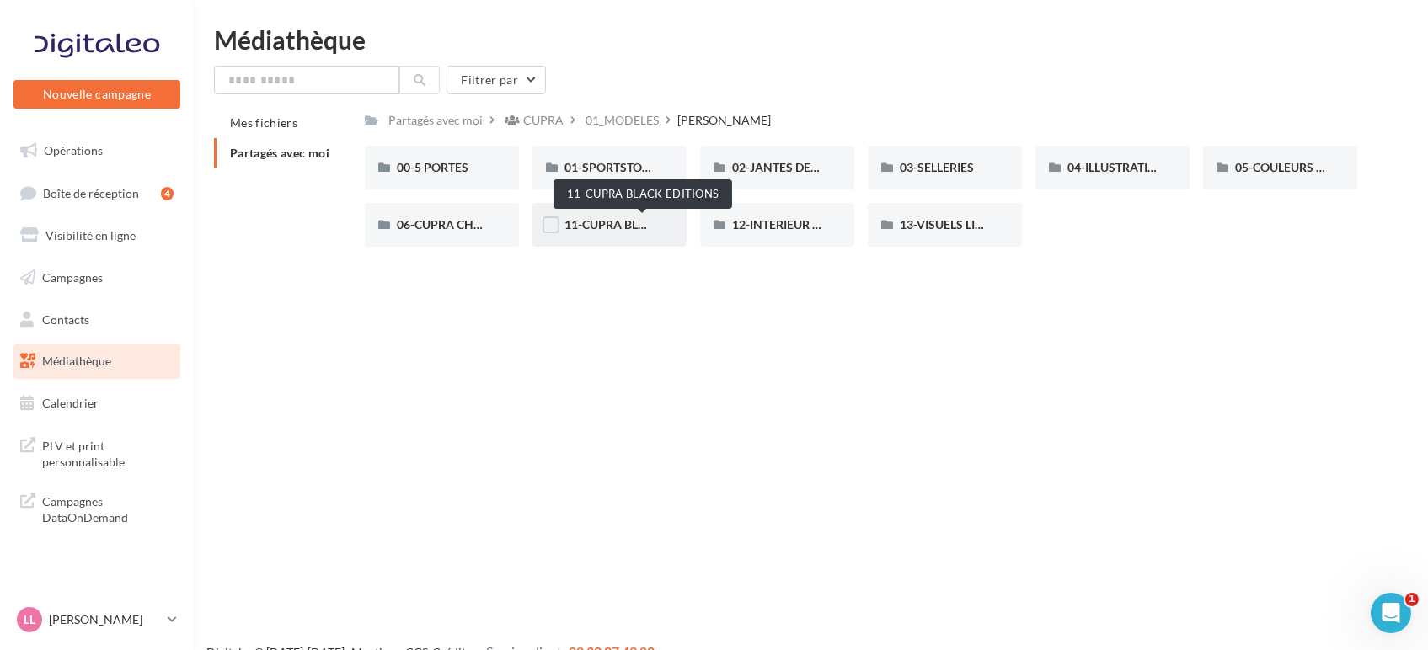
click at [618, 227] on span "11-CUPRA BLACK EDITIONS" at bounding box center [641, 224] width 154 height 14
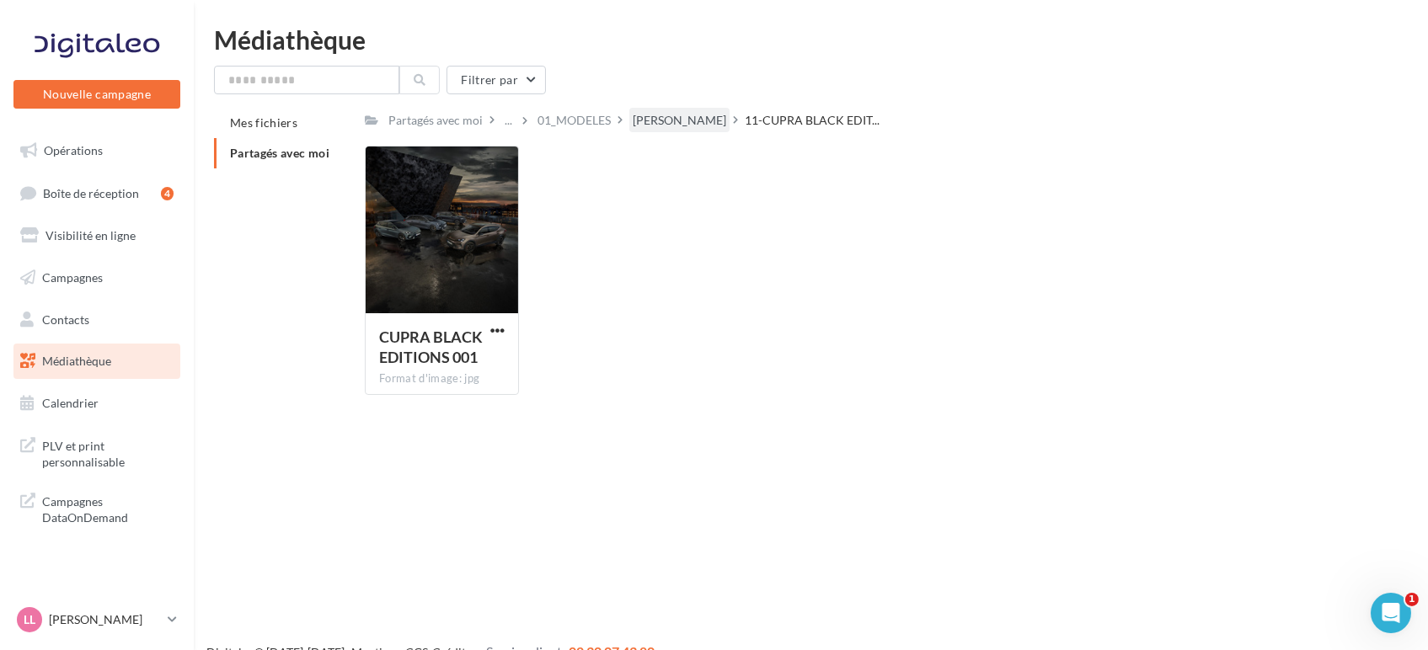
click at [664, 131] on div "[PERSON_NAME]" at bounding box center [679, 120] width 100 height 24
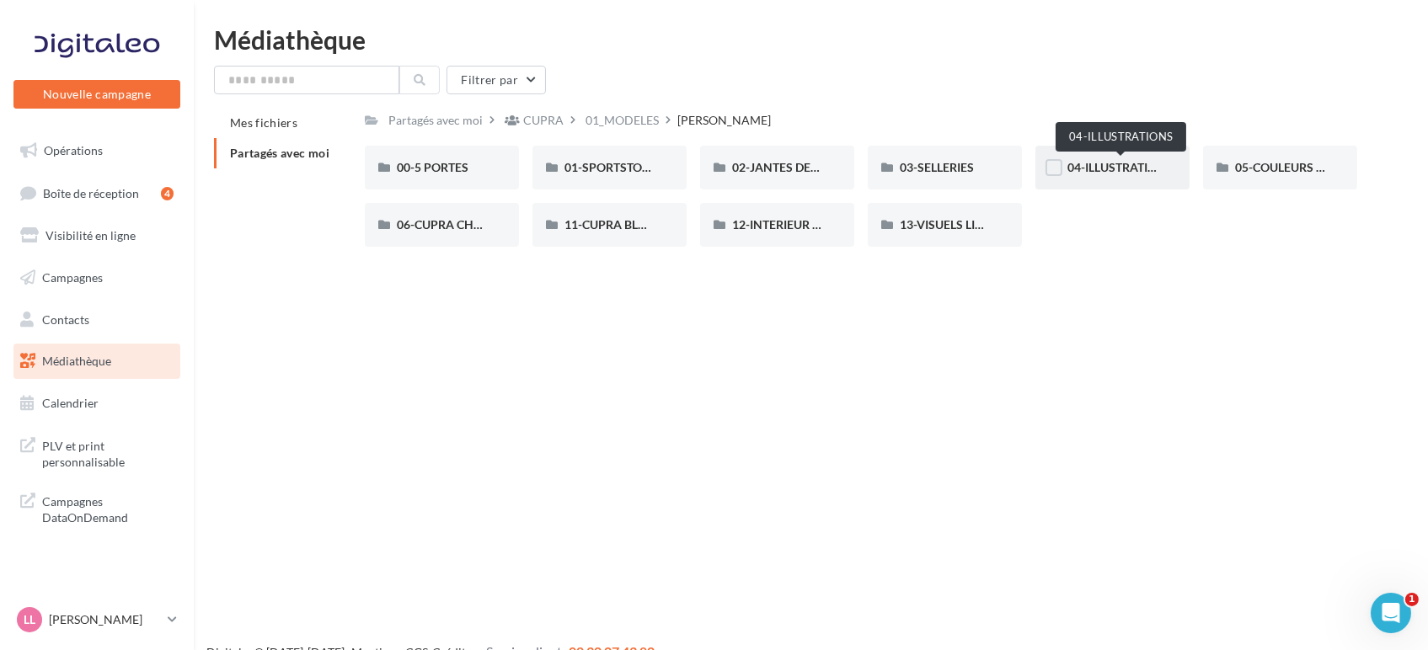
click at [1116, 166] on span "04-ILLUSTRATIONS" at bounding box center [1119, 167] width 105 height 14
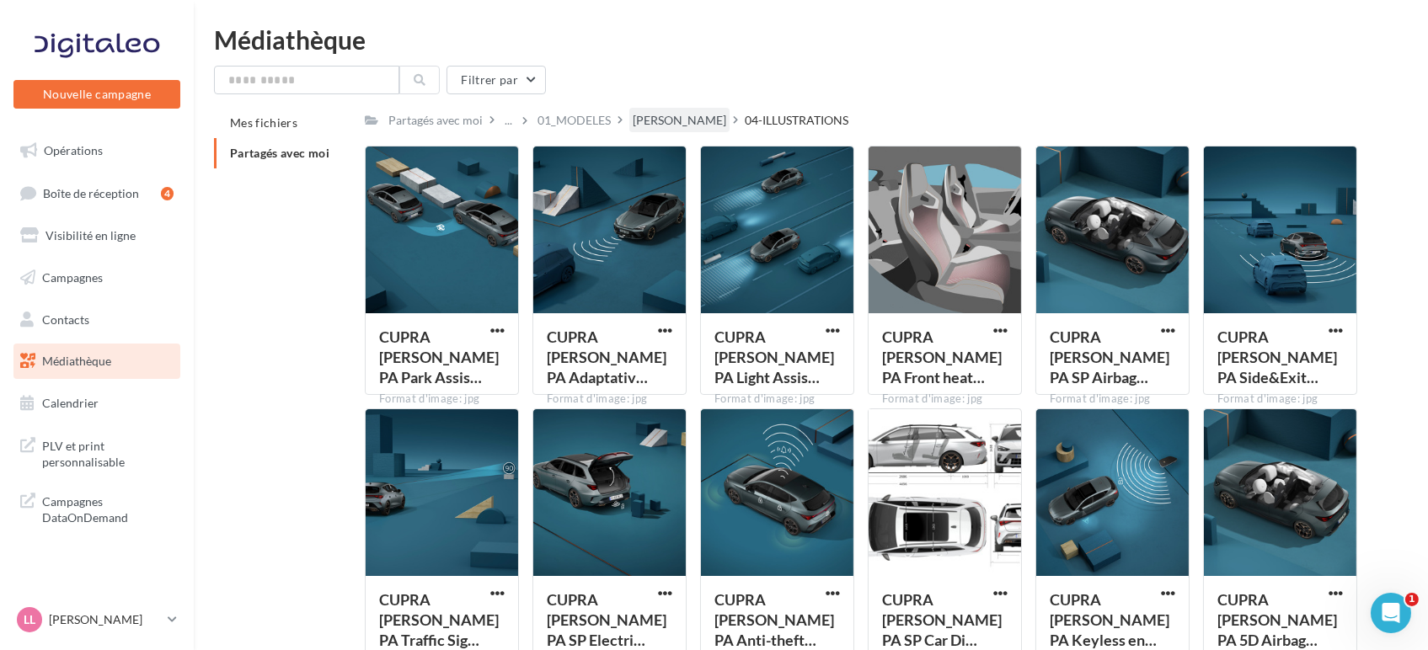
click at [664, 108] on div "[PERSON_NAME]" at bounding box center [679, 120] width 100 height 24
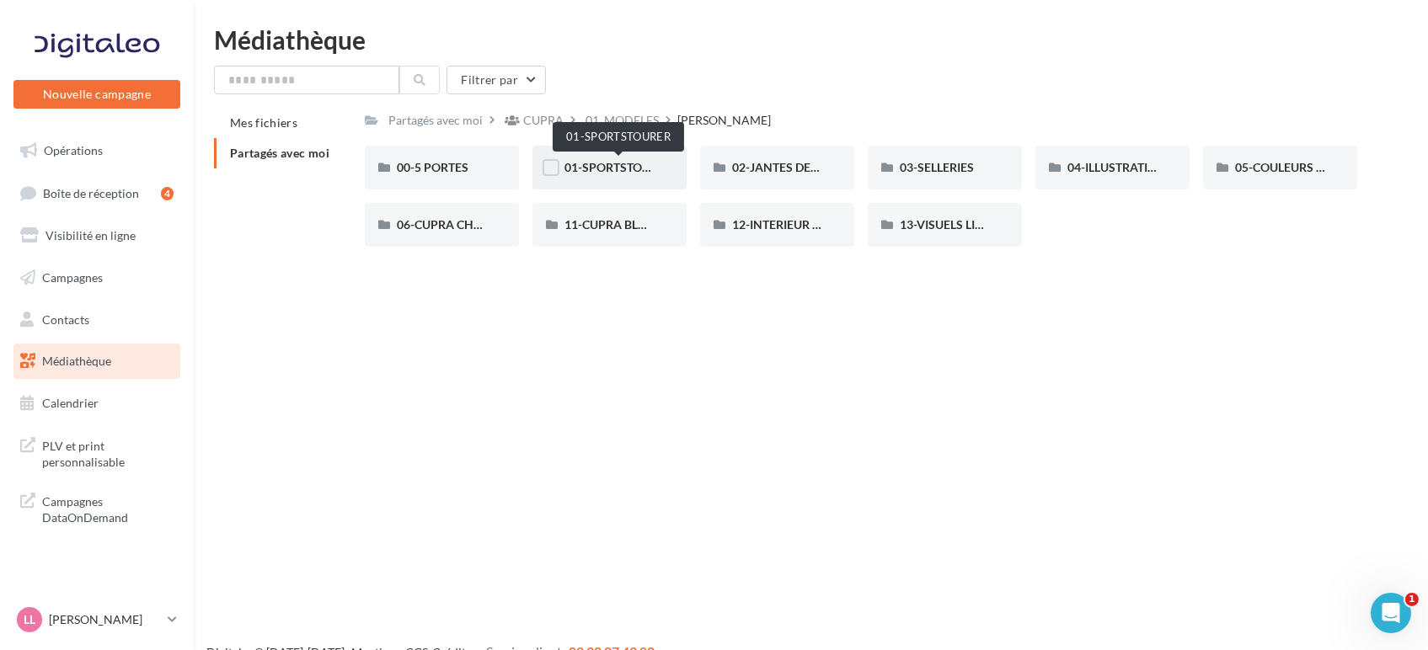
click at [609, 170] on span "01-SPORTSTOURER" at bounding box center [618, 167] width 108 height 14
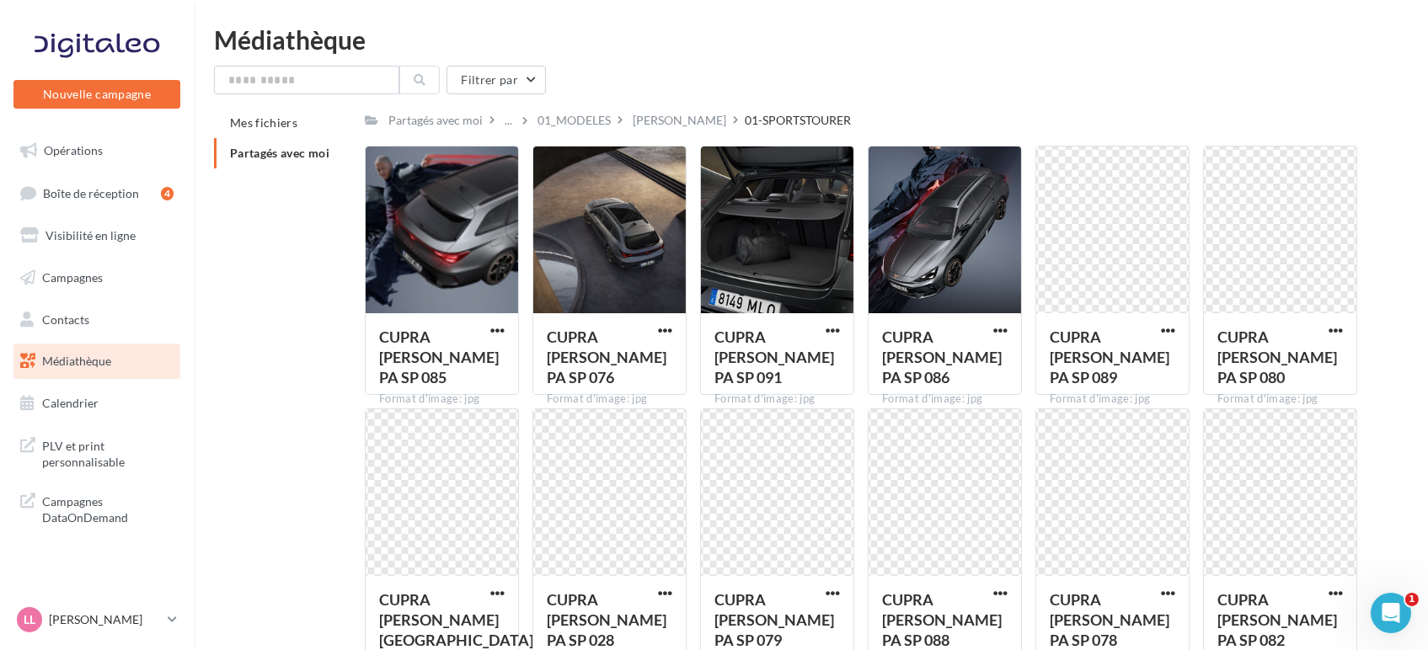
click at [667, 116] on div "[PERSON_NAME]" at bounding box center [686, 120] width 115 height 24
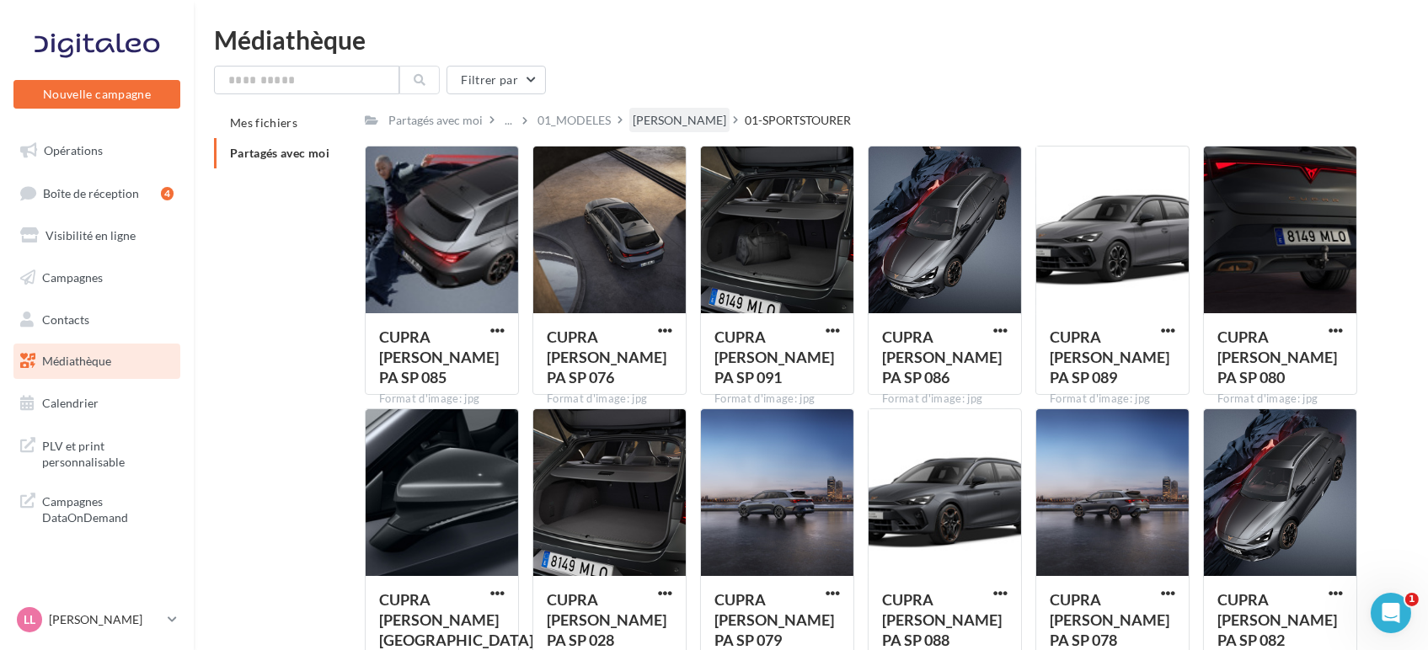
click at [636, 122] on div "[PERSON_NAME]" at bounding box center [679, 120] width 93 height 17
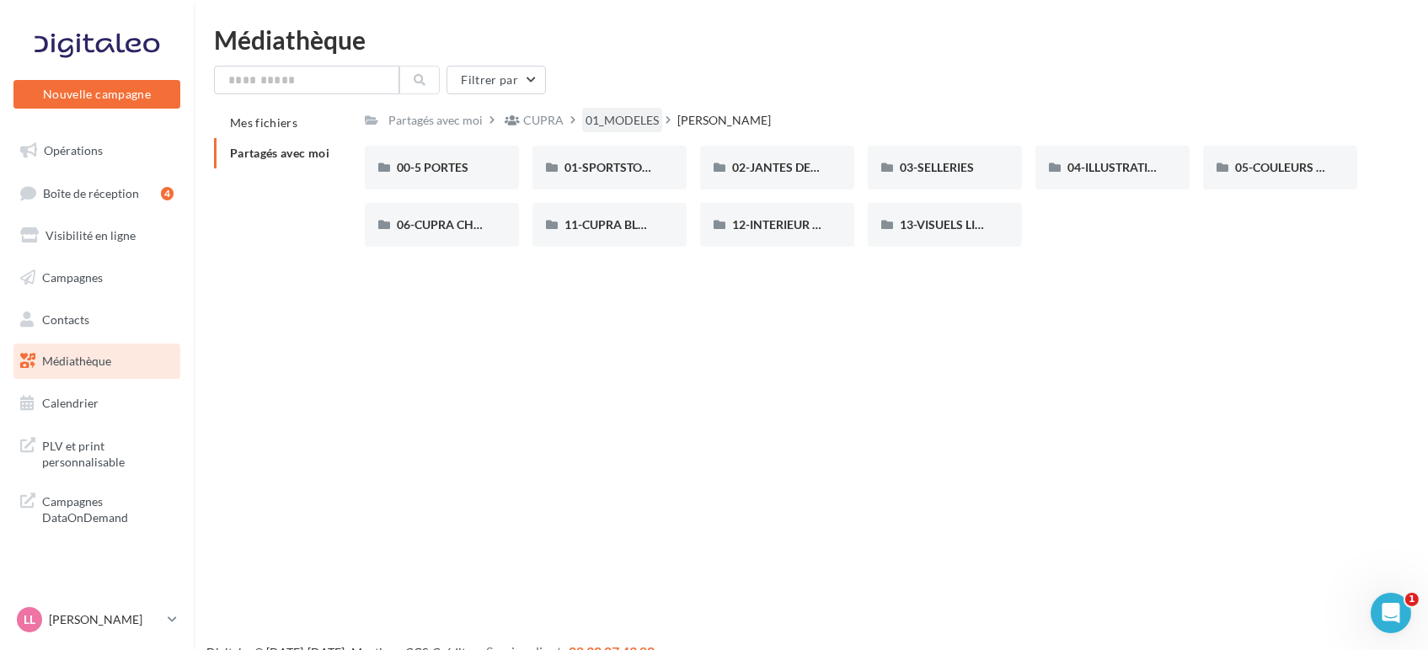
click at [650, 117] on div "01_MODELES" at bounding box center [621, 120] width 73 height 17
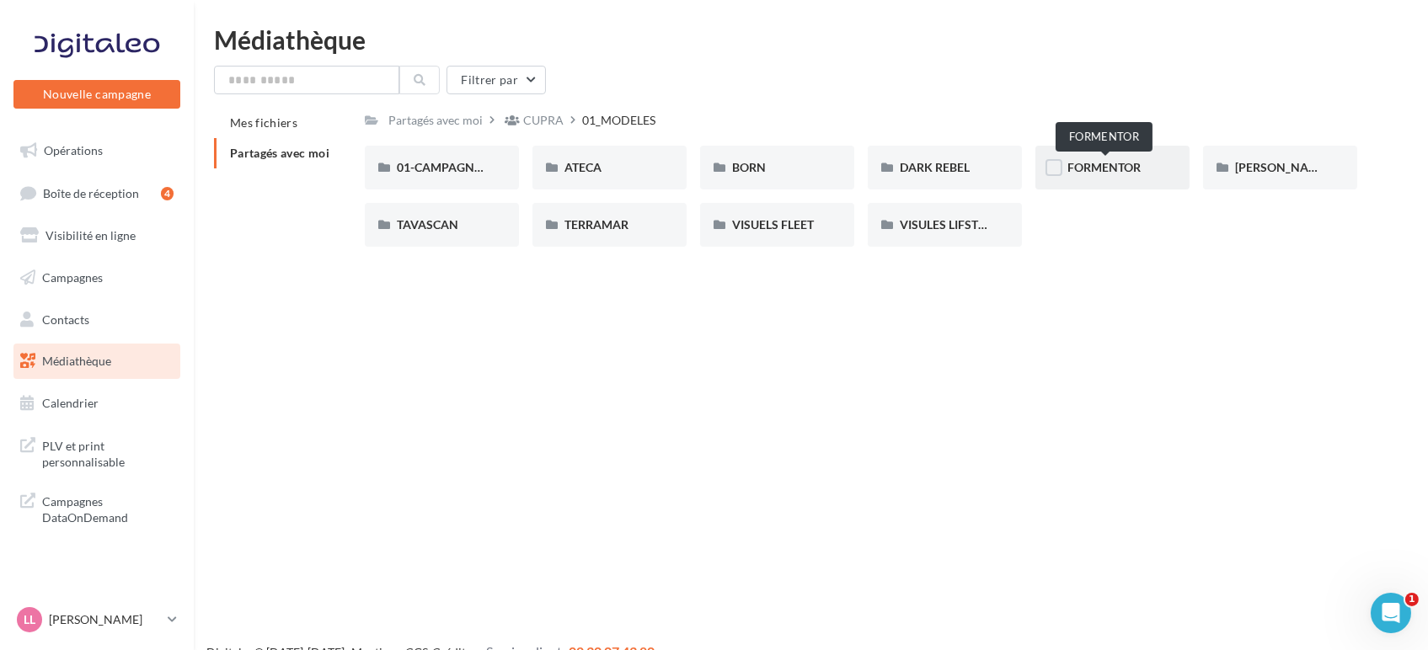
click at [1118, 167] on span "FORMENTOR" at bounding box center [1103, 167] width 73 height 14
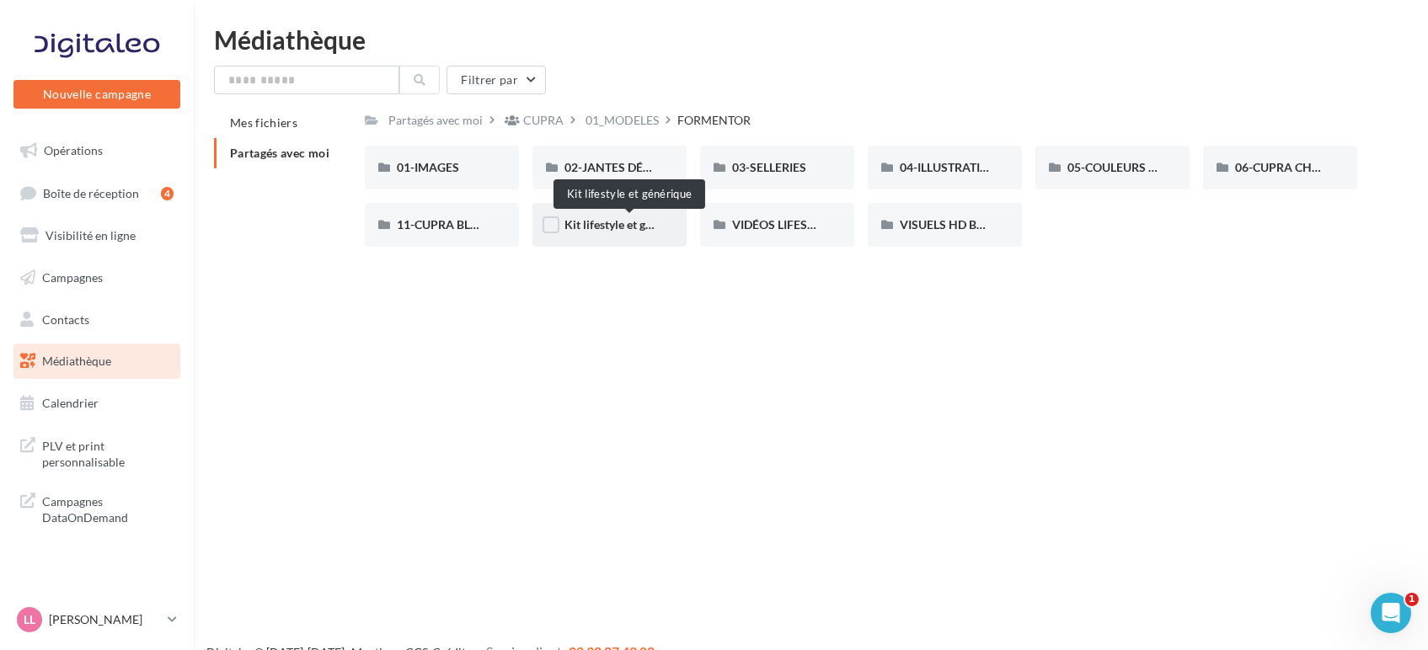
click at [632, 224] on span "Kit lifestyle et générique" at bounding box center [627, 224] width 127 height 14
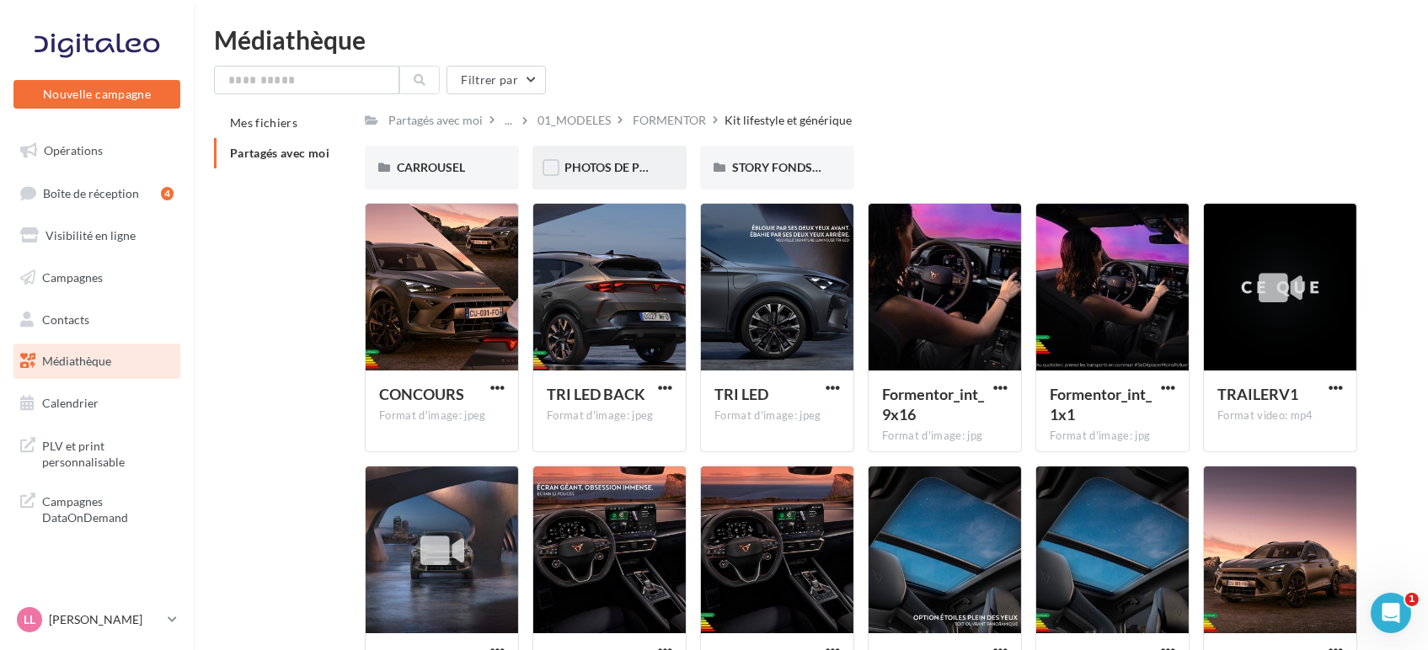
click at [615, 157] on div "PHOTOS DE PROFIL / DE COUVERTURE" at bounding box center [609, 168] width 154 height 44
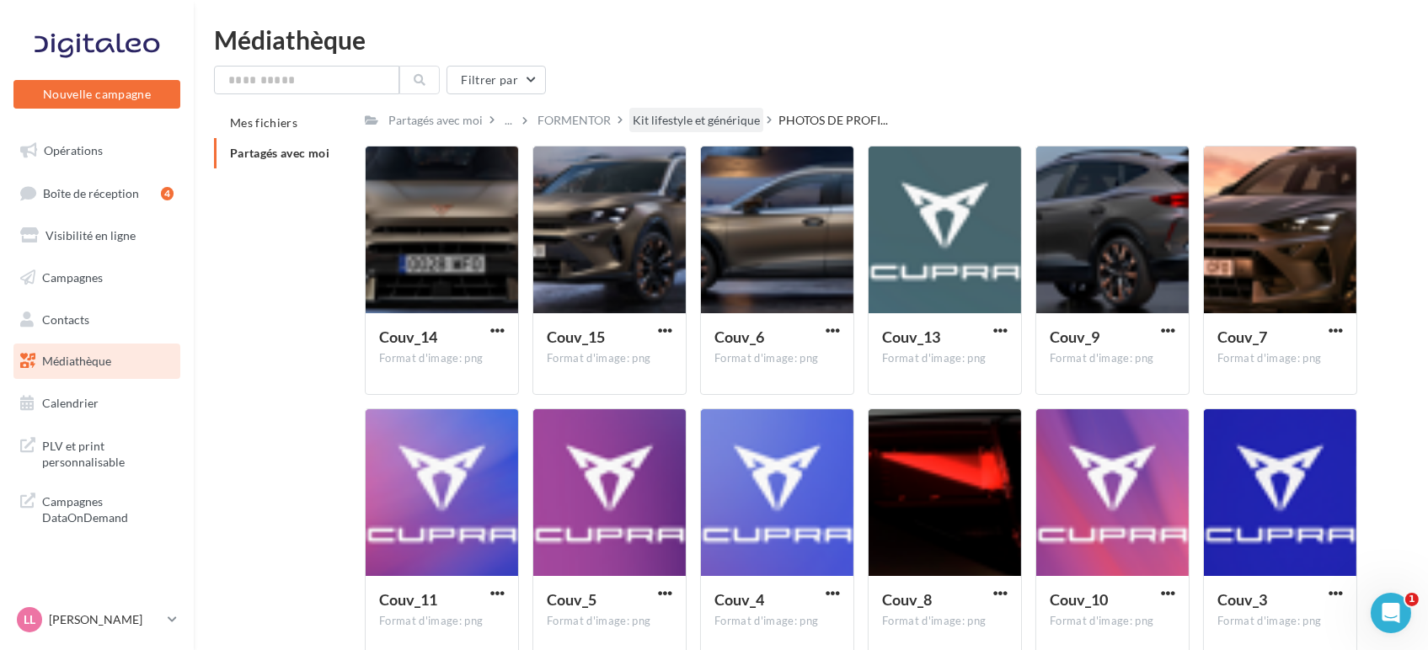
click at [728, 124] on div "Kit lifestyle et générique" at bounding box center [696, 120] width 127 height 17
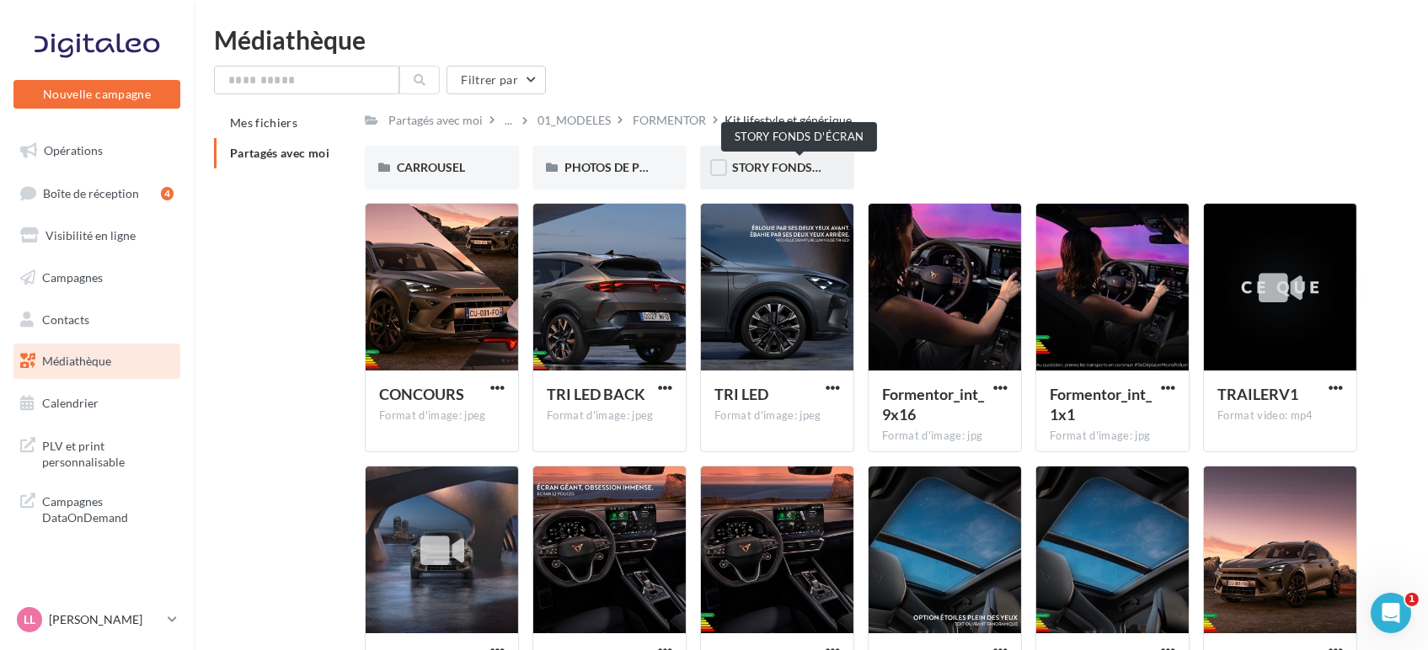
click at [753, 167] on span "STORY FONDS D'ÉCRAN" at bounding box center [798, 167] width 133 height 14
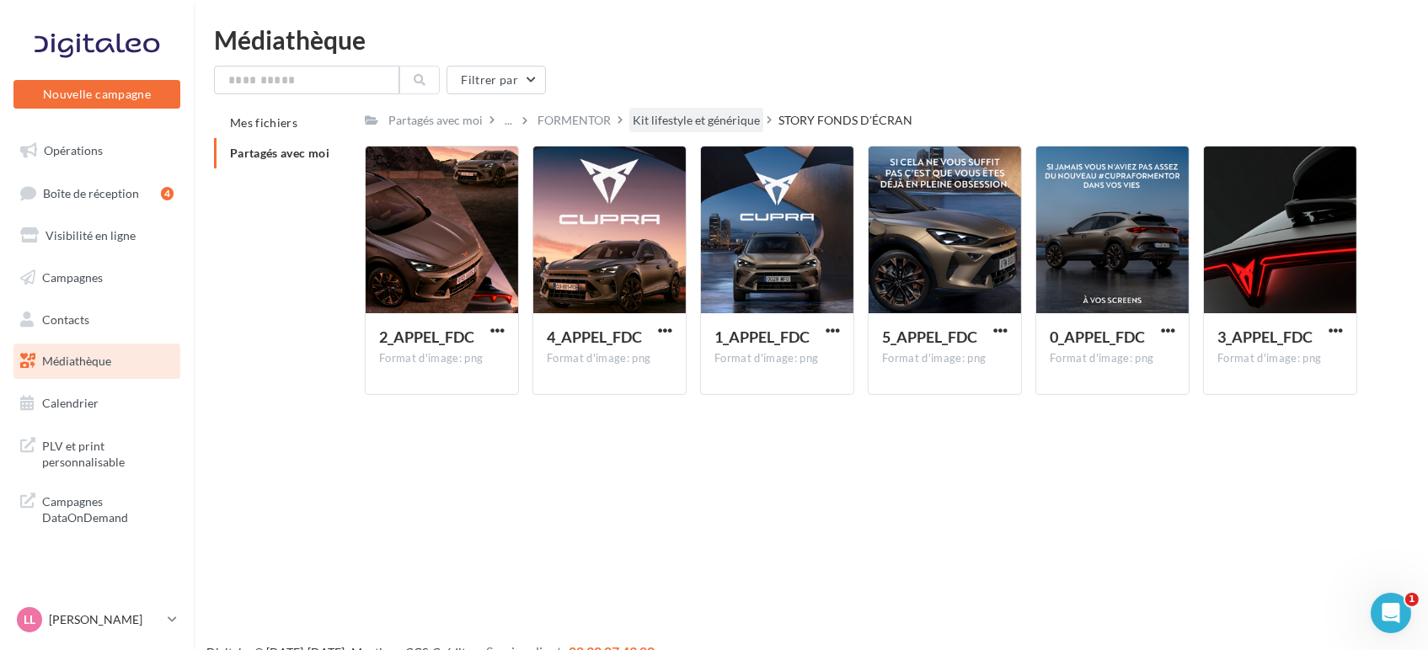
click at [698, 120] on div "Kit lifestyle et générique" at bounding box center [696, 120] width 127 height 17
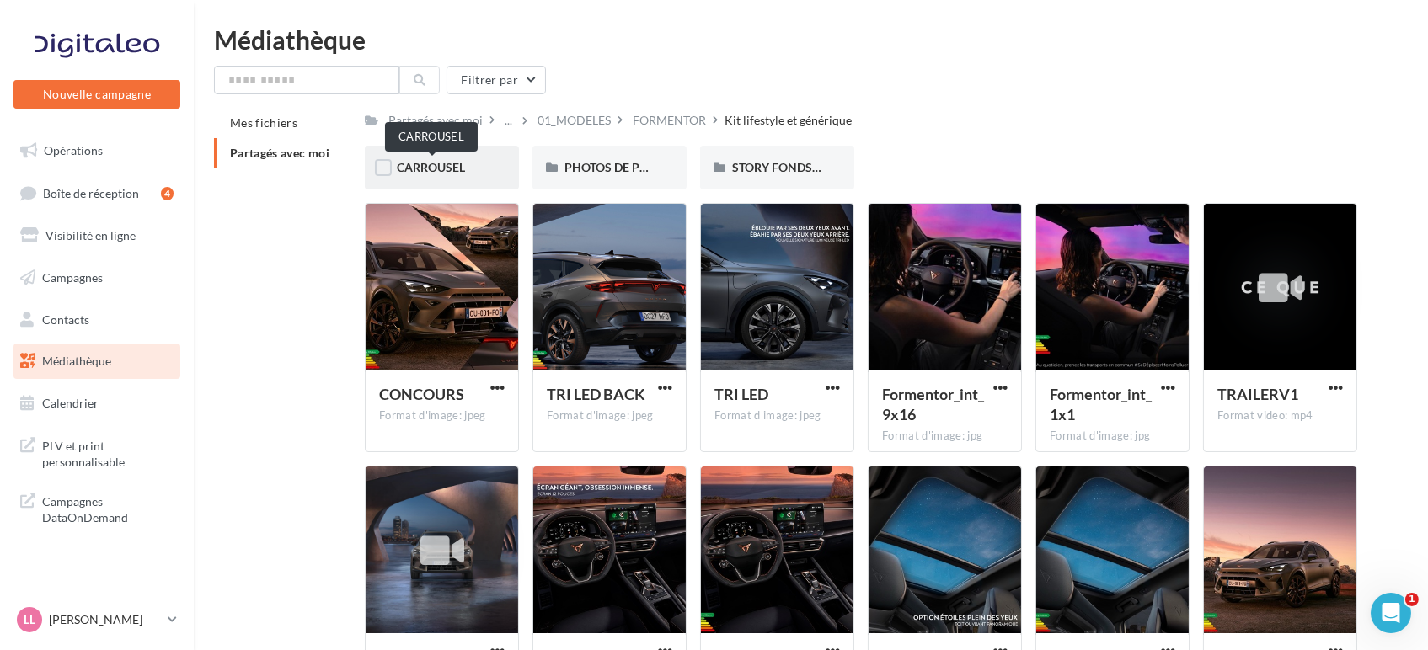
click at [441, 173] on span "CARROUSEL" at bounding box center [431, 167] width 68 height 14
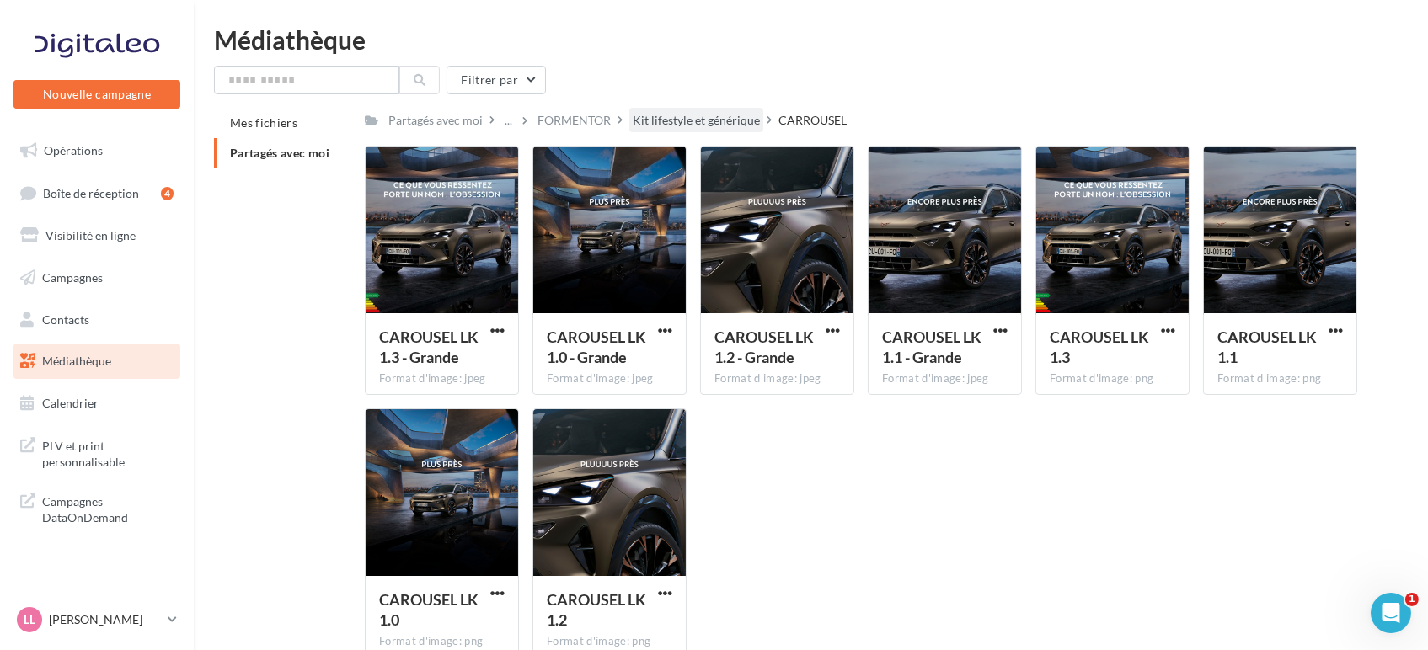
click at [662, 120] on div "Kit lifestyle et générique" at bounding box center [696, 120] width 127 height 17
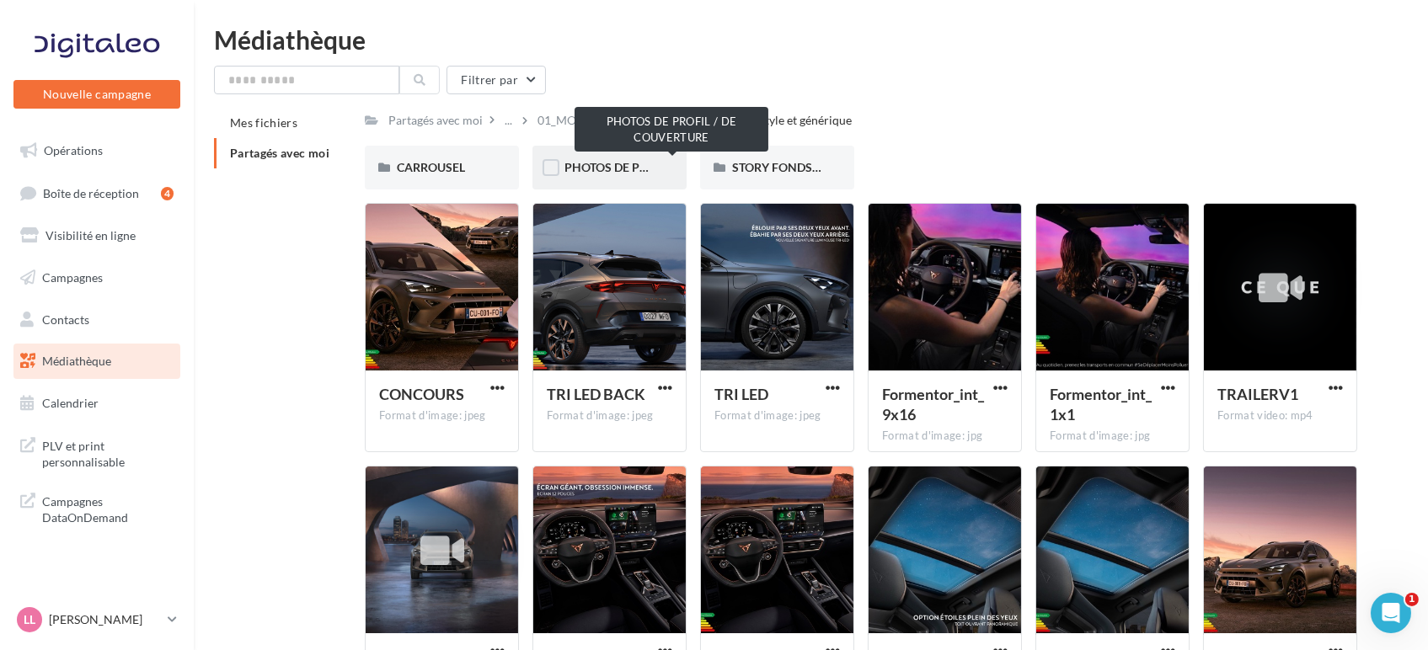
click at [633, 172] on span "PHOTOS DE PROFIL / DE COUVERTURE" at bounding box center [670, 167] width 212 height 14
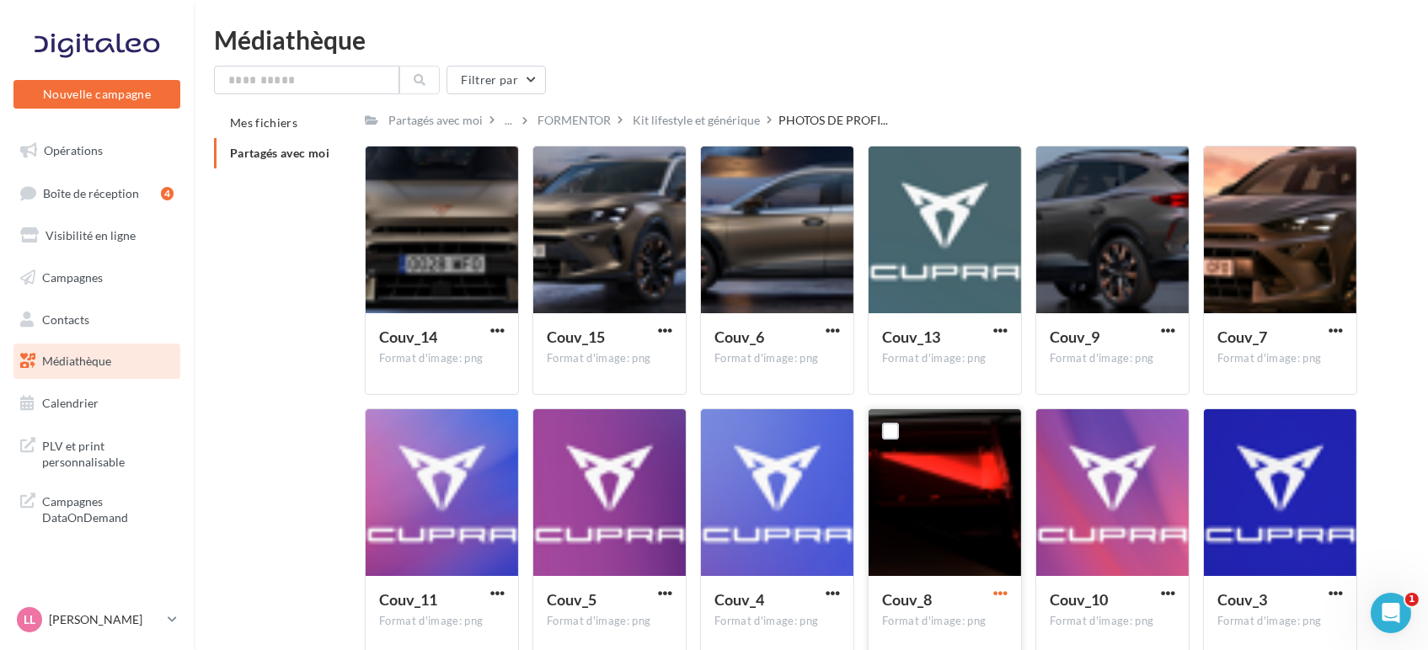
click at [1003, 596] on span "button" at bounding box center [1000, 593] width 14 height 14
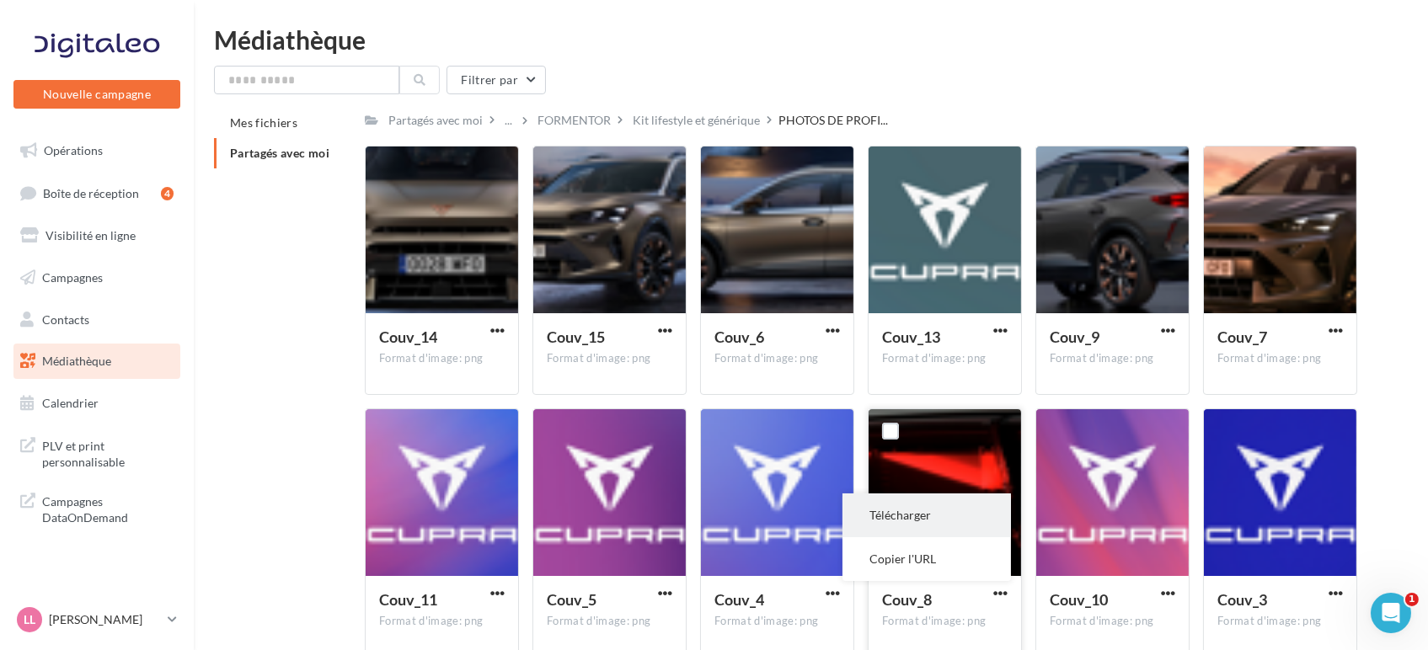
click at [894, 505] on button "Télécharger" at bounding box center [926, 516] width 168 height 44
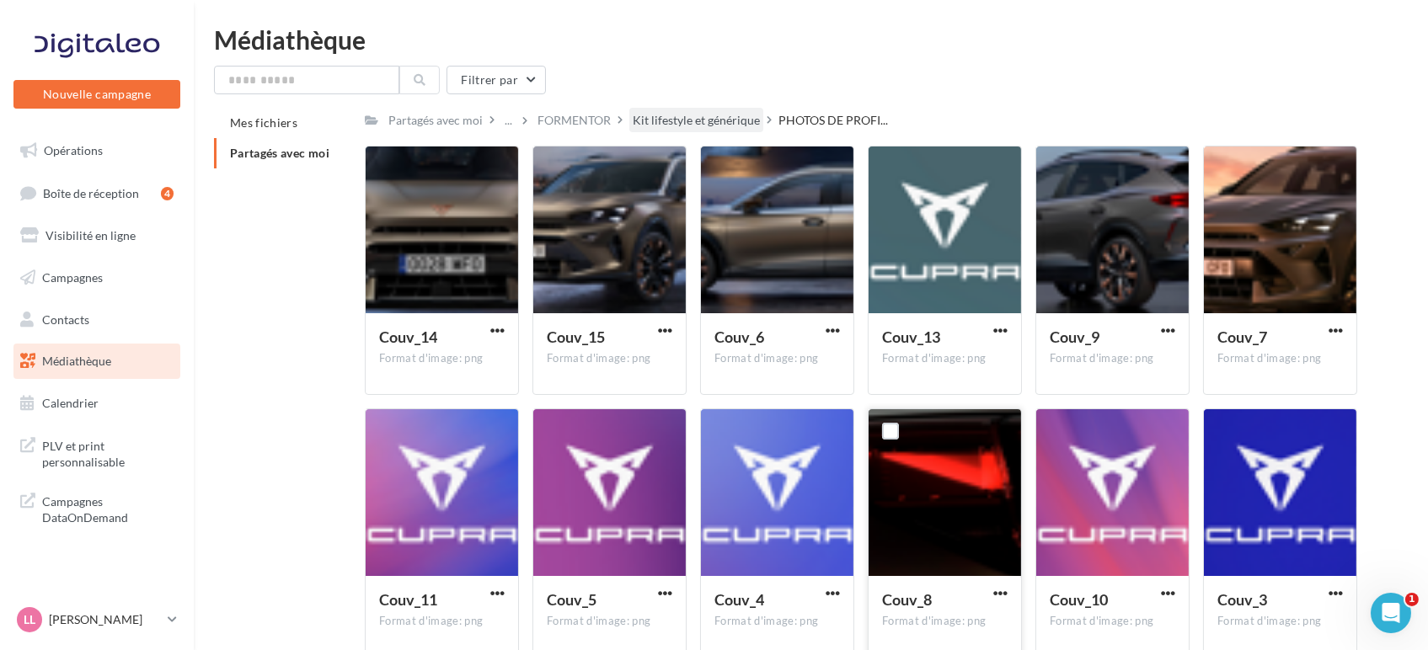
click at [720, 121] on div "Kit lifestyle et générique" at bounding box center [696, 120] width 127 height 17
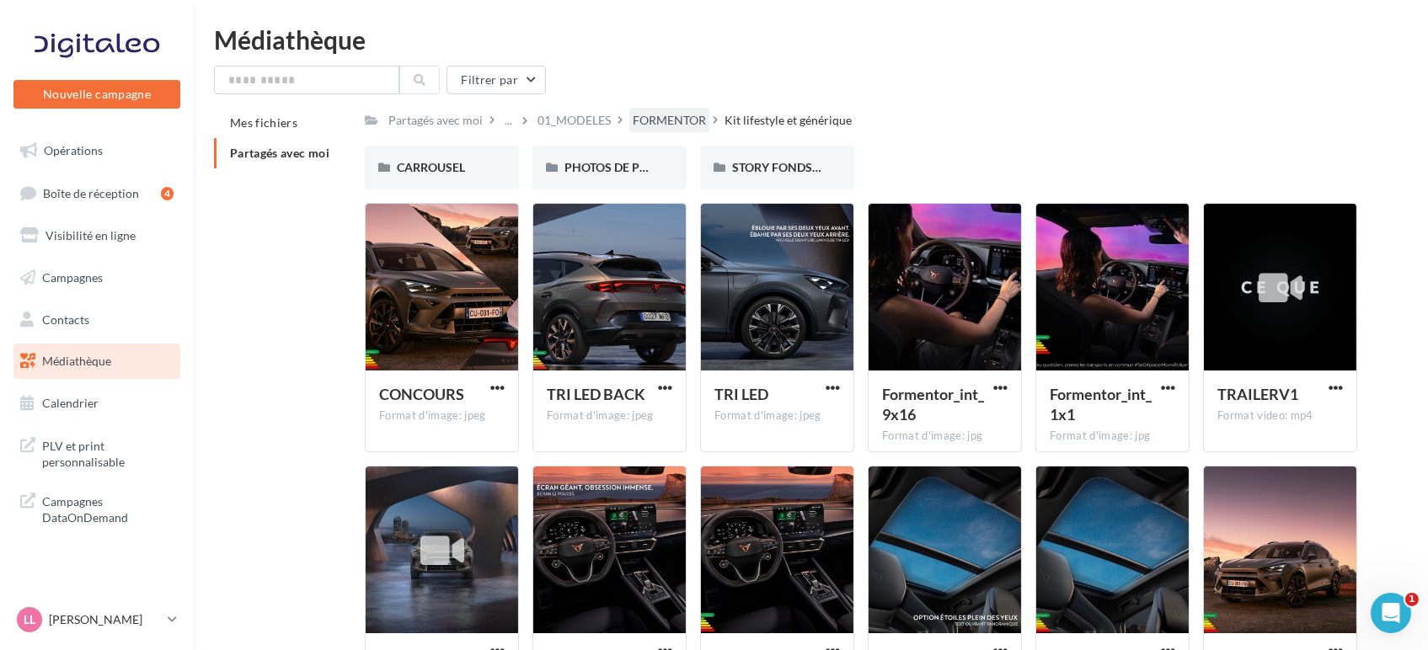
click at [667, 118] on div "FORMENTOR" at bounding box center [669, 120] width 73 height 17
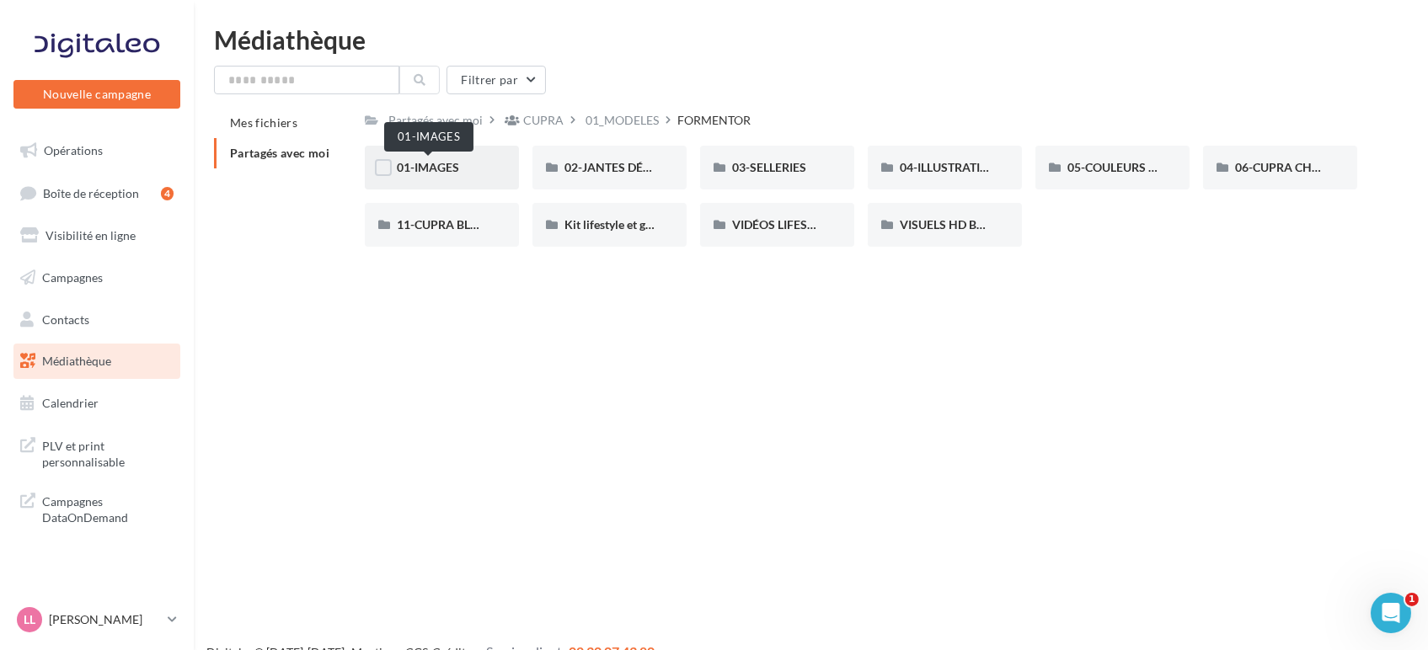
click at [431, 167] on span "01-IMAGES" at bounding box center [428, 167] width 62 height 14
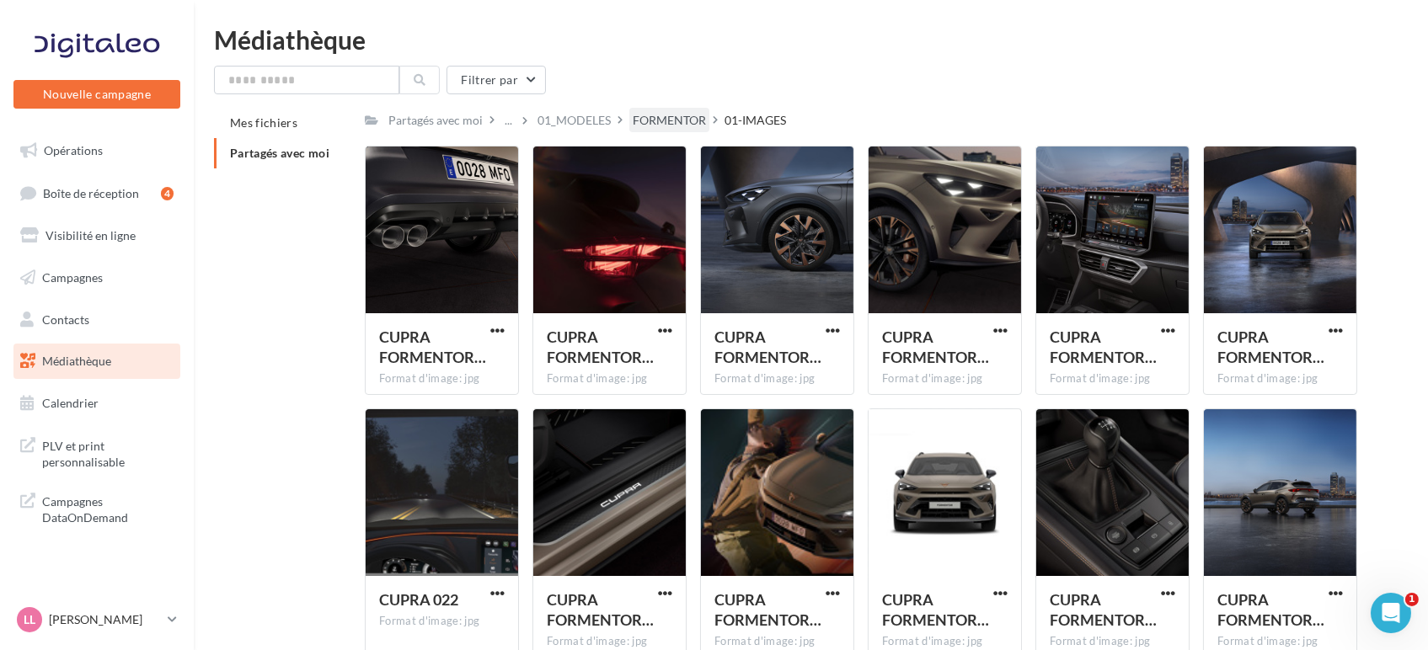
click at [653, 121] on div "FORMENTOR" at bounding box center [669, 120] width 73 height 17
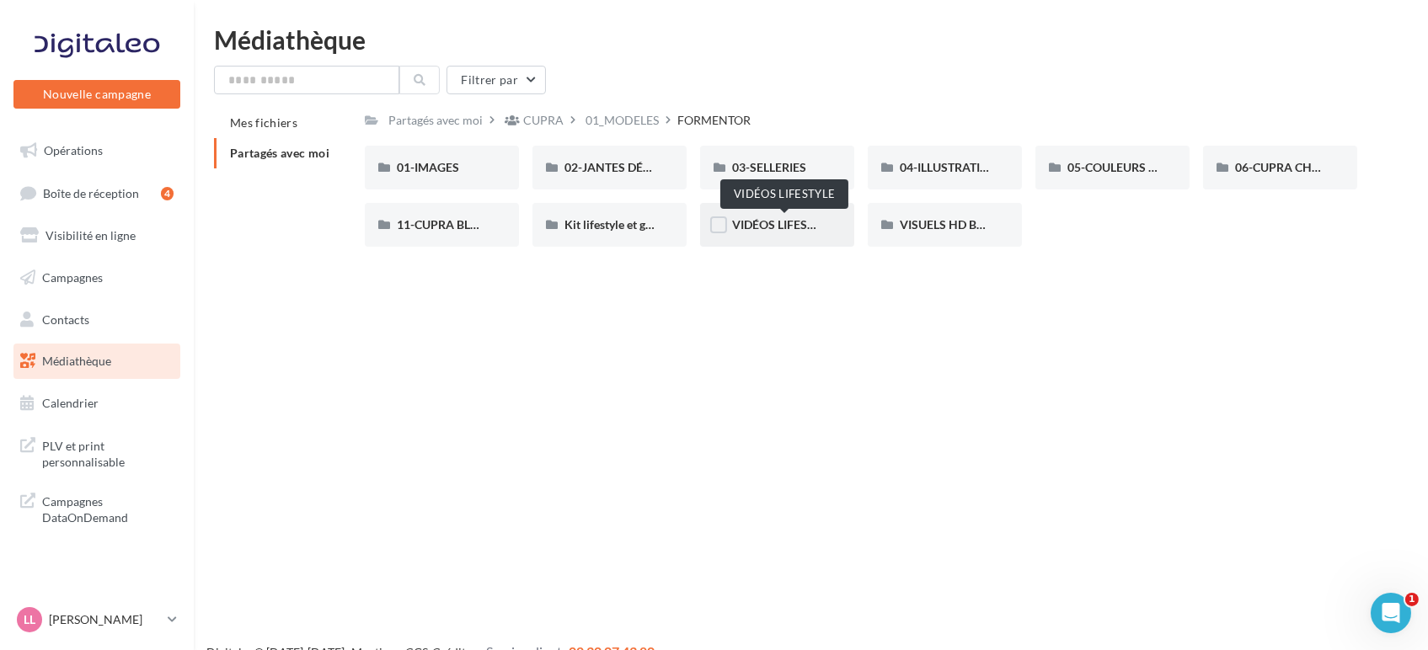
click at [768, 226] on span "VIDÉOS LIFESTYLE" at bounding box center [783, 224] width 102 height 14
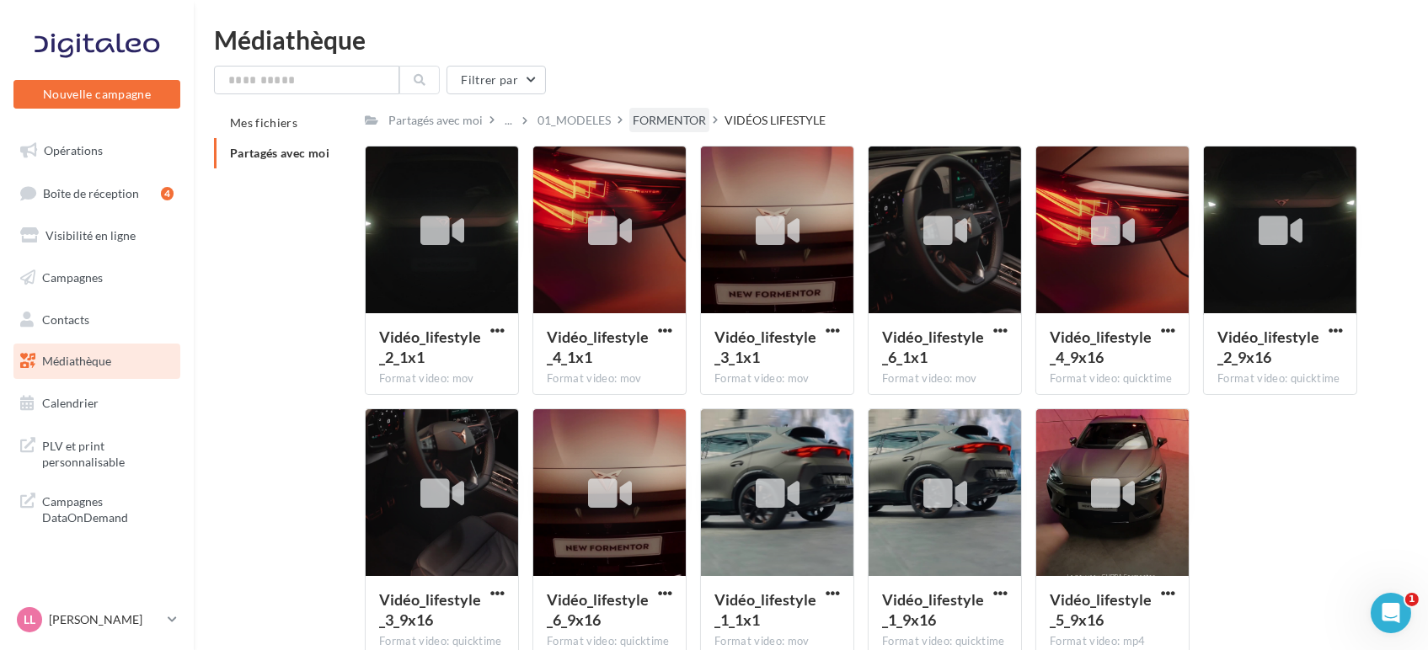
click at [697, 118] on div "FORMENTOR" at bounding box center [669, 120] width 73 height 17
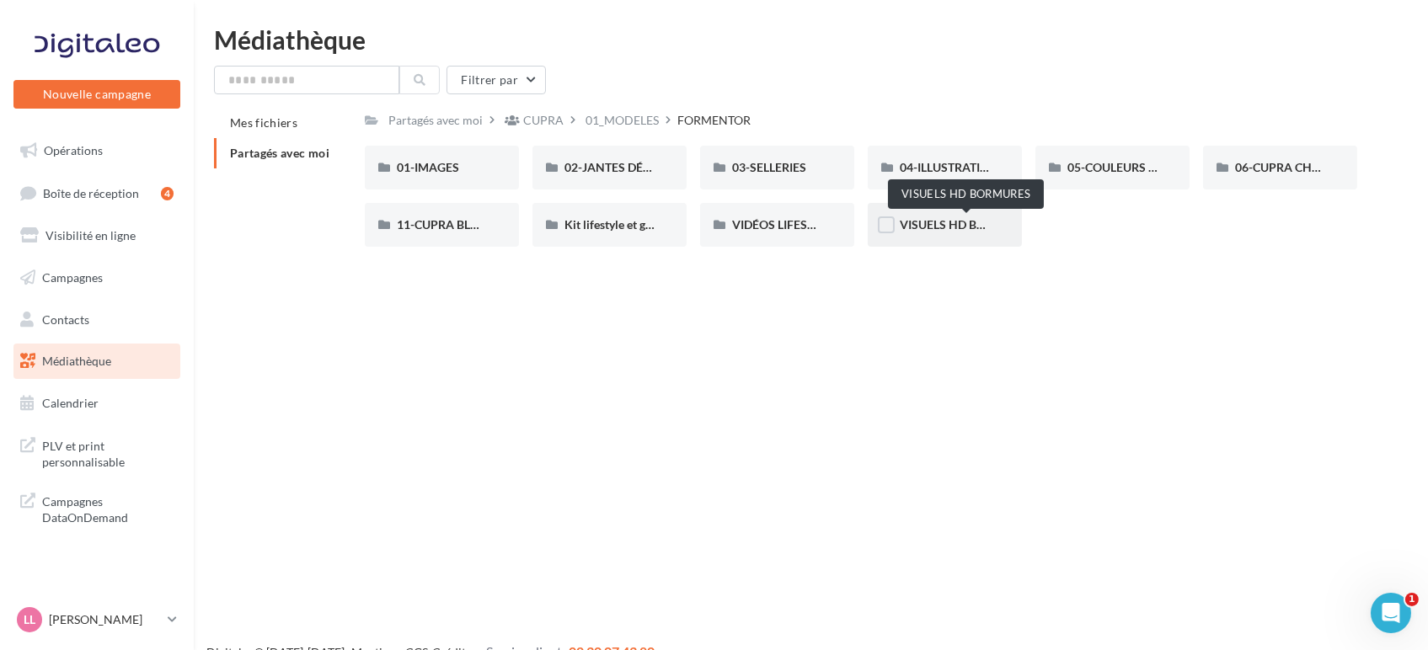
click at [950, 222] on span "VISUELS HD BORMURES" at bounding box center [966, 224] width 134 height 14
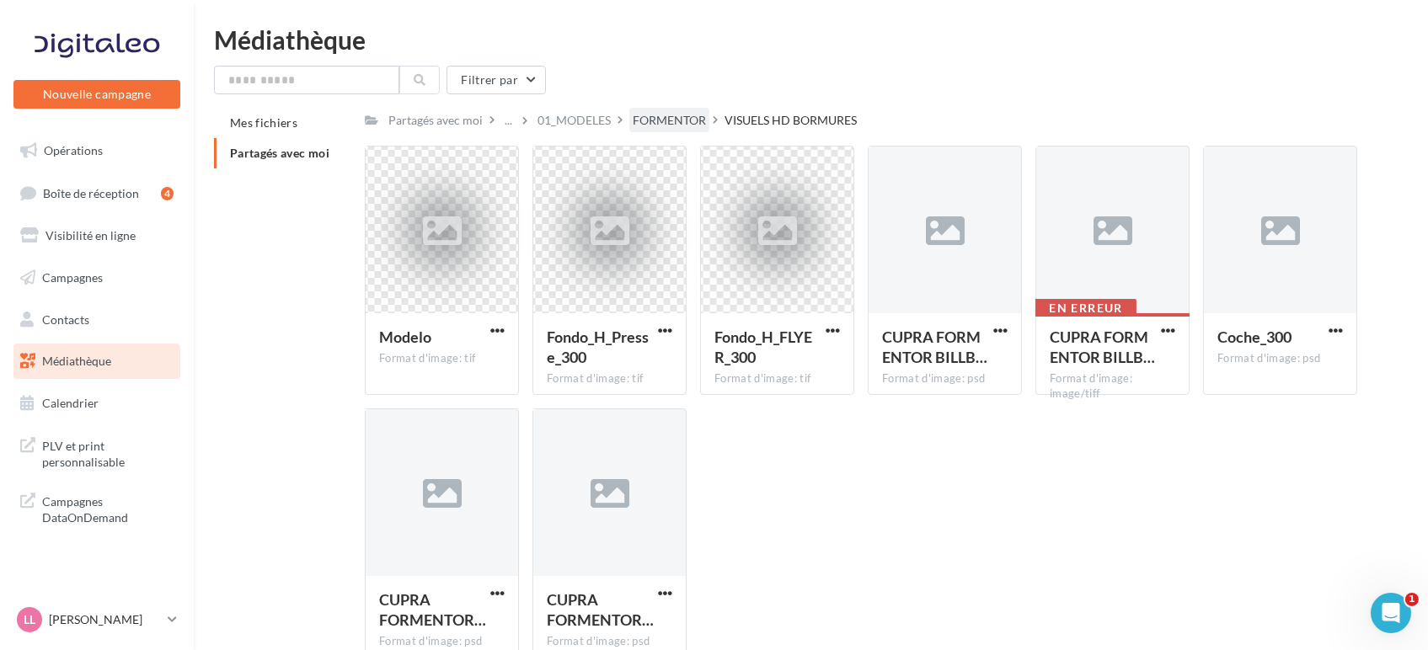
click at [692, 119] on div "FORMENTOR" at bounding box center [669, 120] width 73 height 17
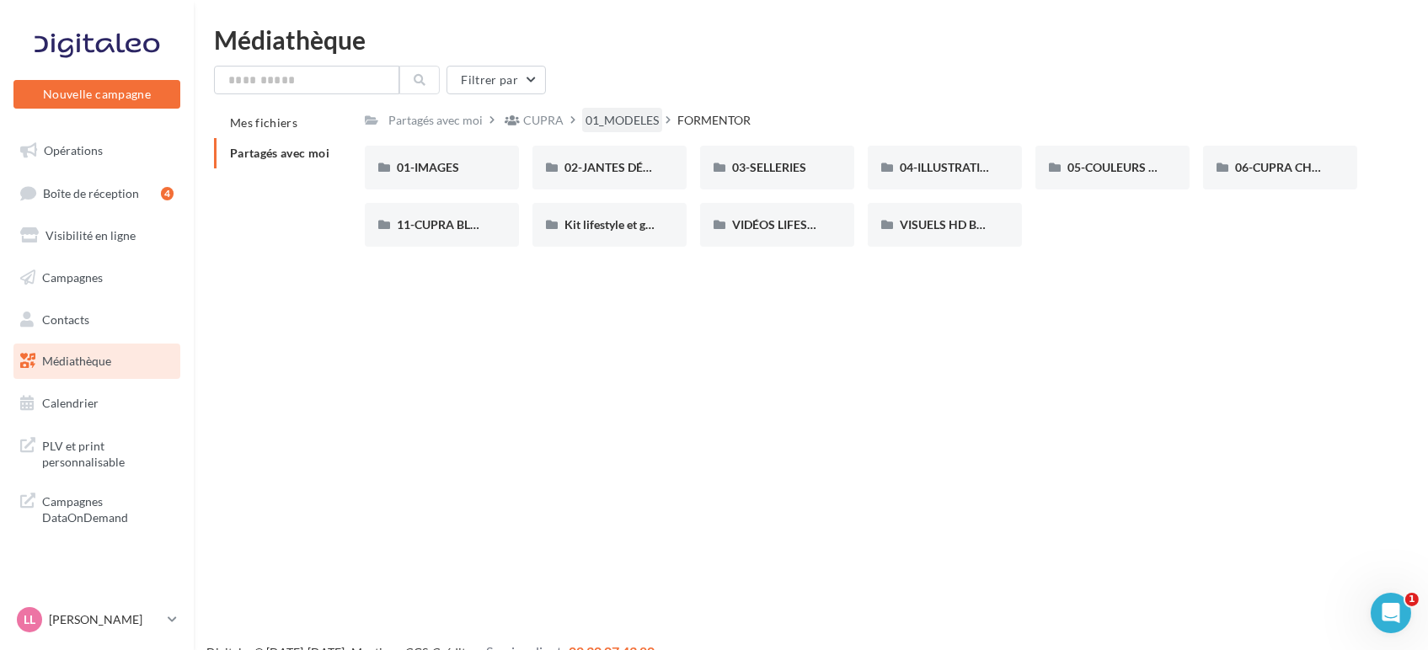
click at [613, 119] on div "01_MODELES" at bounding box center [621, 120] width 73 height 17
click at [762, 157] on div "BORN" at bounding box center [777, 168] width 154 height 44
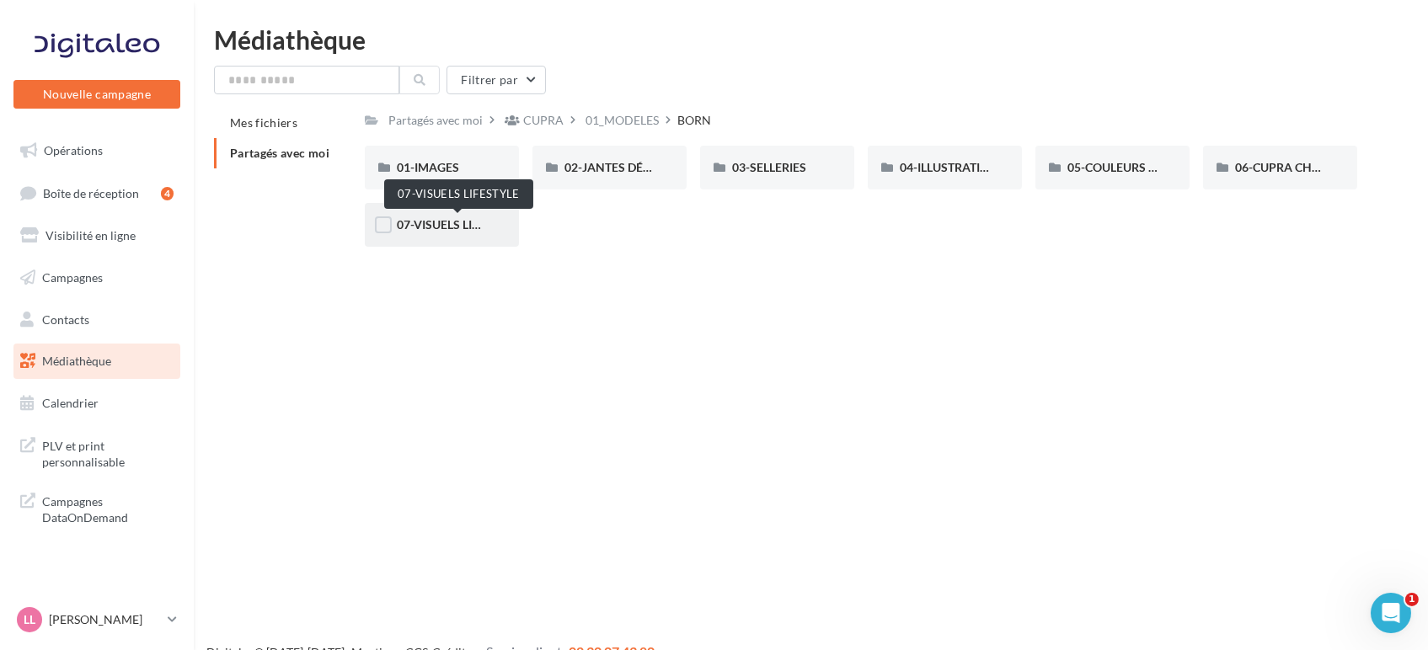
click at [433, 228] on span "07-VISUELS LIFESTYLE" at bounding box center [458, 224] width 122 height 14
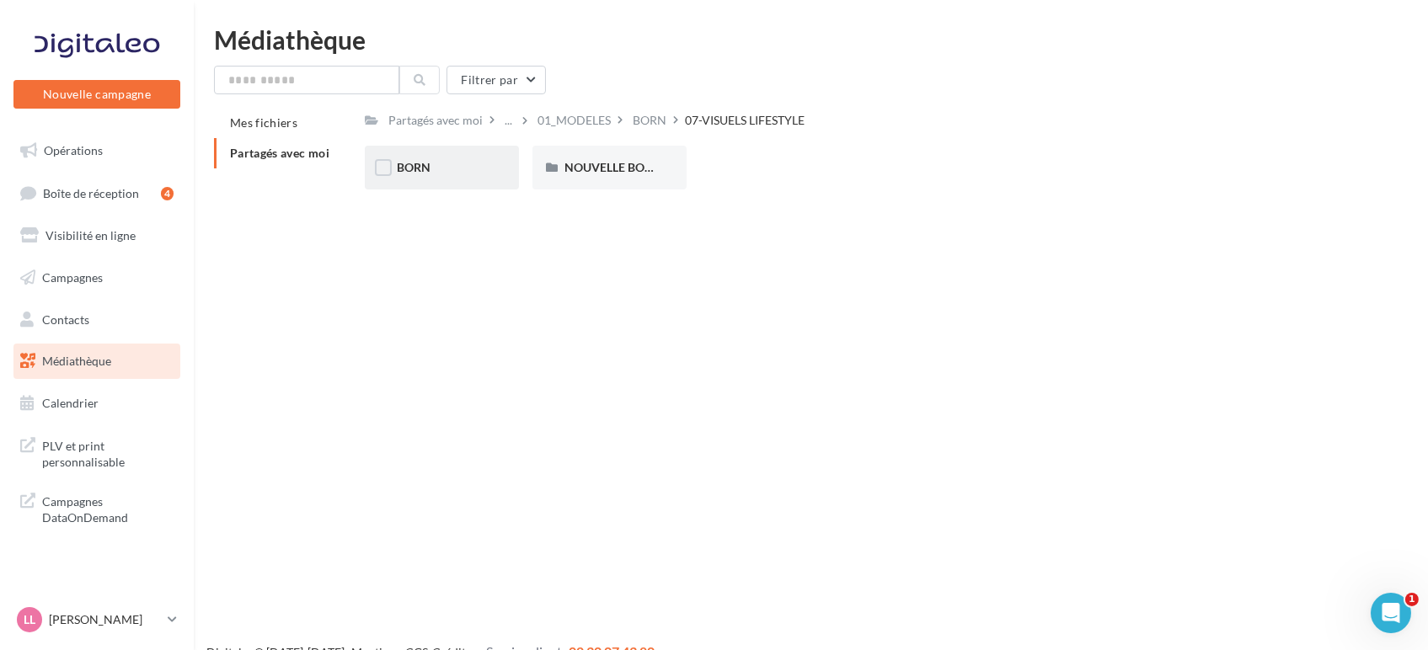
click at [448, 165] on div "BORN" at bounding box center [442, 167] width 90 height 17
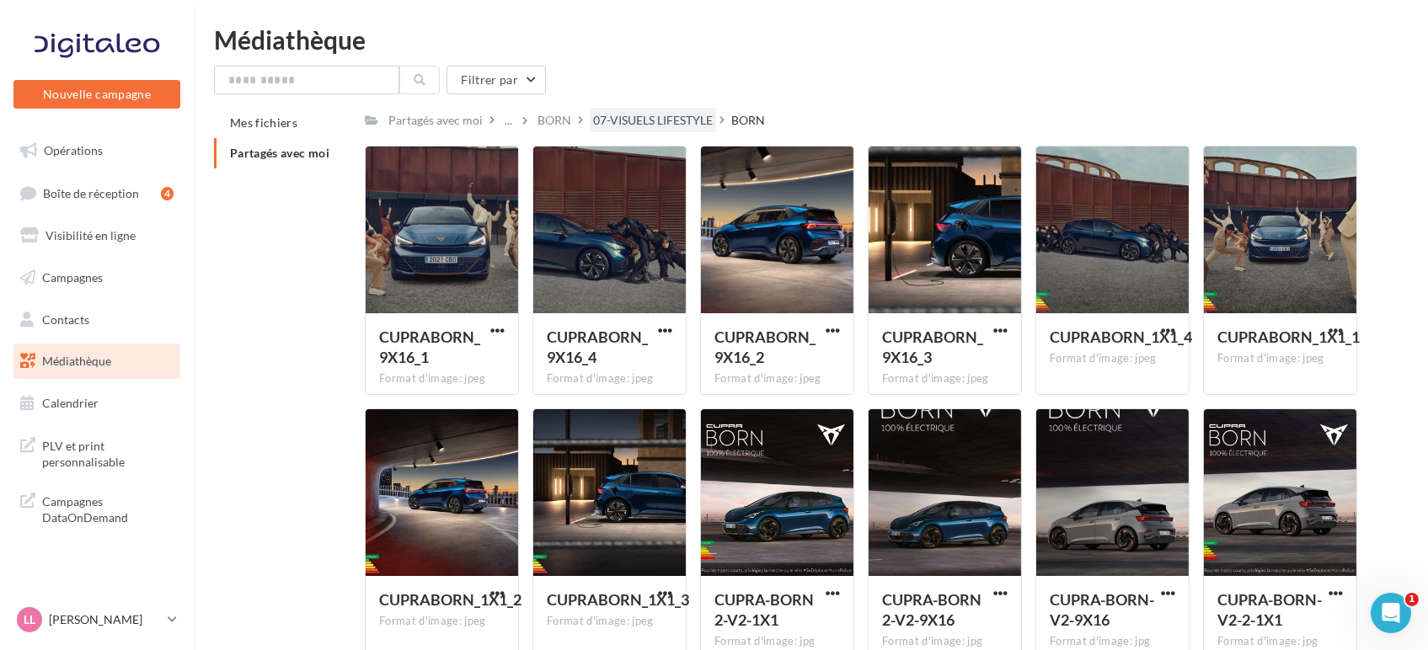
click at [638, 132] on div "07-VISUELS LIFESTYLE" at bounding box center [653, 120] width 126 height 24
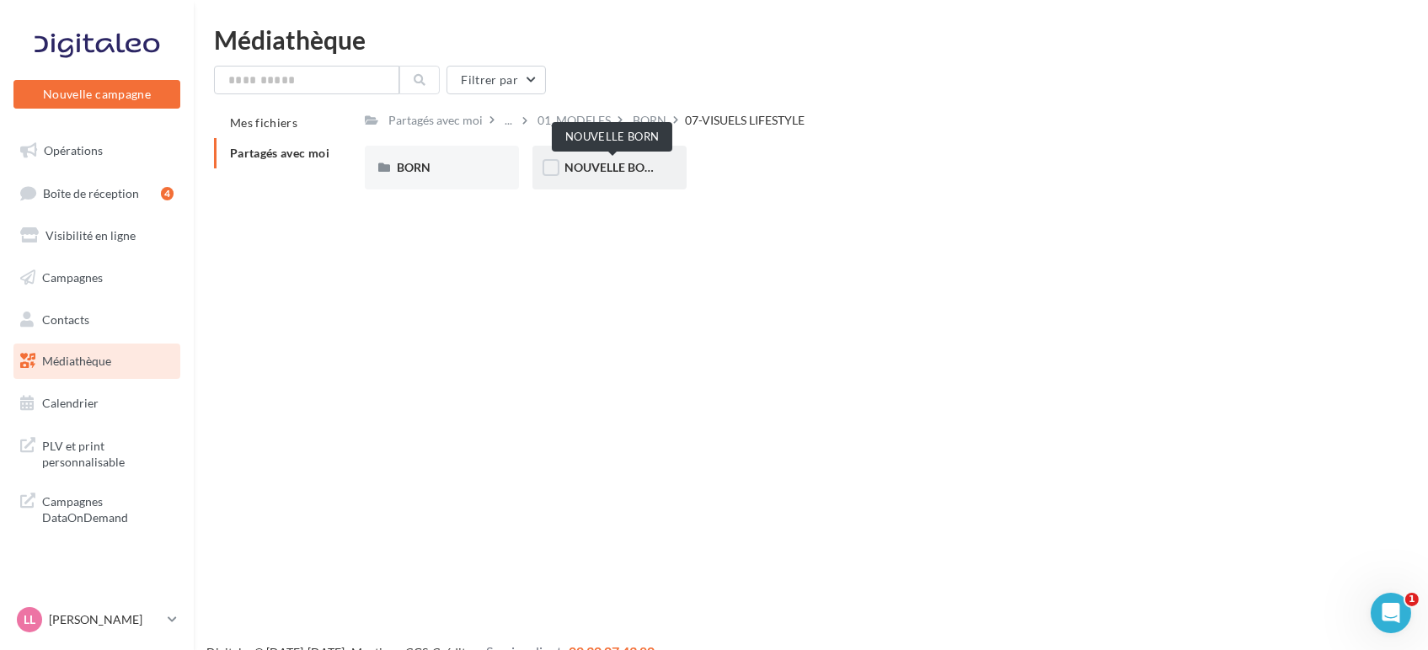
click at [595, 173] on span "NOUVELLE BORN" at bounding box center [612, 167] width 97 height 14
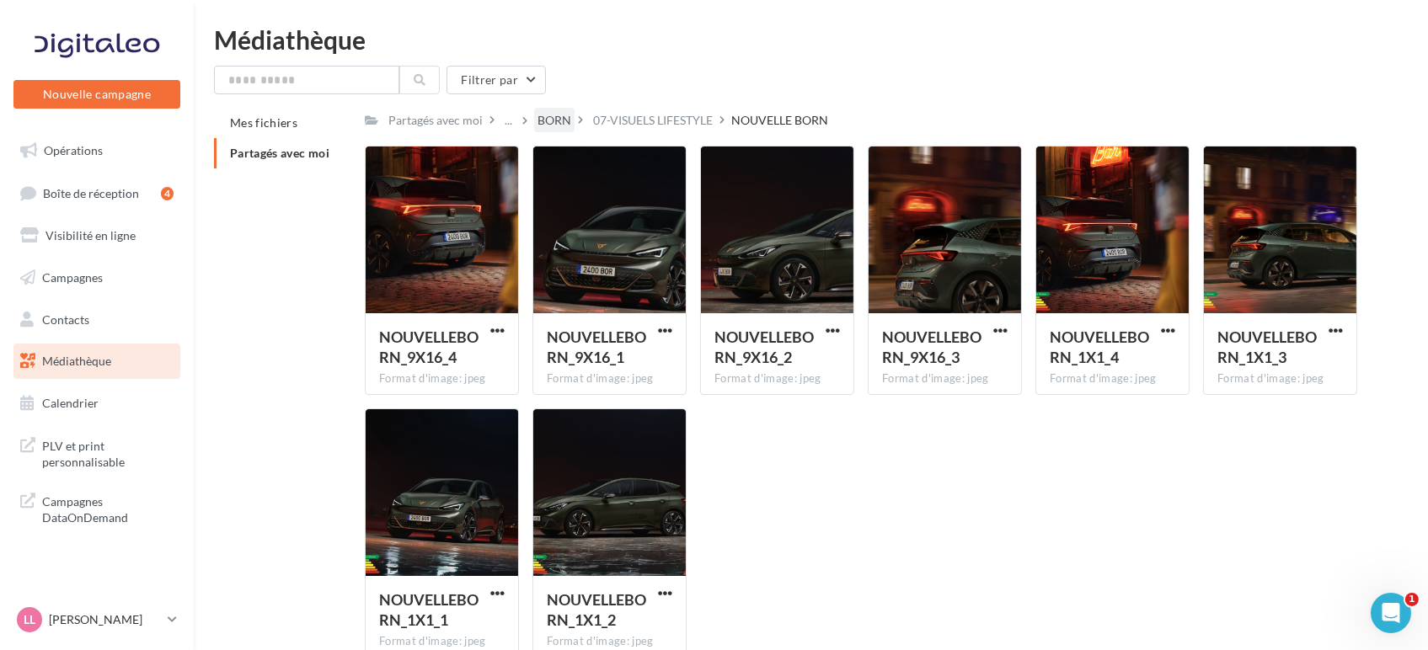
click at [558, 118] on div "BORN" at bounding box center [554, 120] width 34 height 17
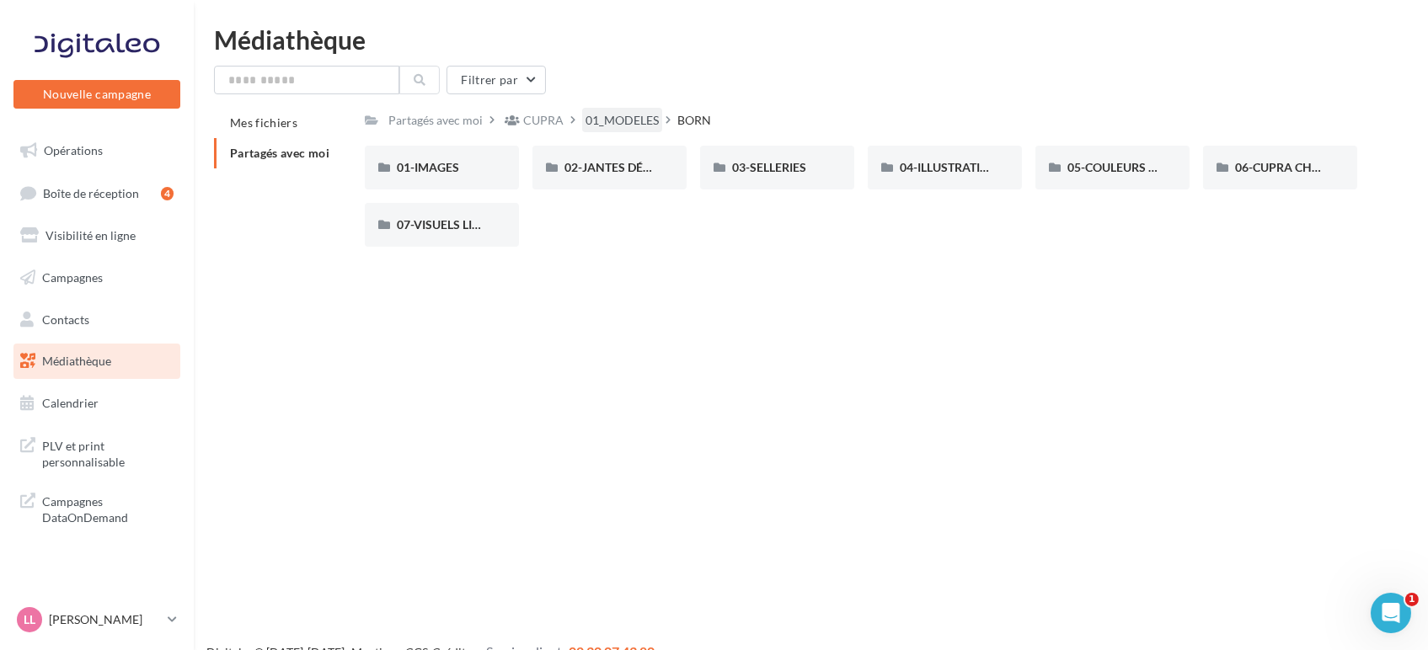
click at [629, 109] on div "01_MODELES" at bounding box center [622, 120] width 80 height 24
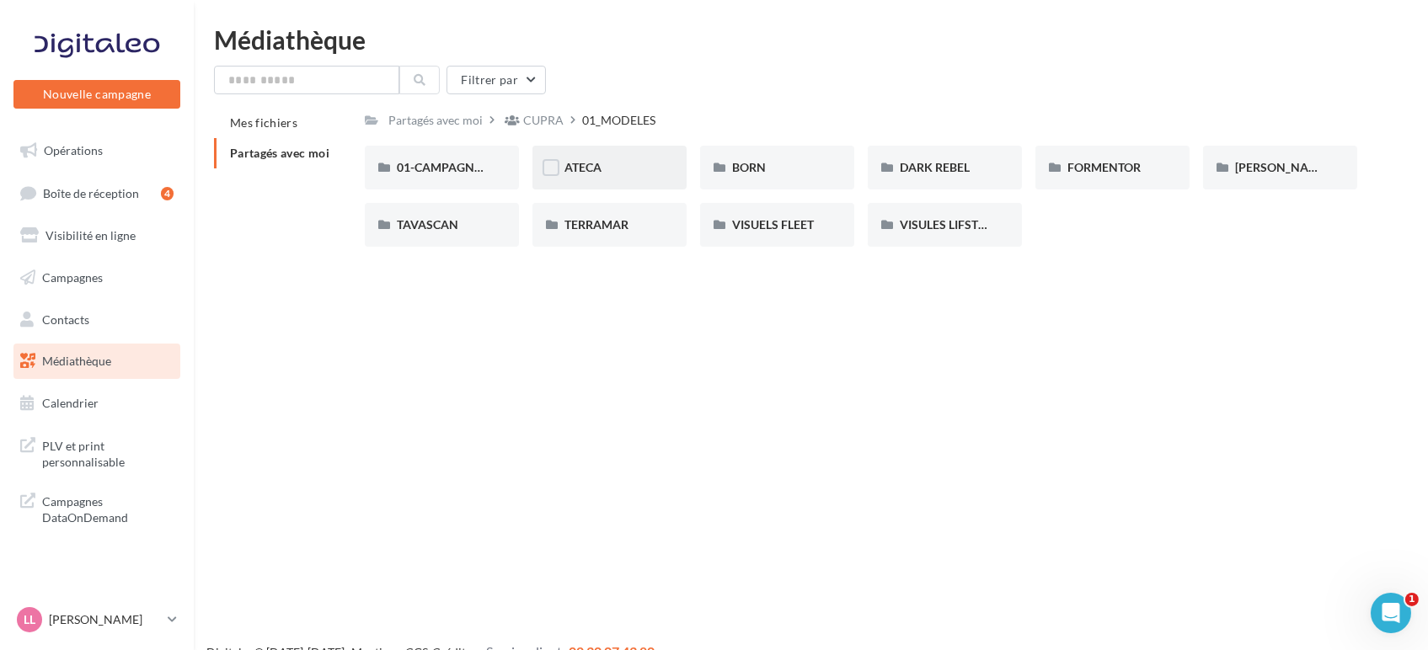
click at [584, 175] on div "ATECA" at bounding box center [609, 167] width 90 height 17
